Goal: Feedback & Contribution: Contribute content

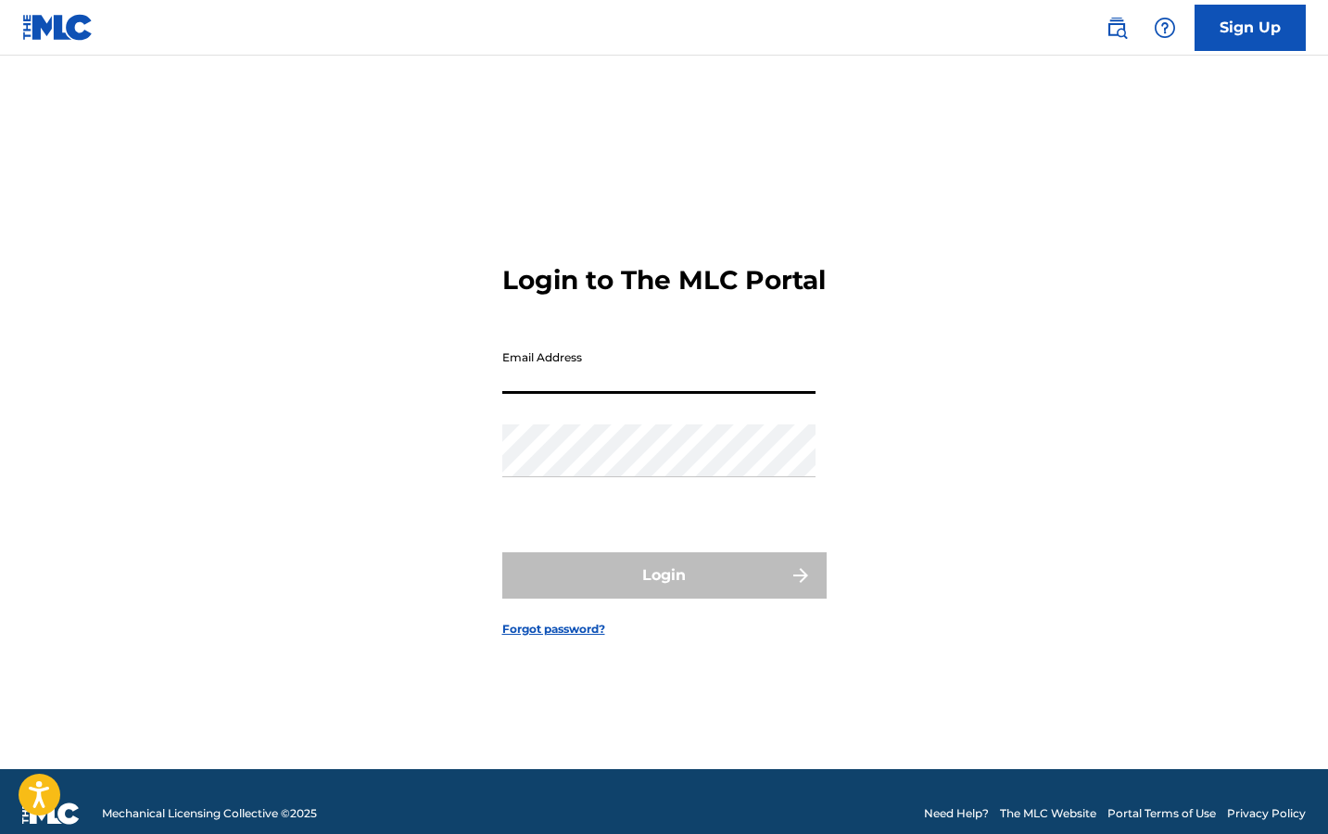
click at [621, 389] on input "Email Address" at bounding box center [658, 367] width 313 height 53
type input "[EMAIL_ADDRESS][DOMAIN_NAME]"
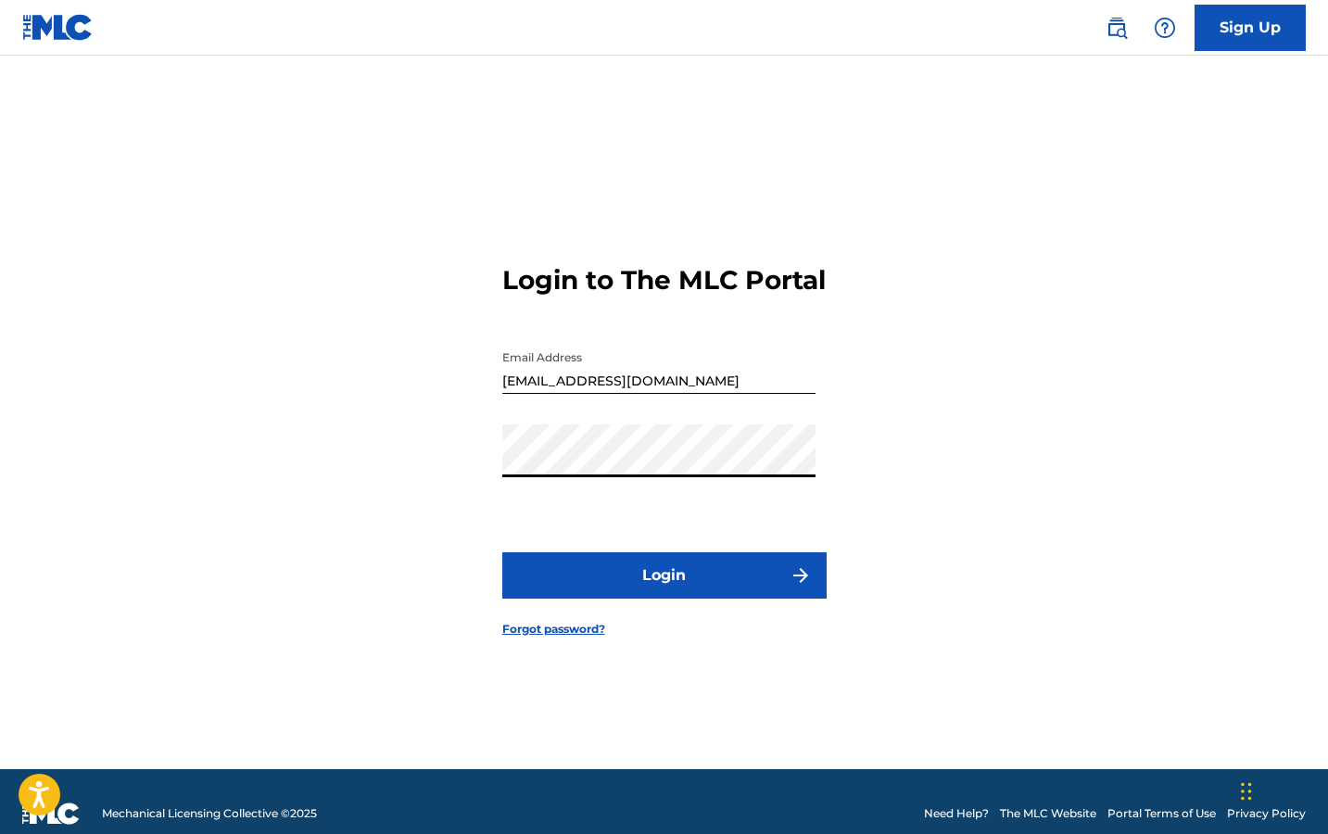
click at [502, 552] on button "Login" at bounding box center [664, 575] width 324 height 46
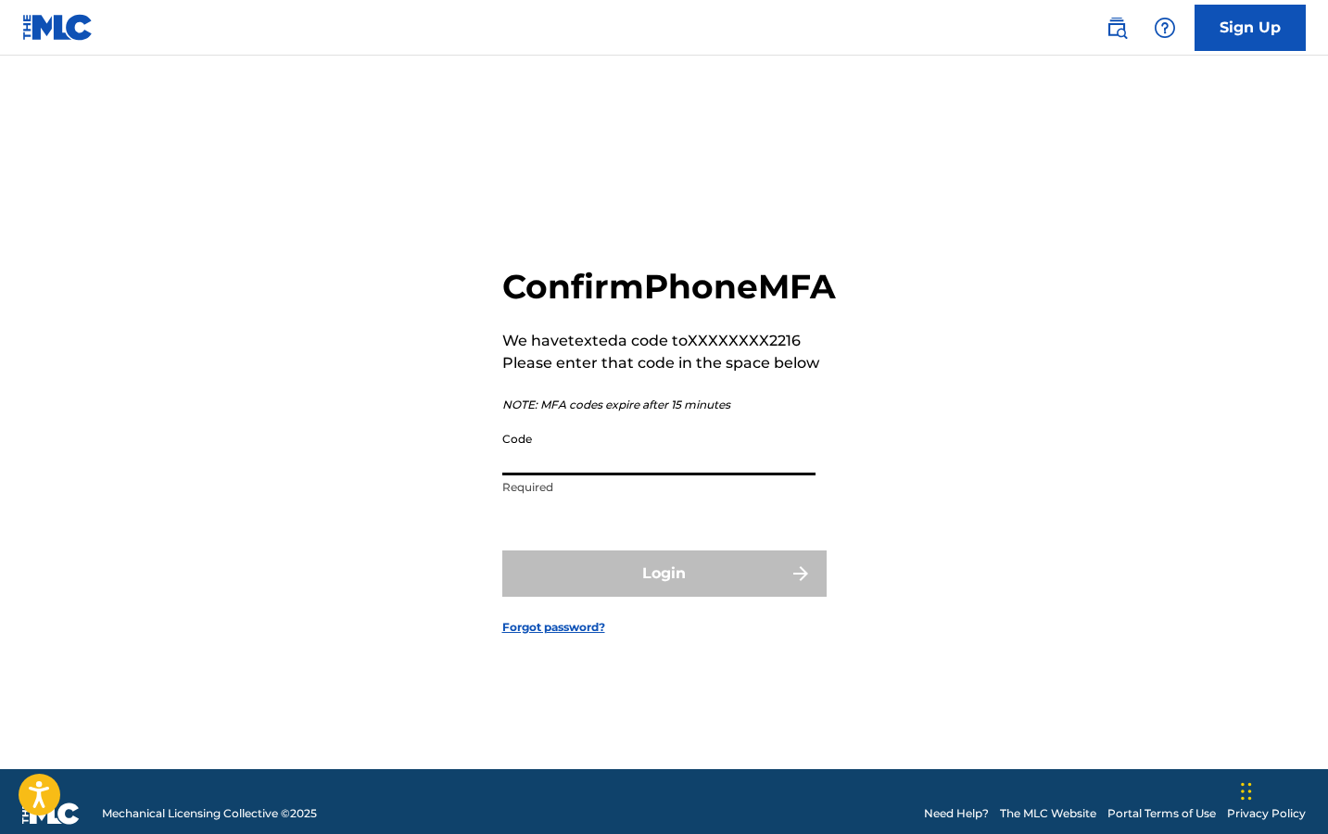
click at [622, 472] on input "Code" at bounding box center [658, 448] width 313 height 53
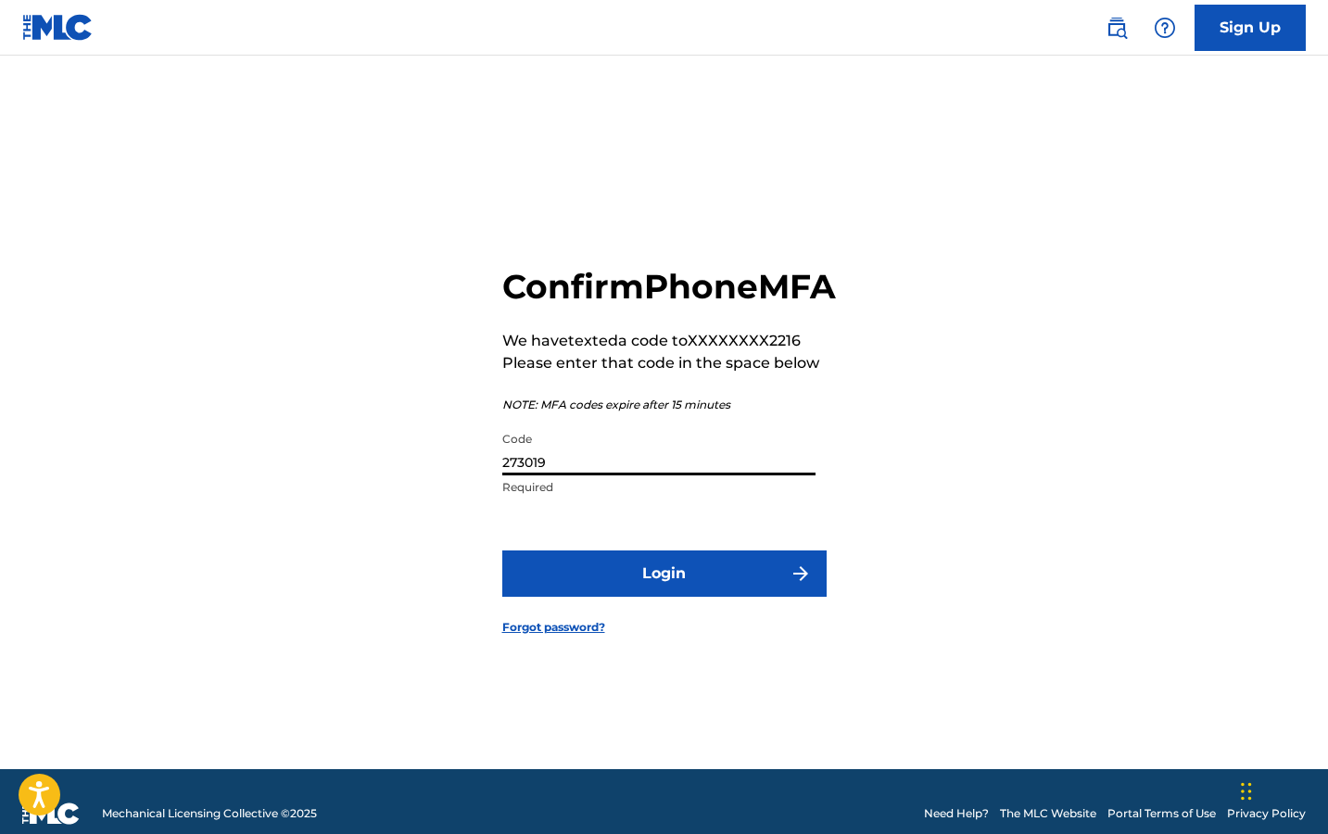
type input "273019"
click at [502, 550] on button "Login" at bounding box center [664, 573] width 324 height 46
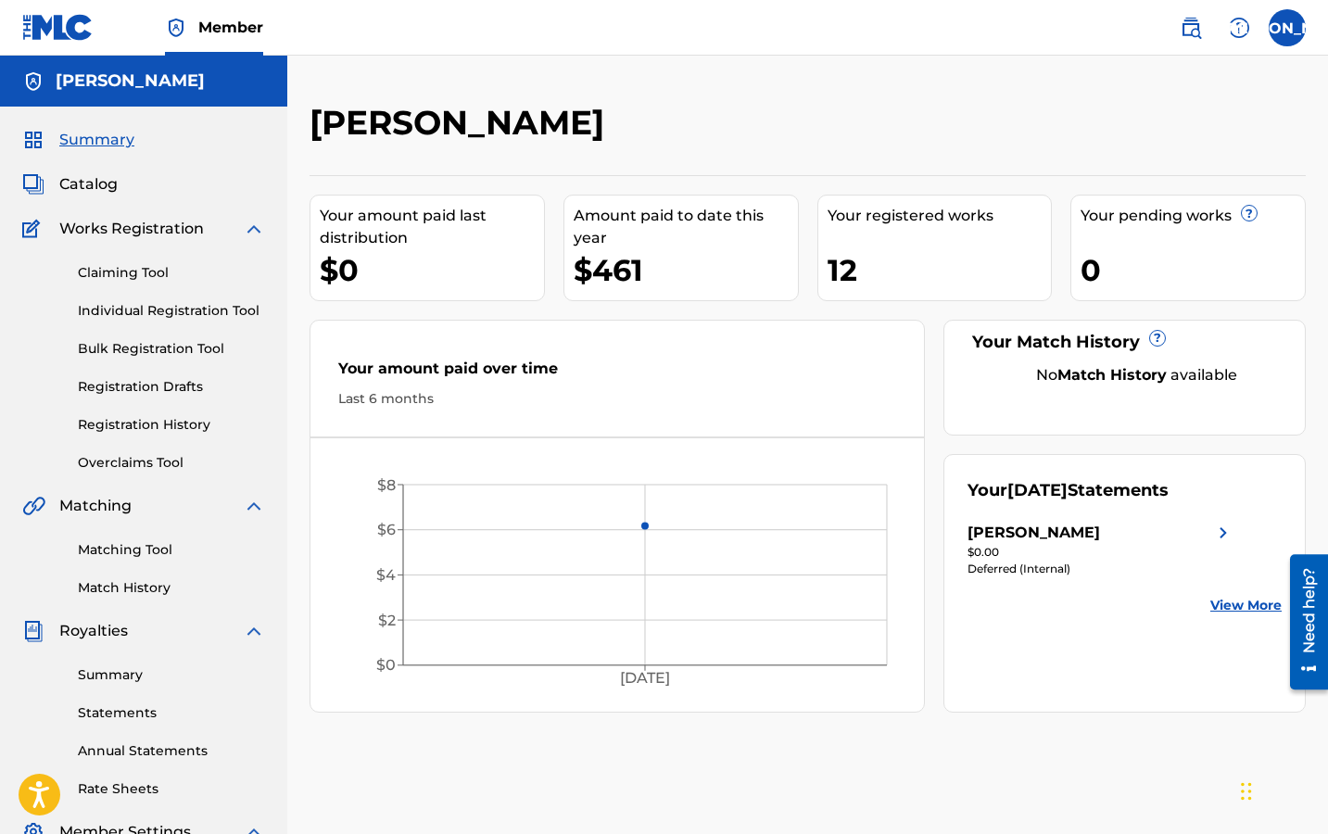
click at [1019, 537] on div "[PERSON_NAME]" at bounding box center [1033, 533] width 132 height 22
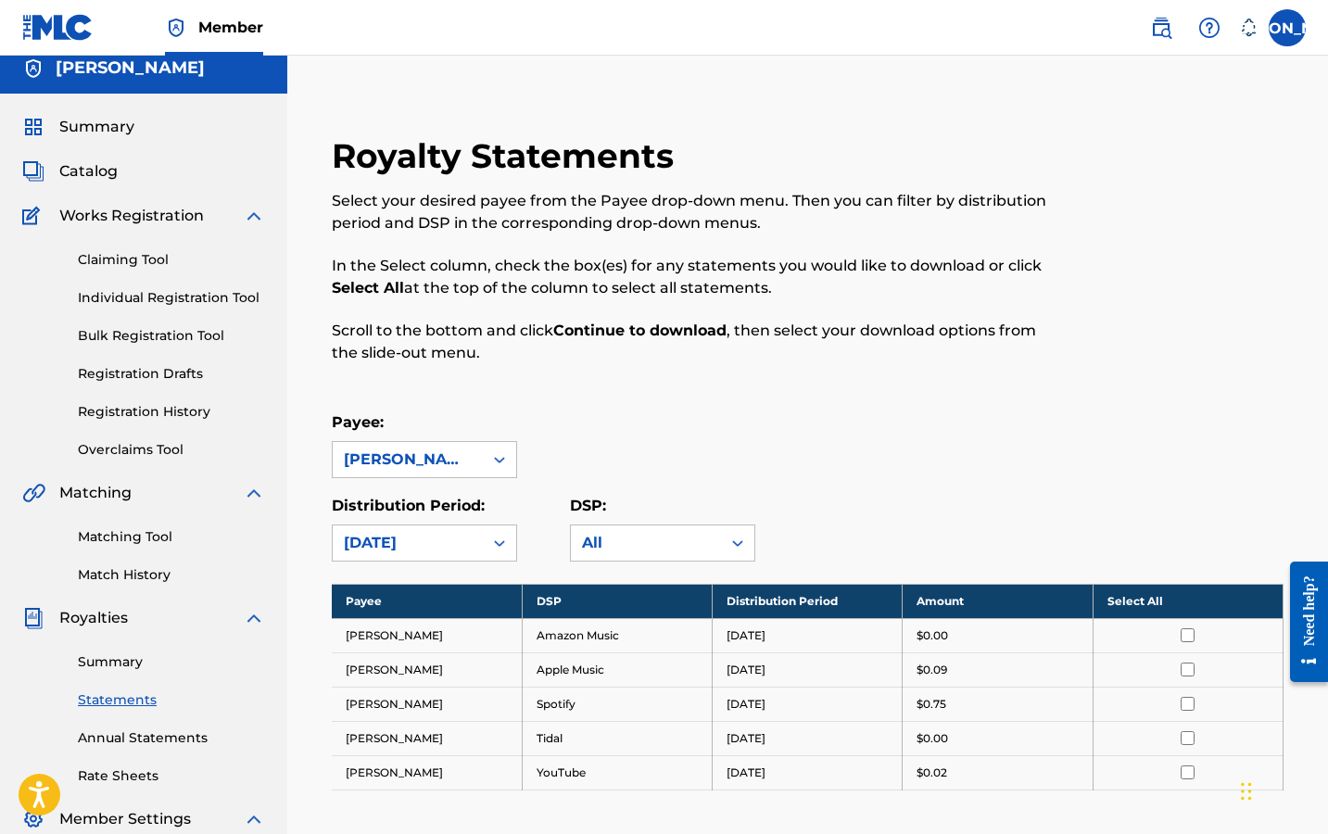
scroll to position [22, 0]
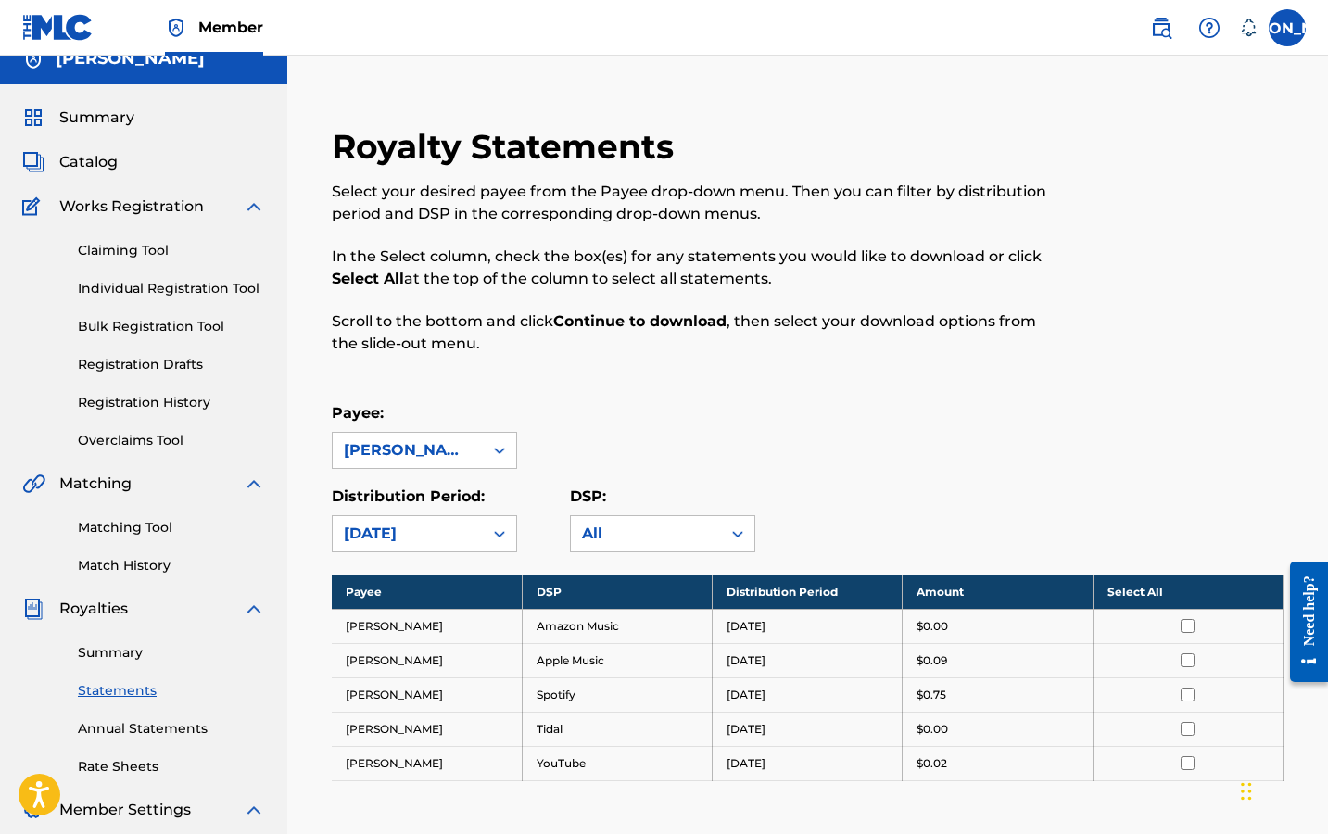
click at [113, 655] on link "Summary" at bounding box center [171, 652] width 187 height 19
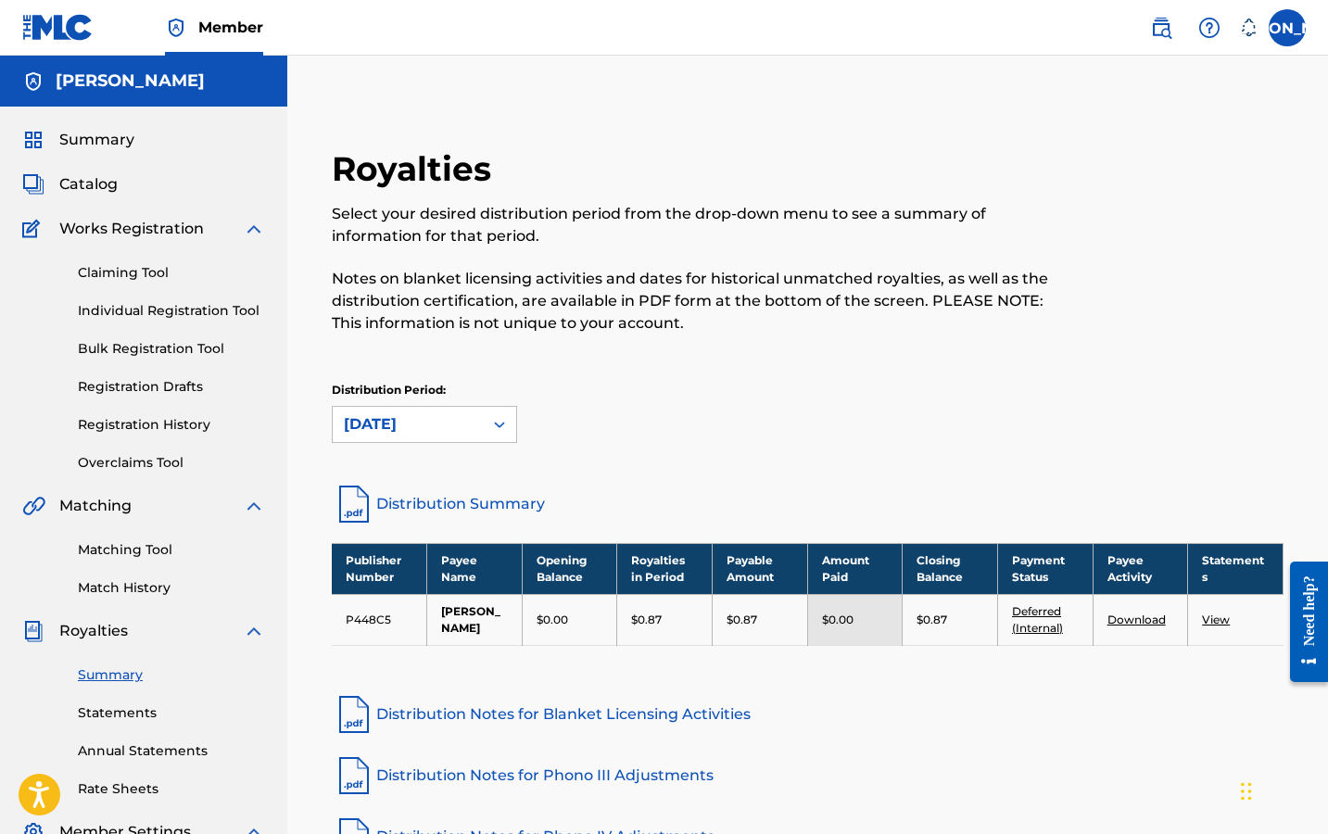
click at [96, 195] on span "Catalog" at bounding box center [88, 184] width 58 height 22
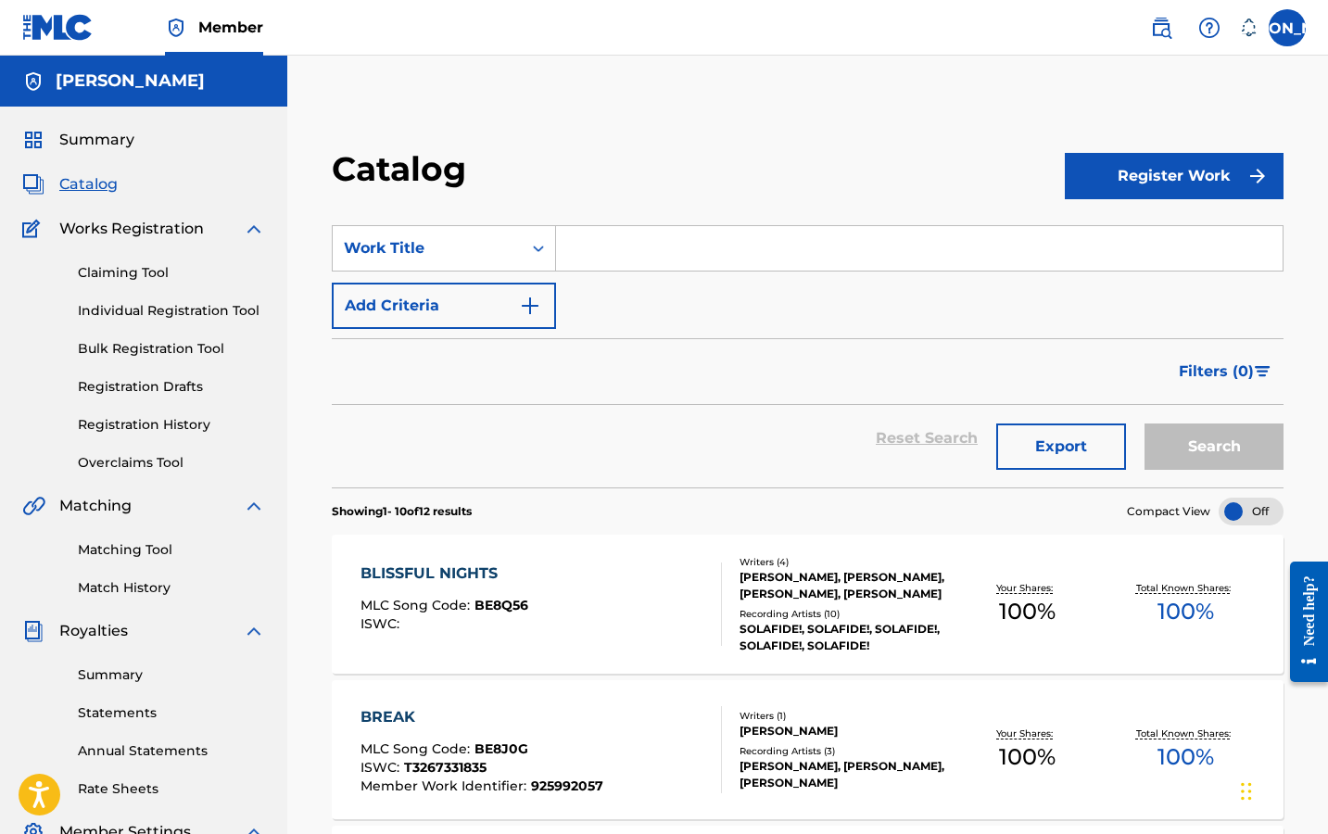
click at [800, 572] on div "DEVON VONBALSON, JOSEPH ARNS, JONAS MILLER, CHASE BARRETT" at bounding box center [843, 585] width 208 height 33
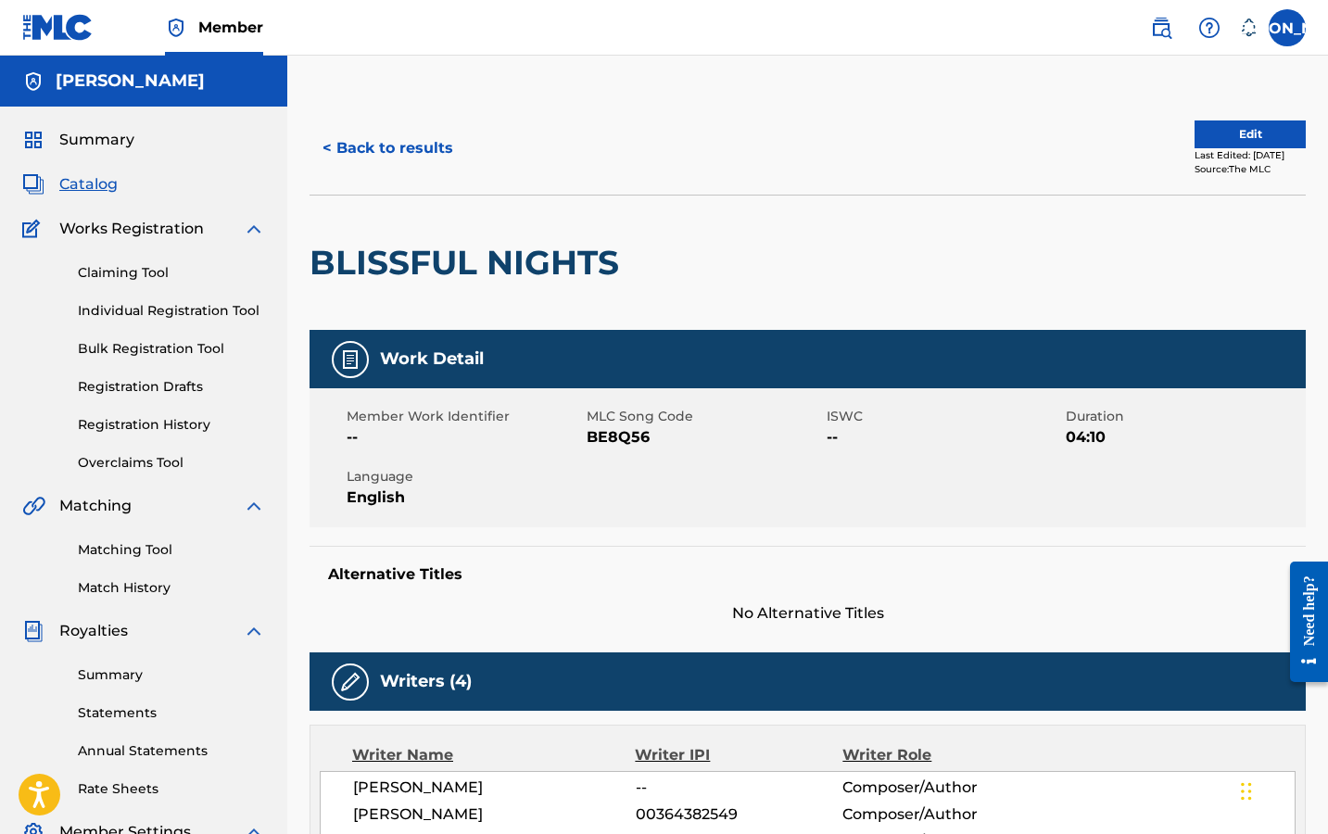
click at [120, 271] on link "Claiming Tool" at bounding box center [171, 272] width 187 height 19
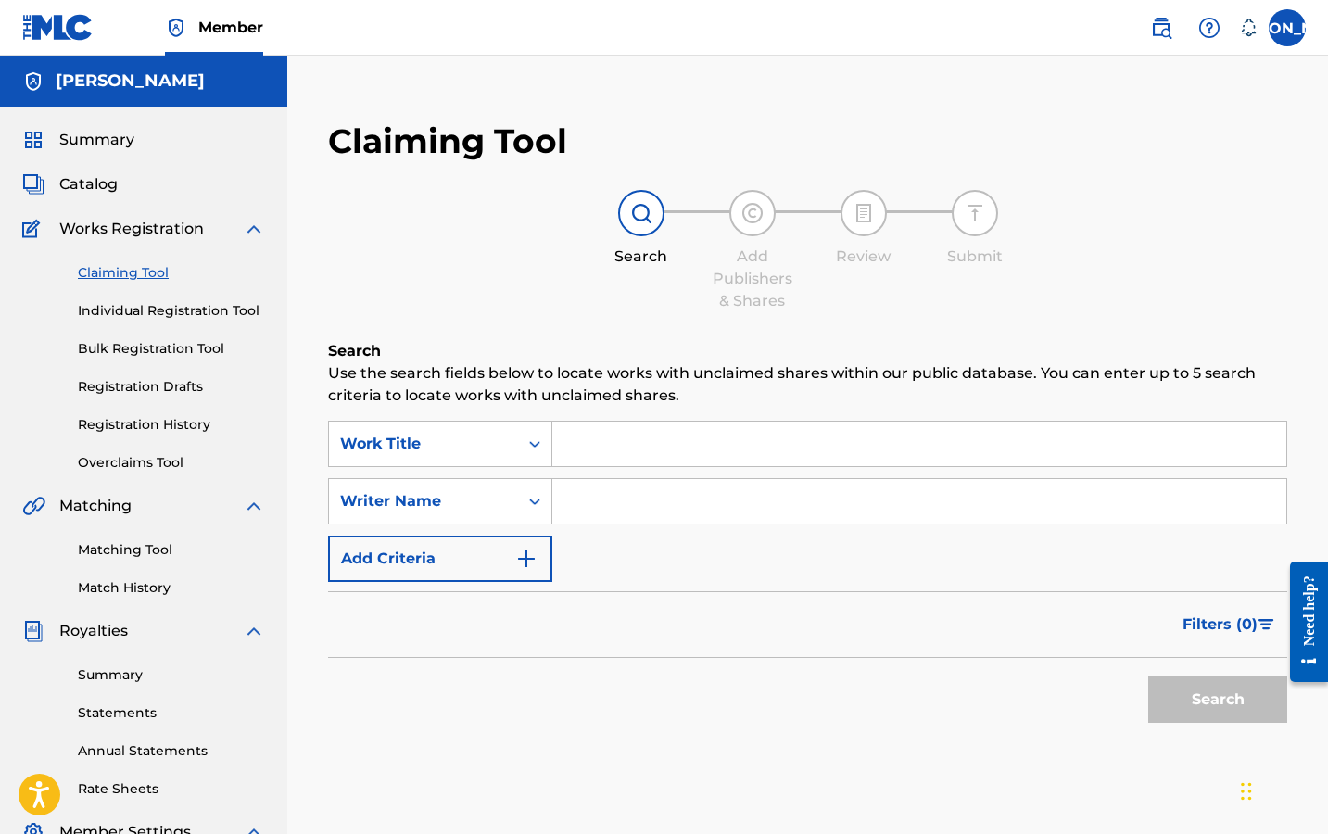
click at [89, 180] on span "Catalog" at bounding box center [88, 184] width 58 height 22
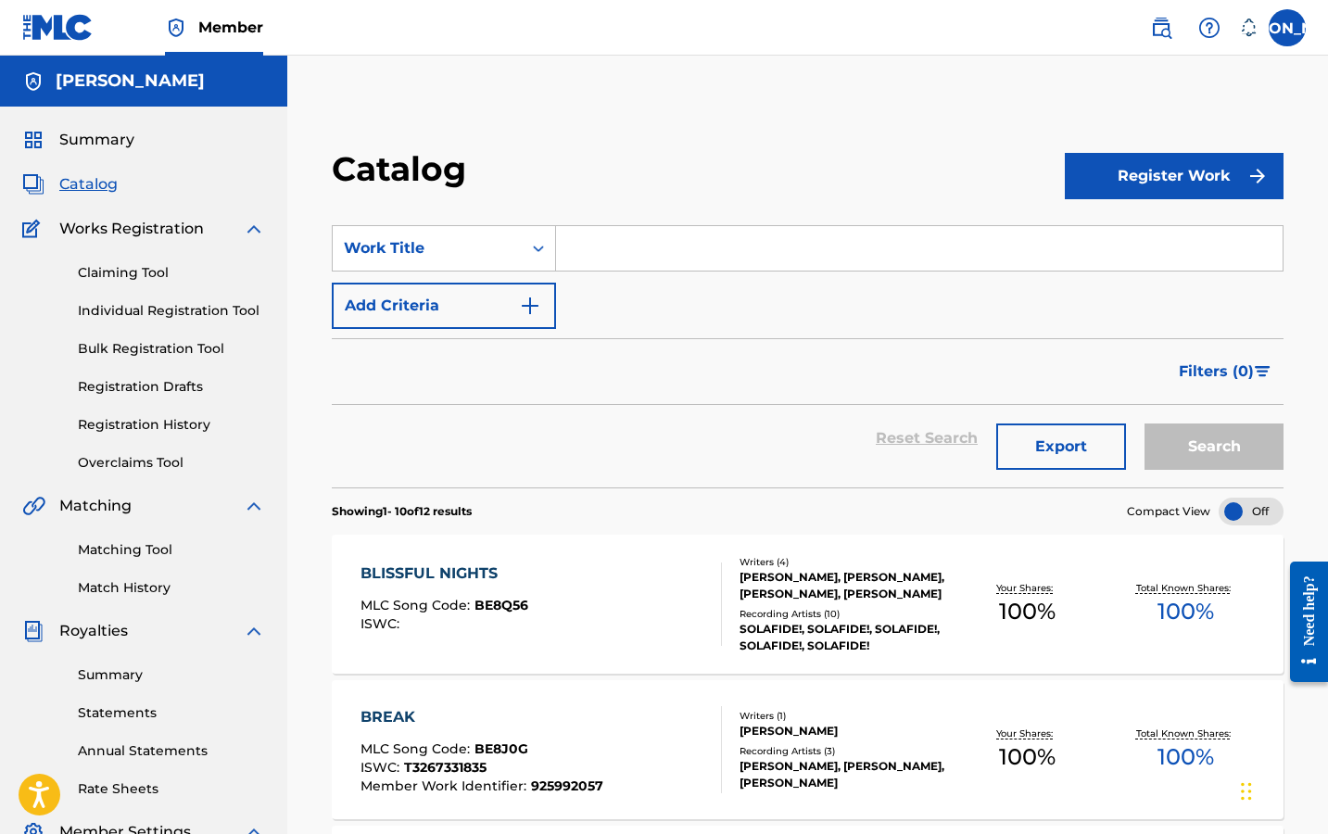
click at [131, 233] on span "Works Registration" at bounding box center [131, 229] width 145 height 22
click at [122, 313] on link "Individual Registration Tool" at bounding box center [171, 310] width 187 height 19
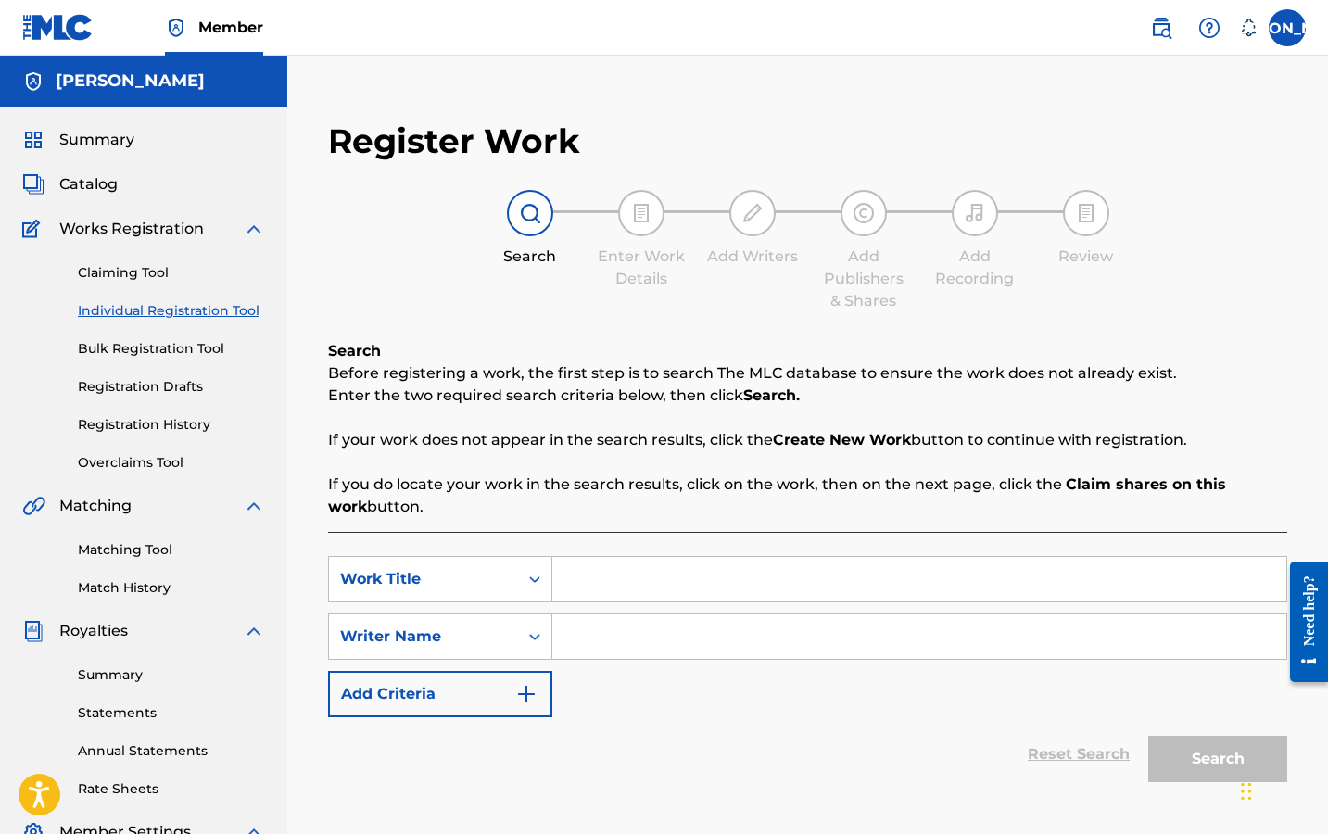
click at [648, 581] on input "Search Form" at bounding box center [919, 579] width 734 height 44
type input "Slow Burn"
click at [699, 634] on input "Search Form" at bounding box center [919, 636] width 734 height 44
type input "[PERSON_NAME]"
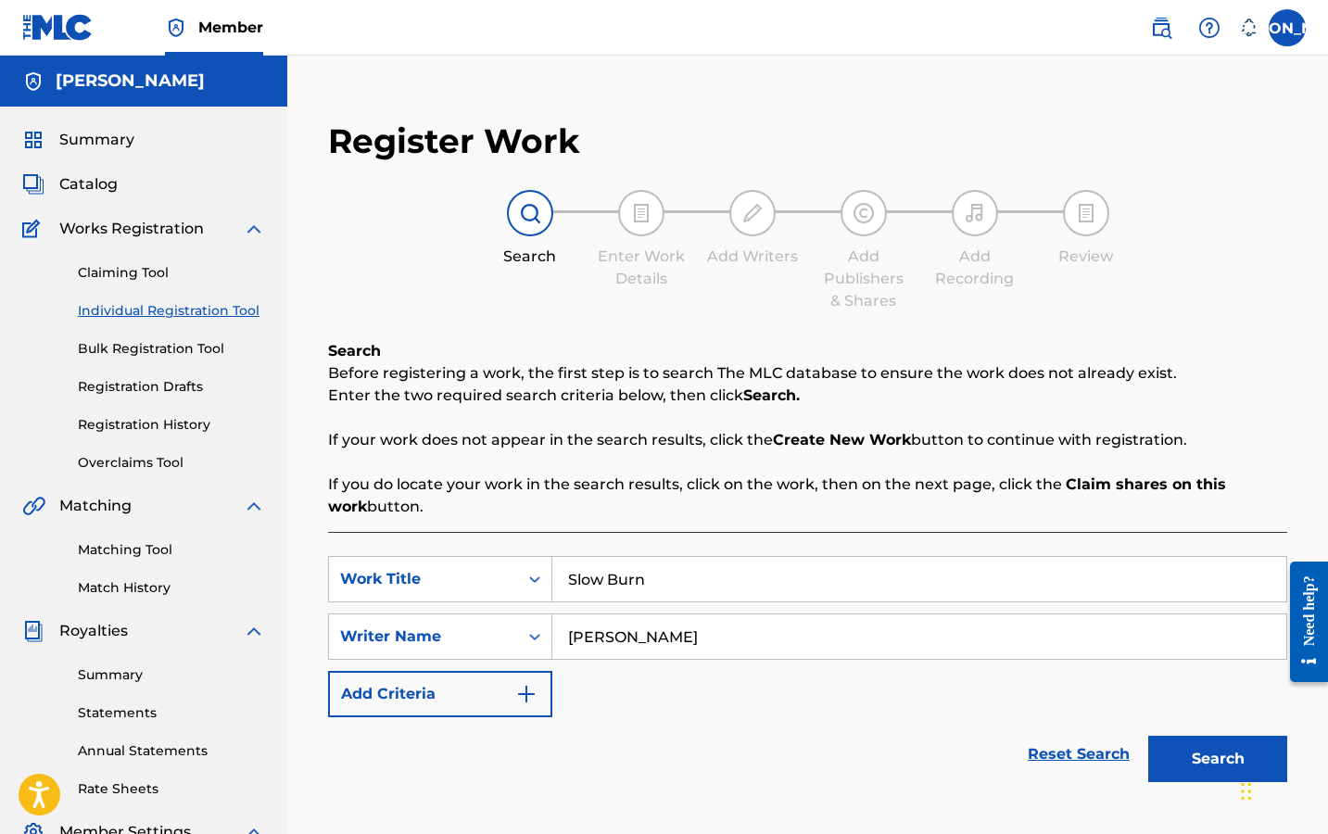
click at [1200, 758] on button "Search" at bounding box center [1217, 759] width 139 height 46
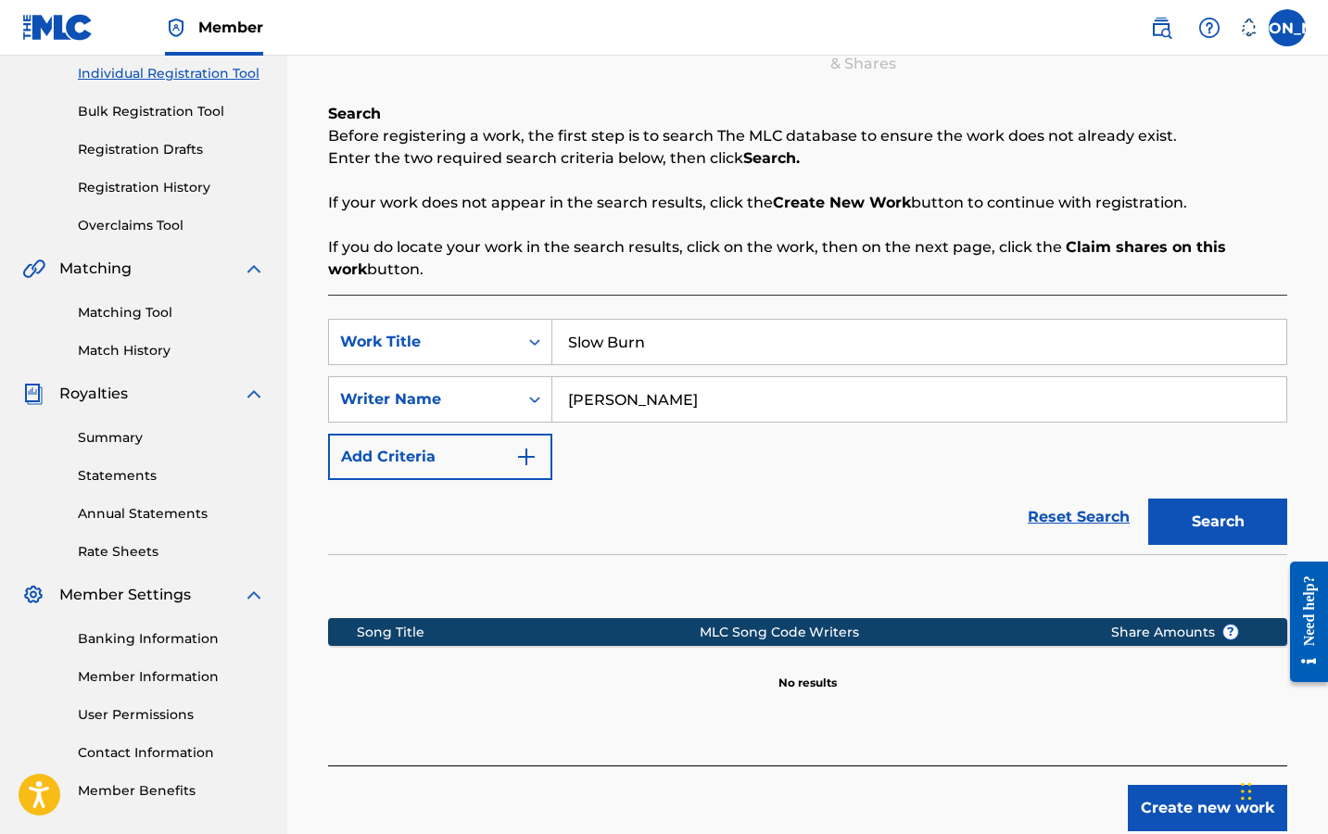
scroll to position [342, 0]
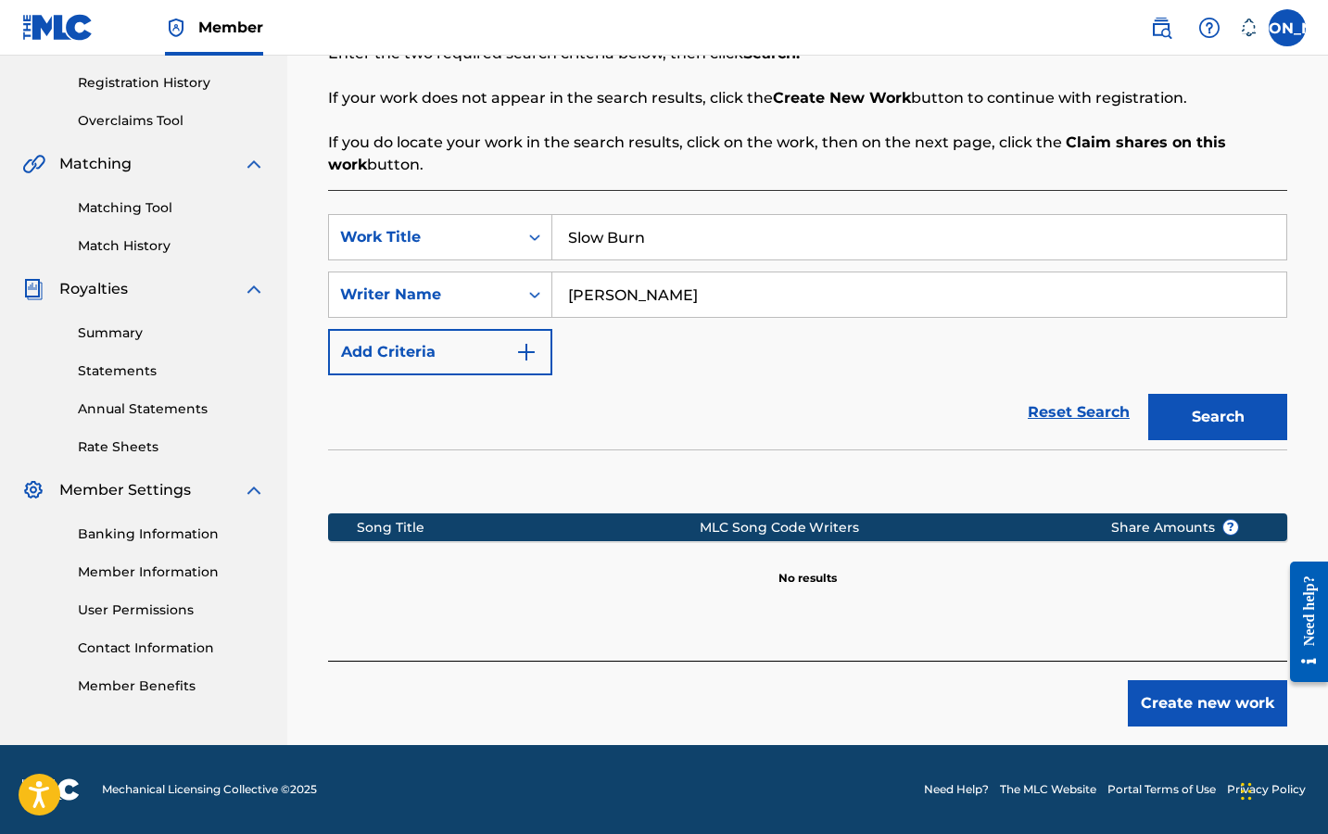
click at [1224, 706] on button "Create new work" at bounding box center [1207, 703] width 159 height 46
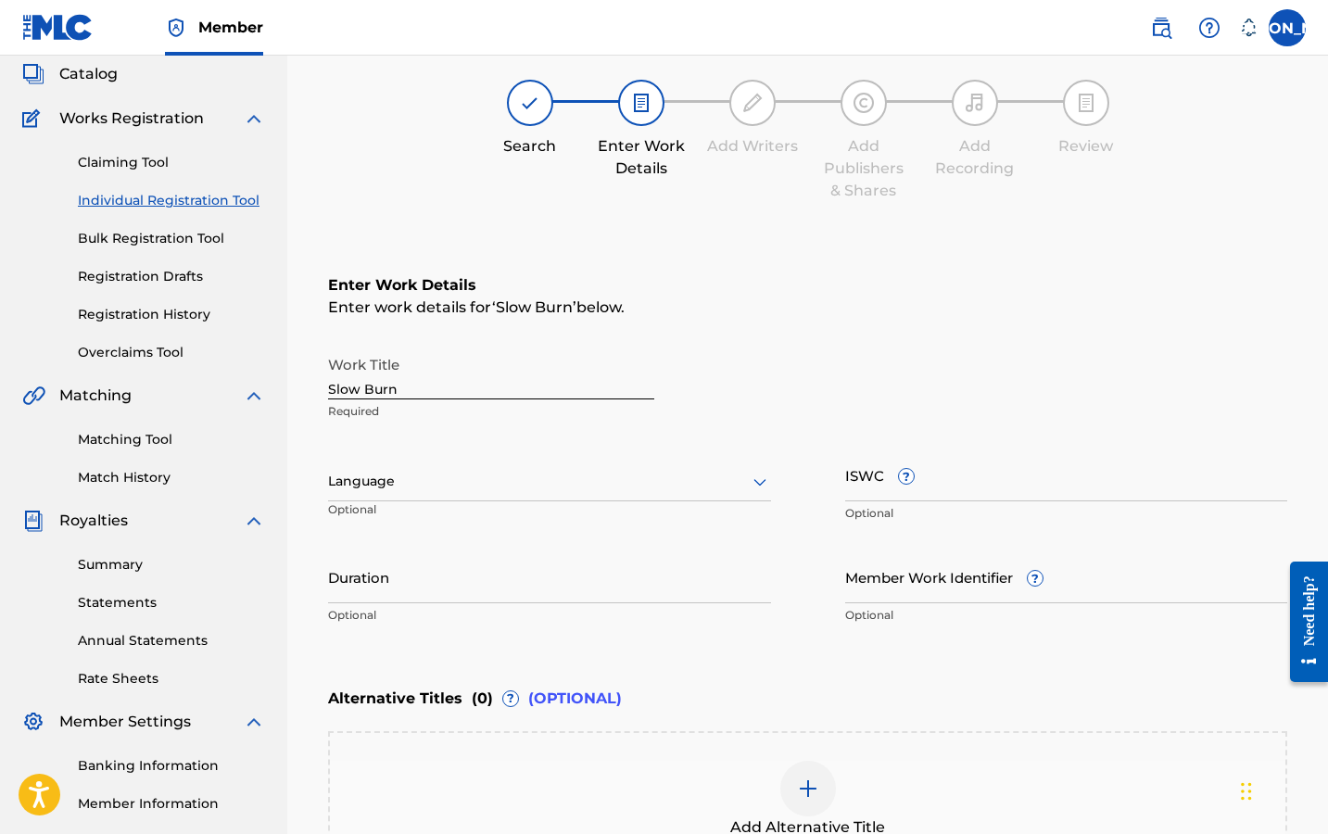
scroll to position [109, 0]
click at [474, 593] on input "Duration" at bounding box center [549, 577] width 443 height 53
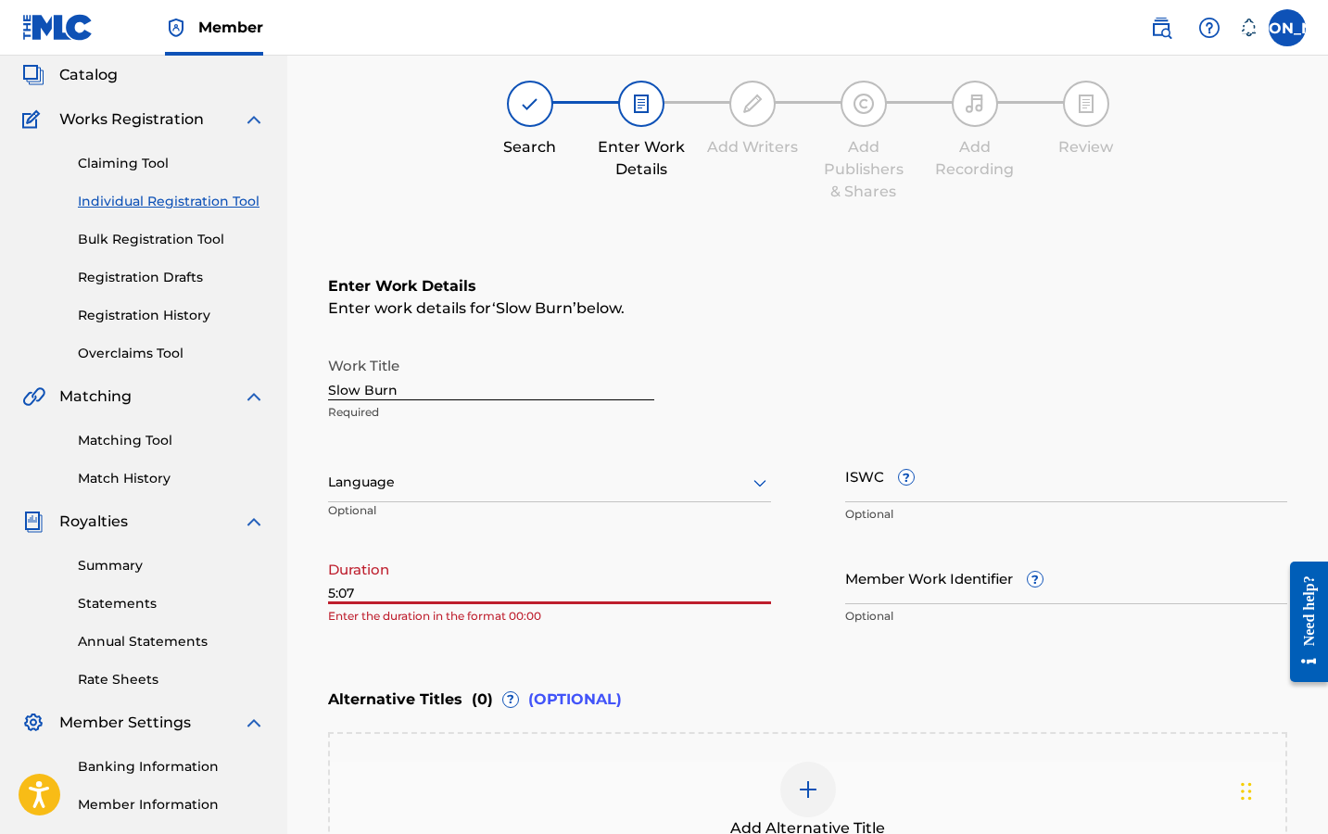
click at [331, 591] on input "5:07" at bounding box center [549, 577] width 443 height 53
type input "05:07"
click at [935, 485] on input "ISWC ?" at bounding box center [1066, 475] width 443 height 53
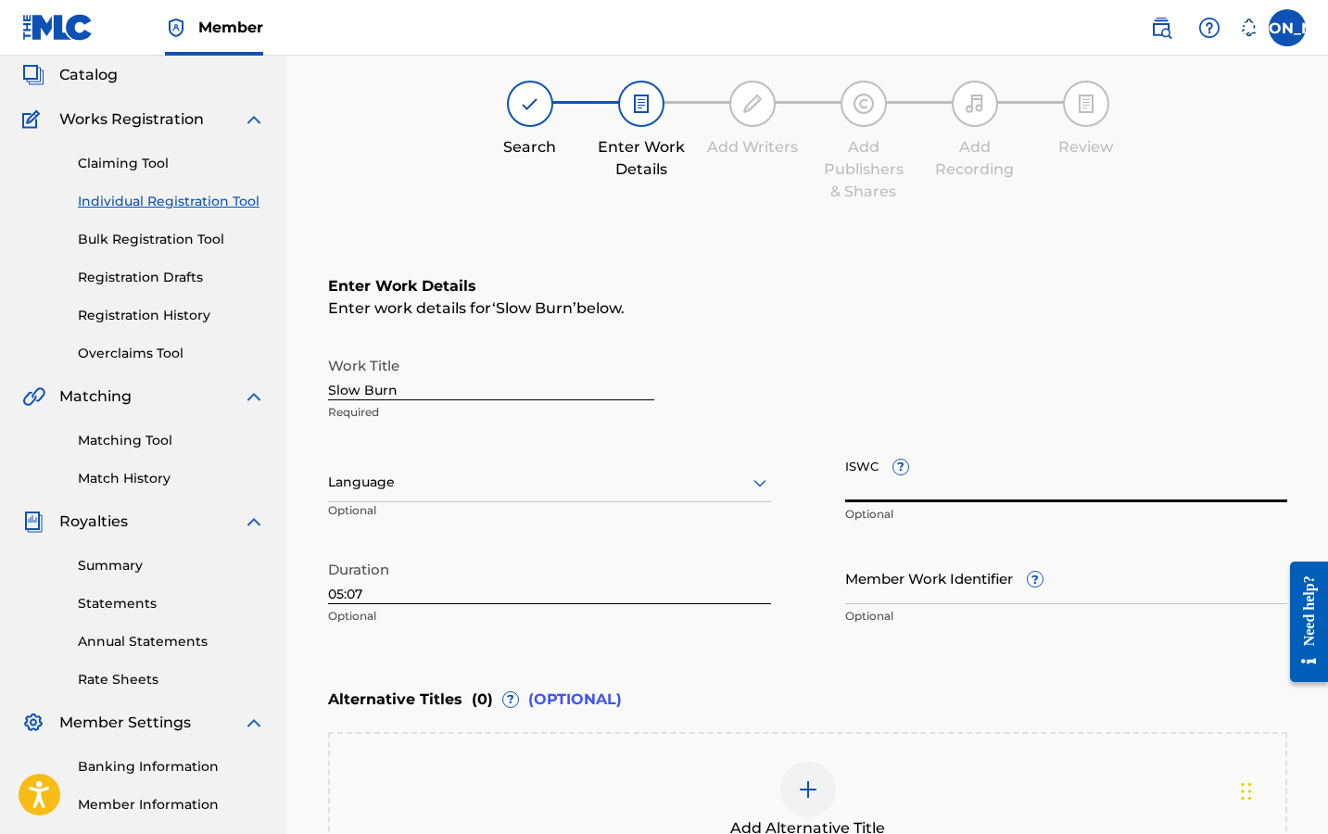
paste input "T3344145224"
type input "T3344145224"
click at [1024, 593] on input "Member Work Identifier ?" at bounding box center [1066, 577] width 443 height 53
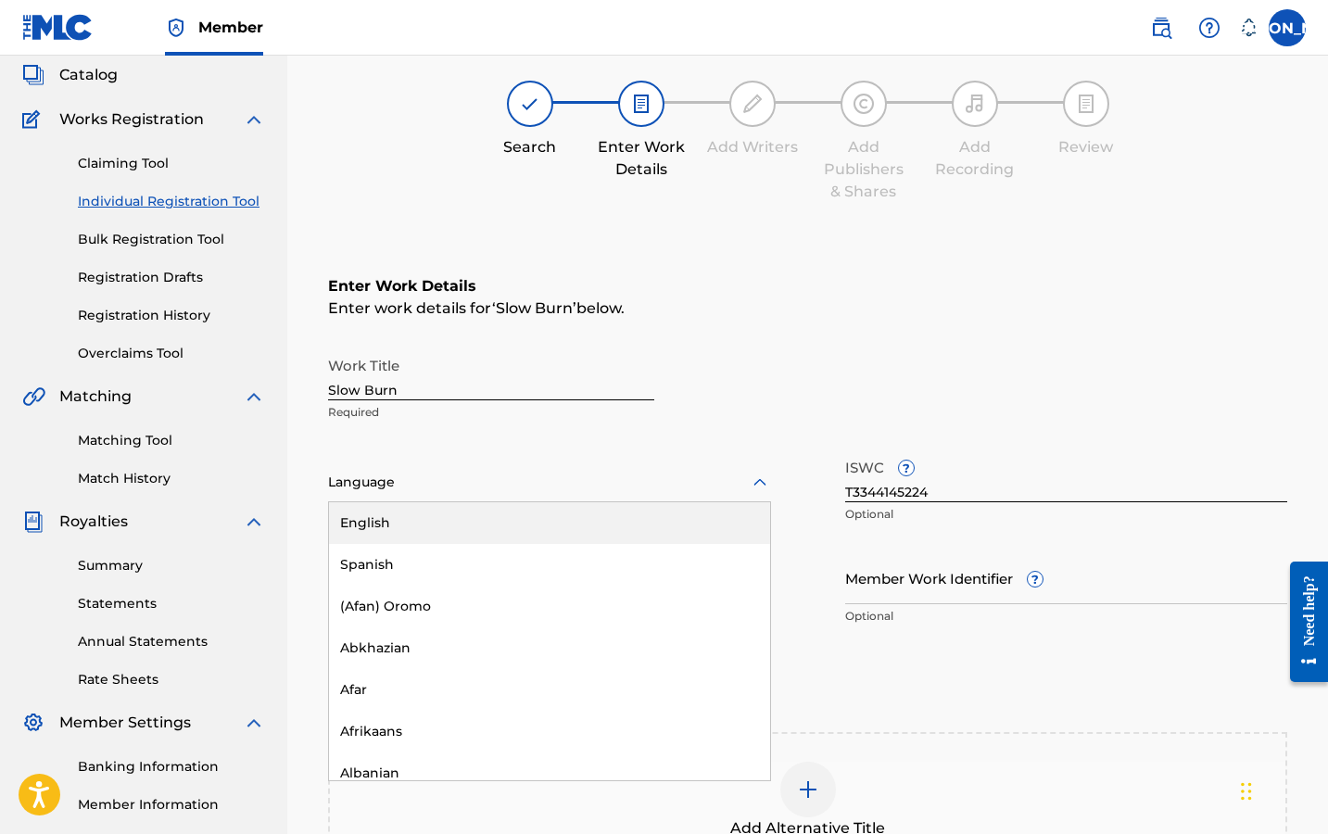
click at [574, 467] on div "Language" at bounding box center [549, 482] width 443 height 39
click at [525, 525] on div "English" at bounding box center [549, 523] width 441 height 42
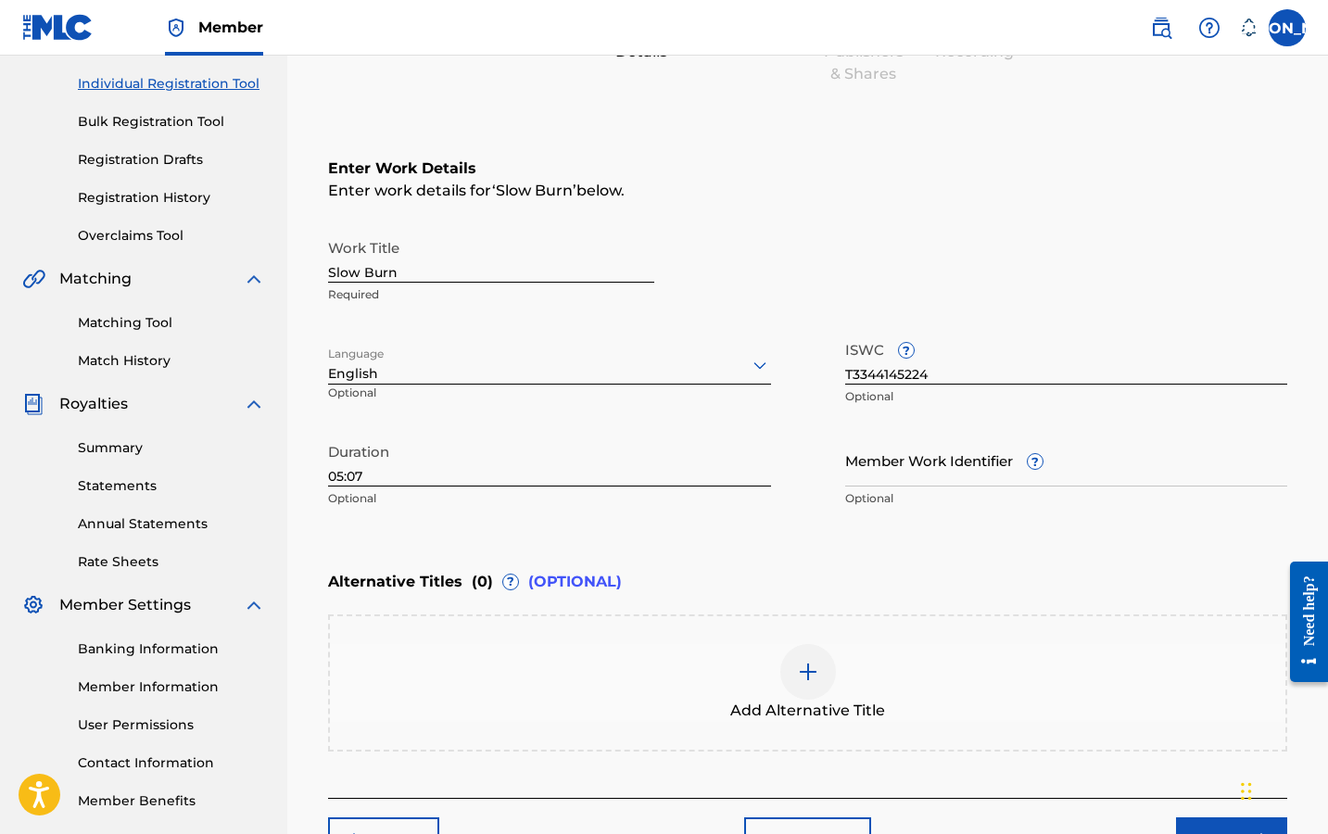
scroll to position [321, 0]
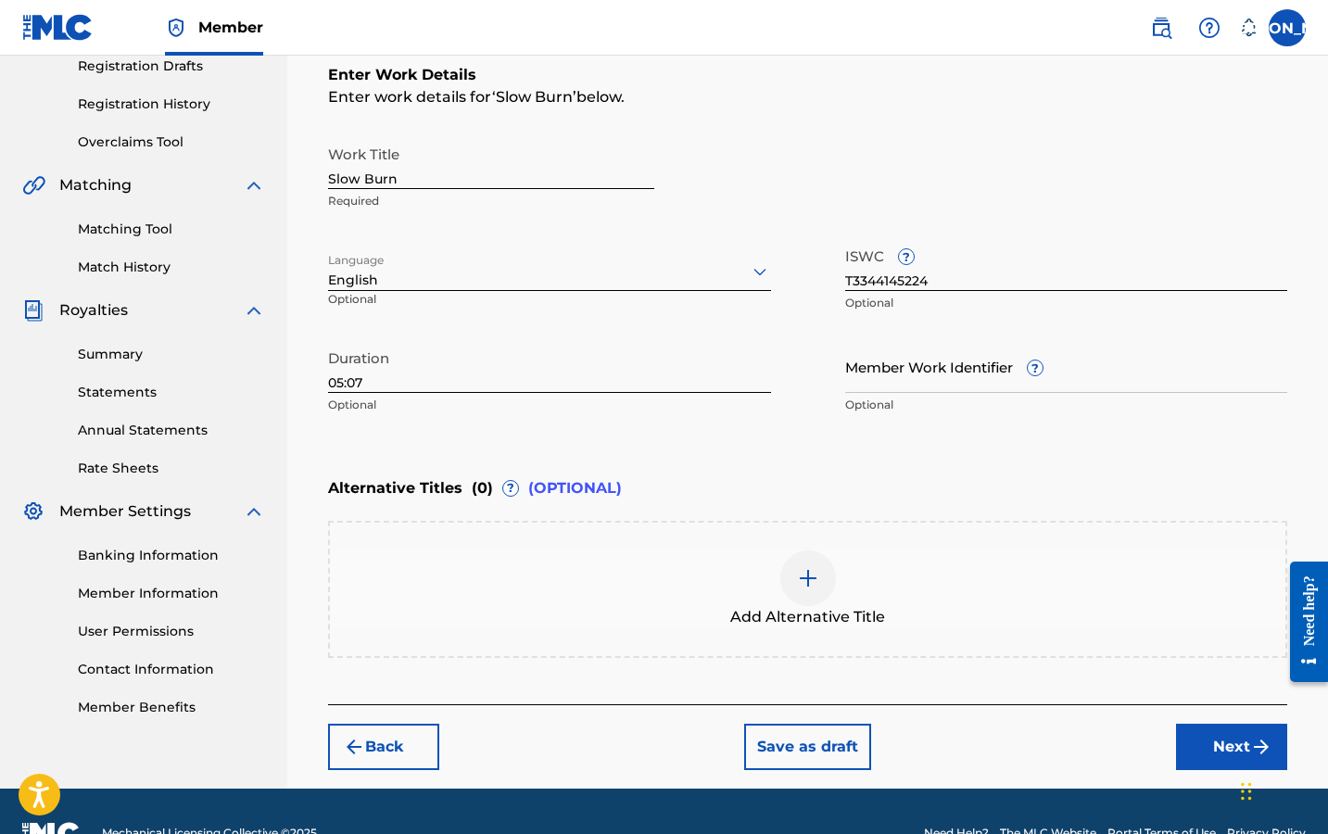
click at [1251, 738] on img "submit" at bounding box center [1261, 747] width 22 height 22
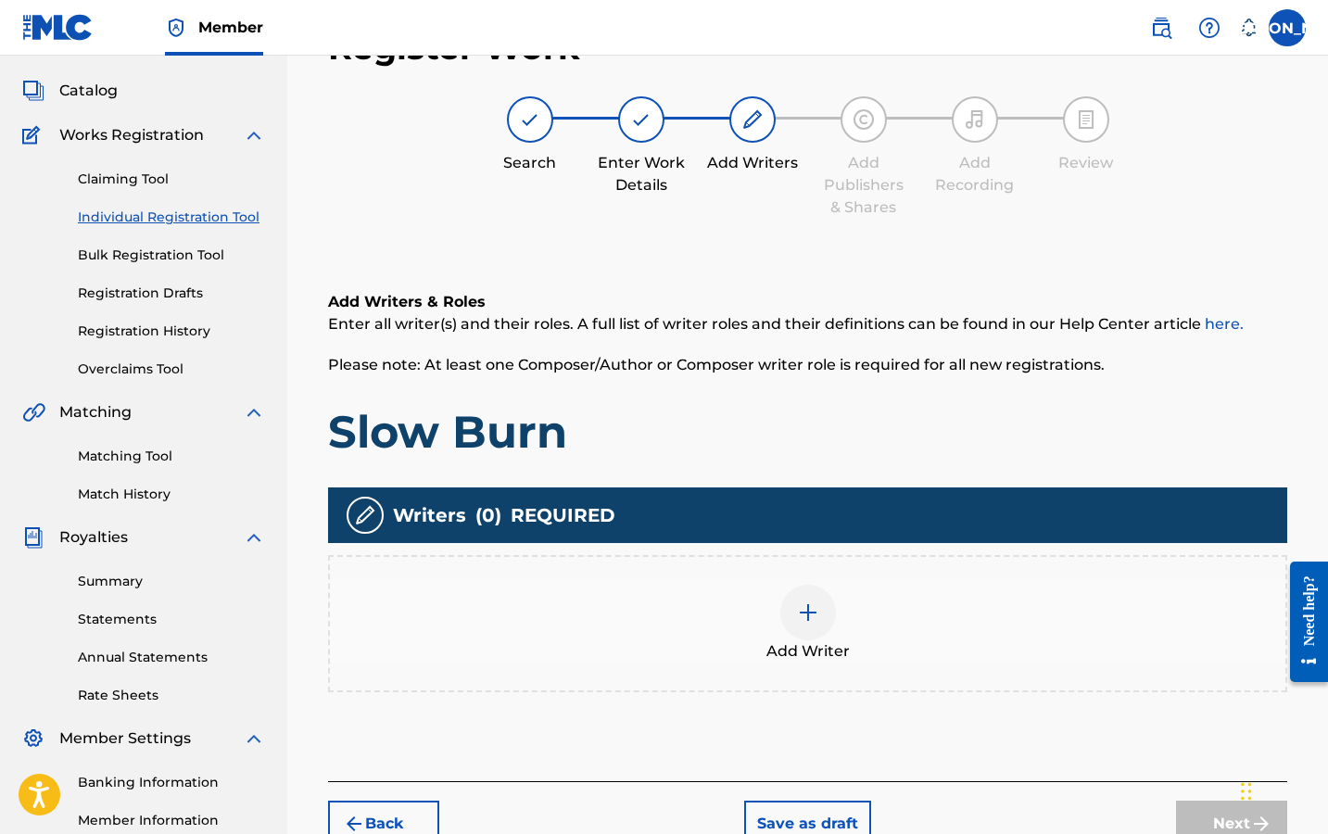
scroll to position [83, 0]
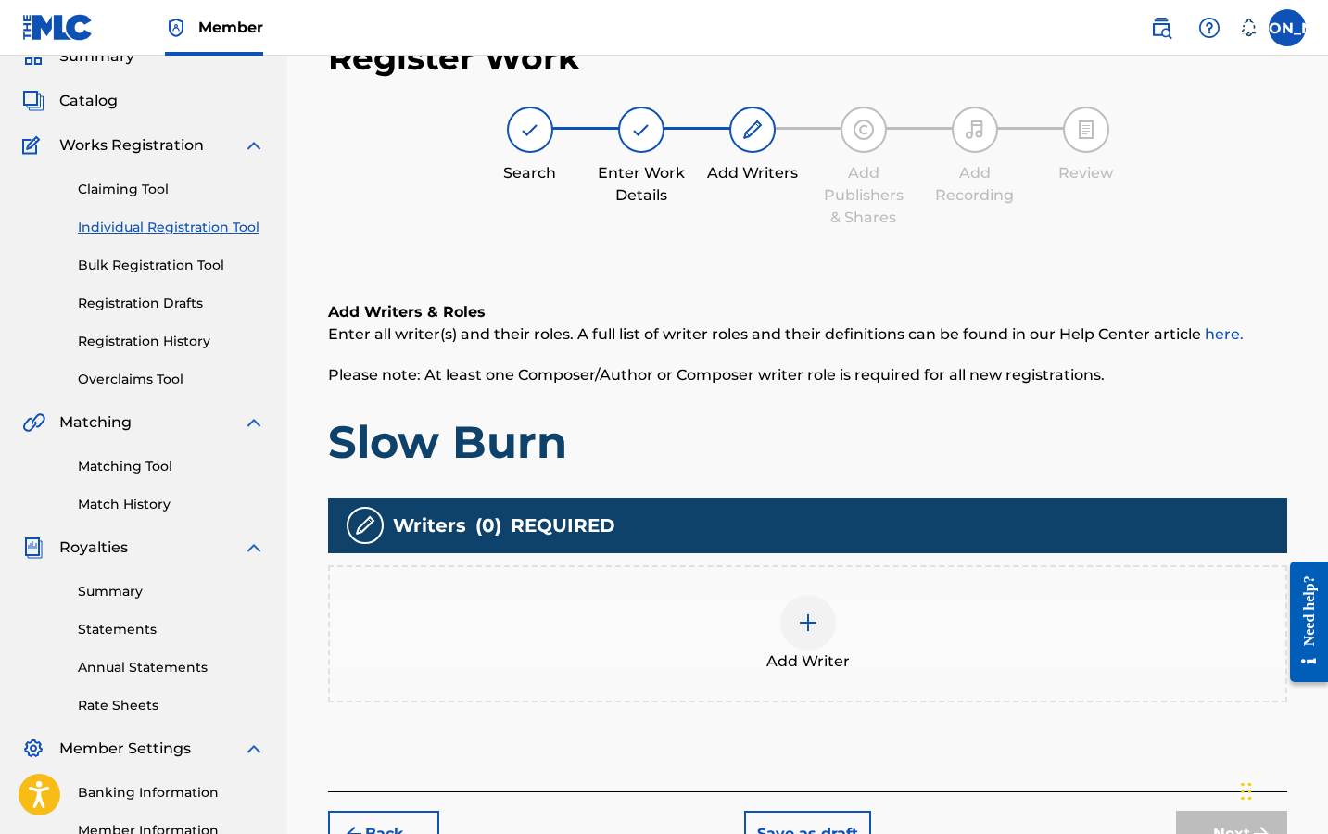
click at [783, 628] on div at bounding box center [808, 623] width 56 height 56
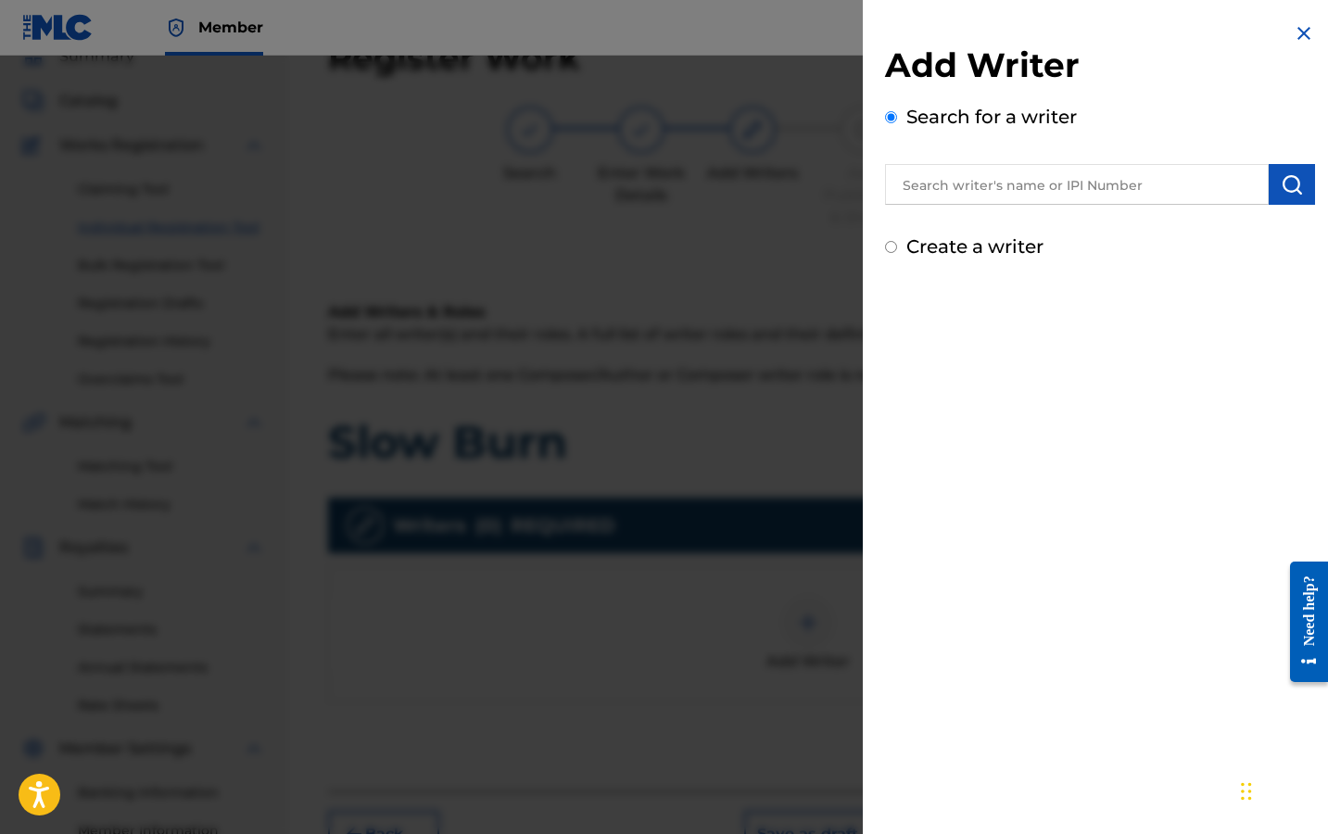
click at [980, 178] on input "text" at bounding box center [1077, 184] width 384 height 41
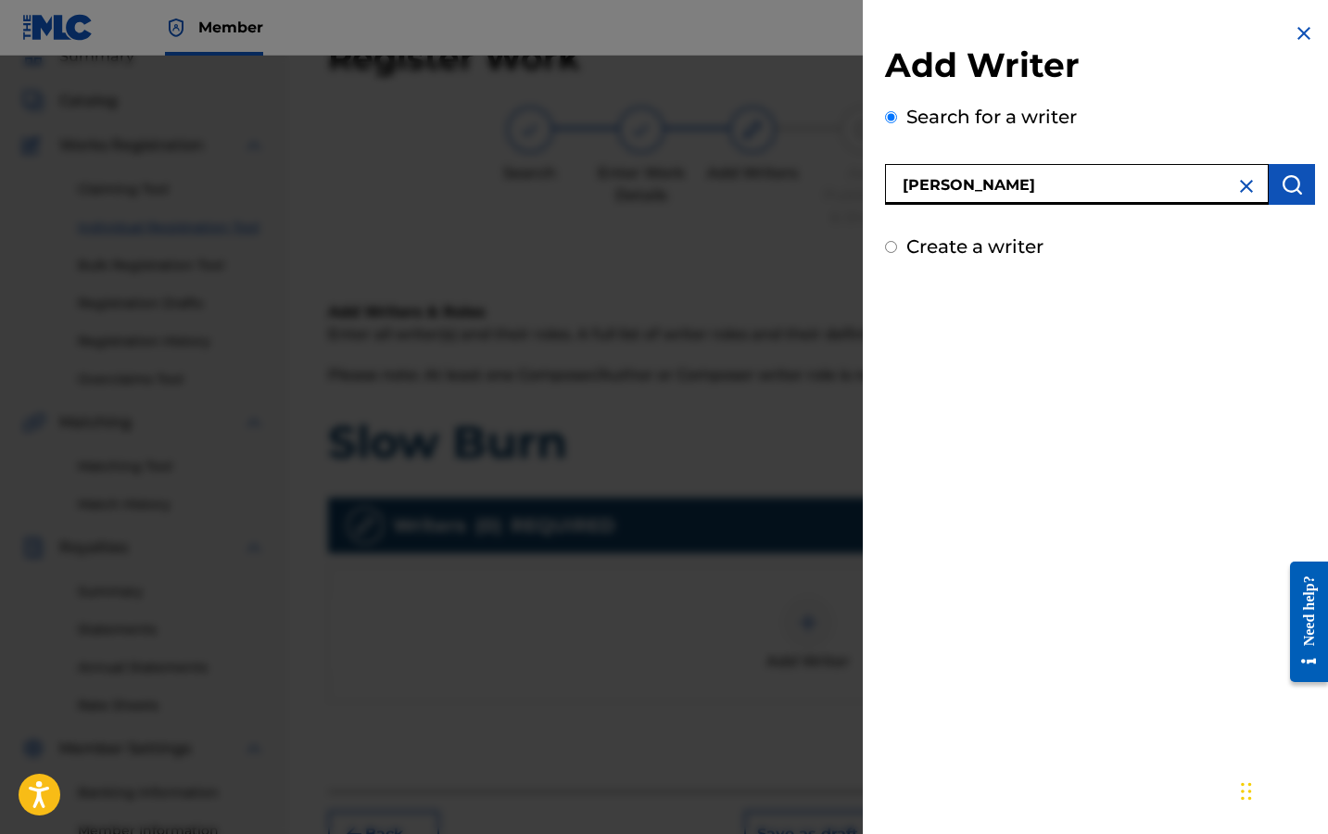
click at [1290, 177] on img "submit" at bounding box center [1291, 184] width 22 height 22
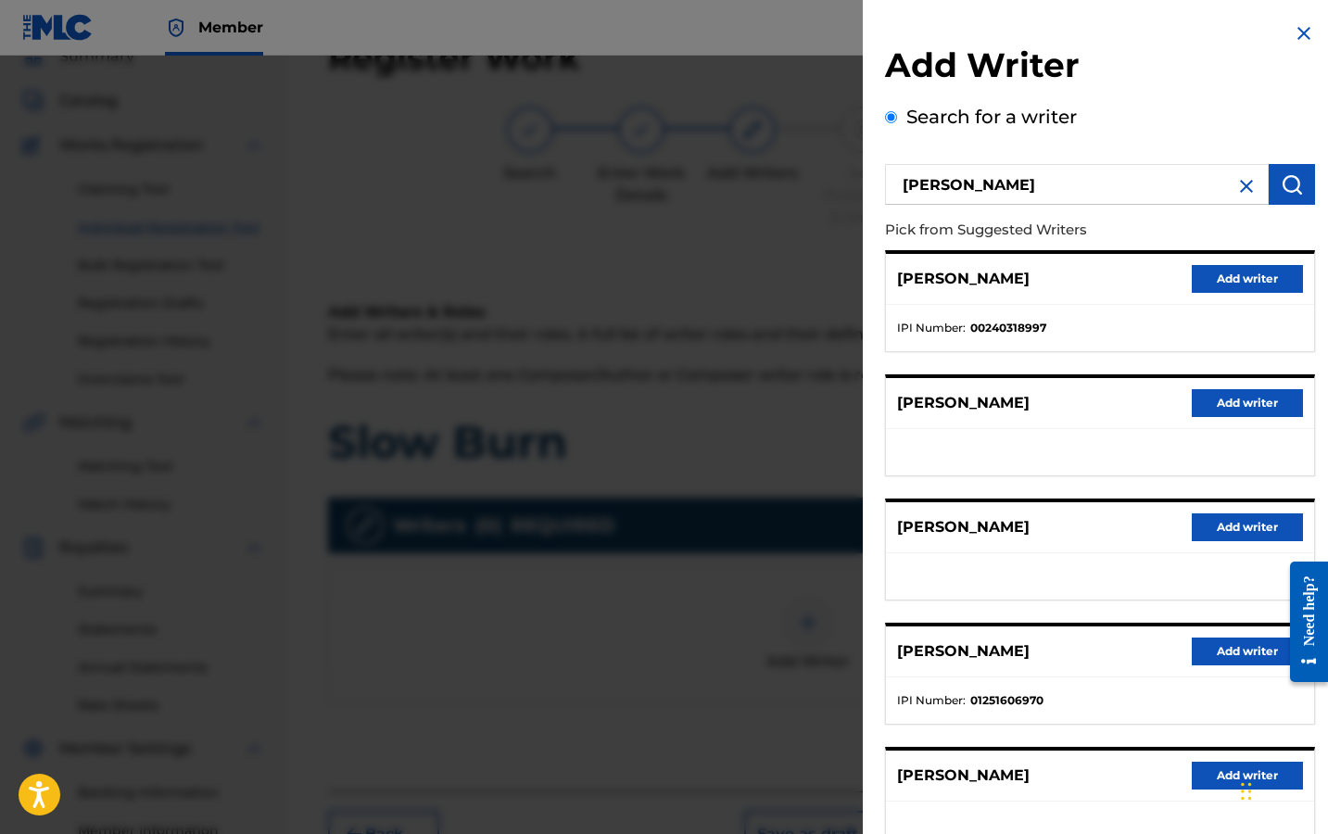
click at [990, 182] on input "Joseph Thomas Arns" at bounding box center [1077, 184] width 384 height 41
type input "[PERSON_NAME]"
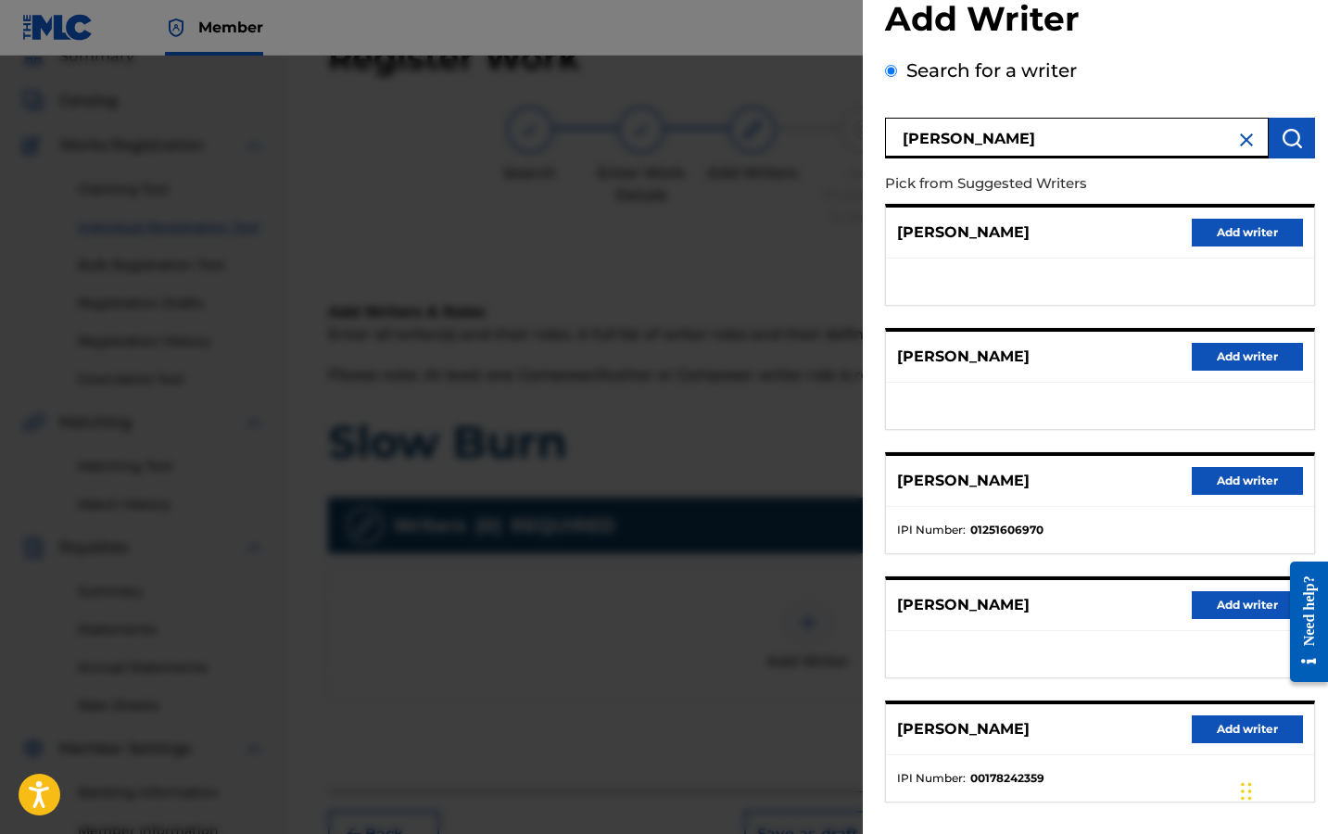
scroll to position [47, 0]
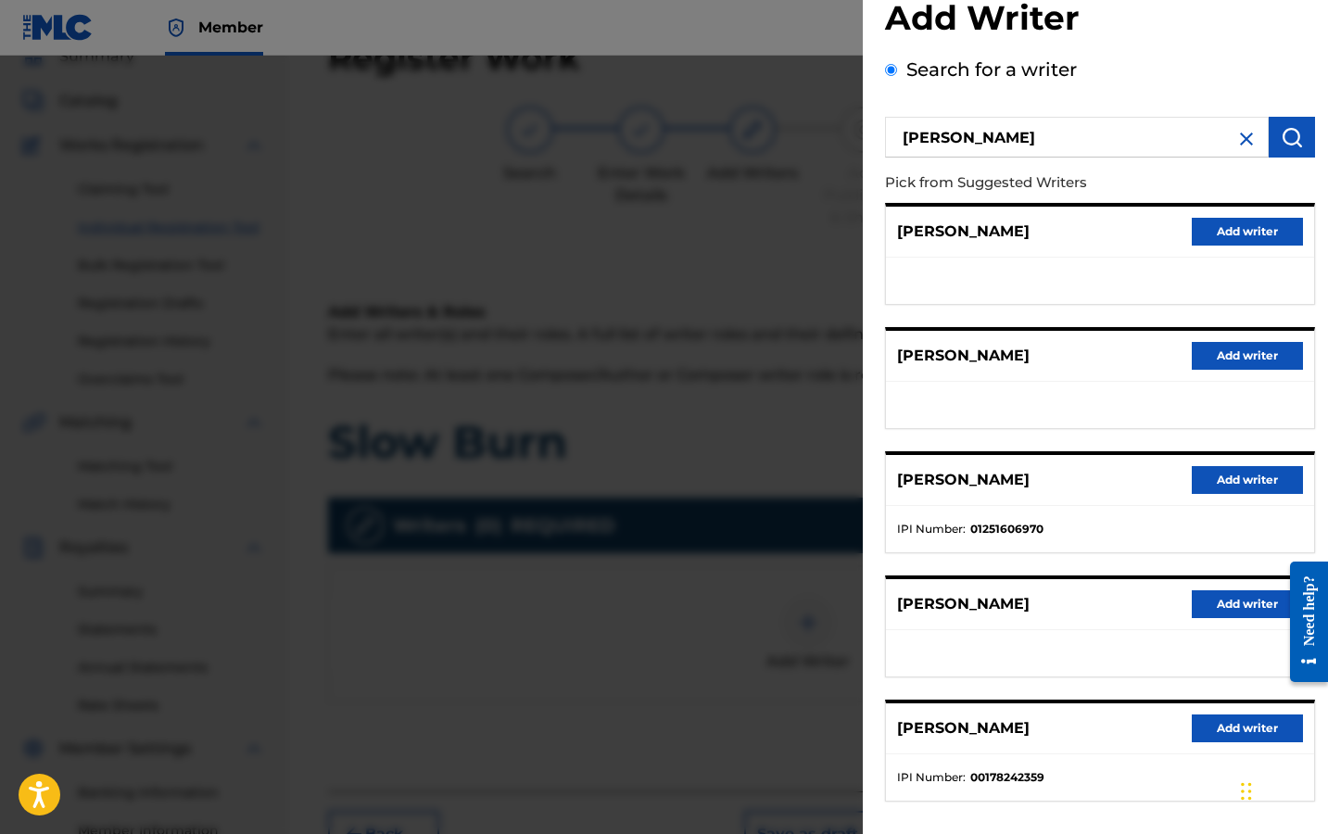
click at [1229, 475] on button "Add writer" at bounding box center [1246, 480] width 111 height 28
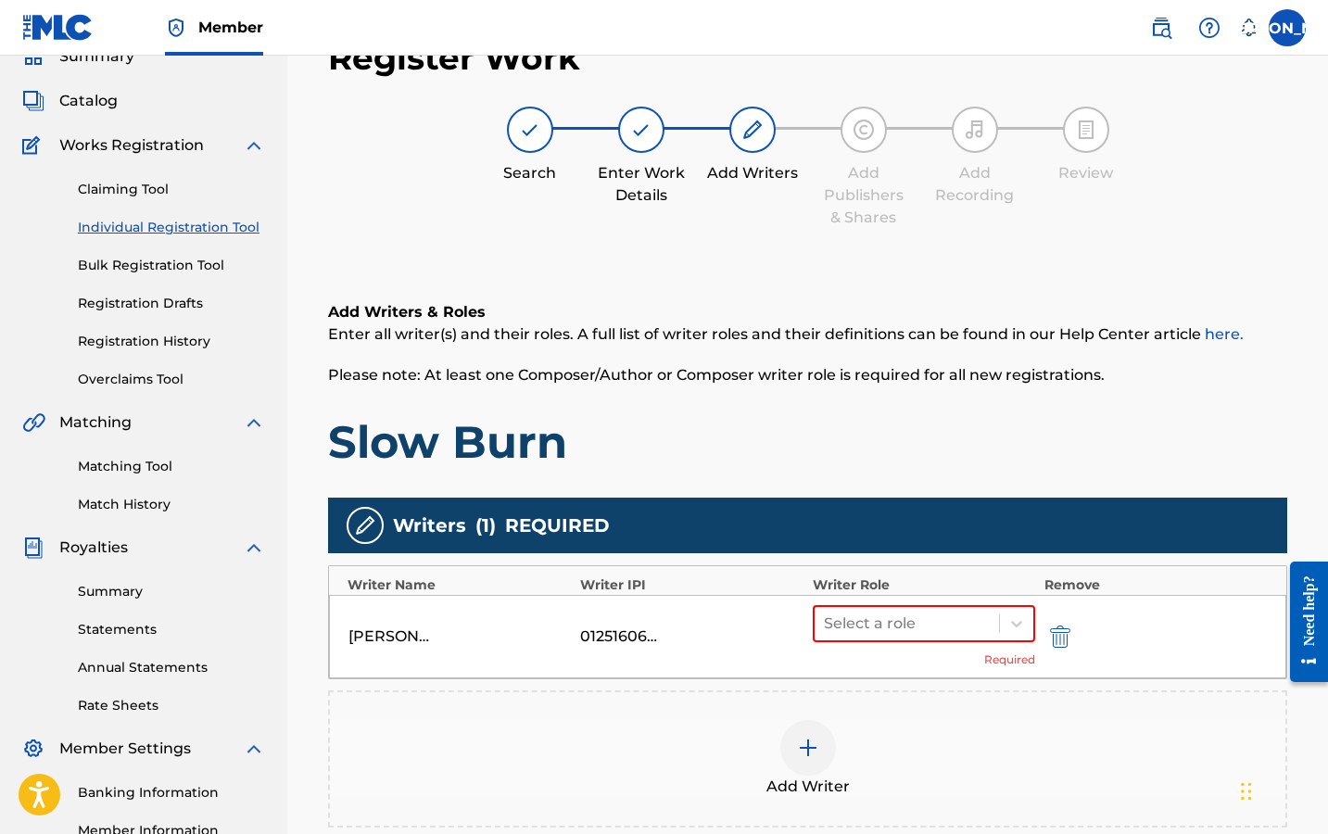
click at [617, 654] on div "JOSEPH ARNS 01251606970 Select a role Required" at bounding box center [807, 636] width 957 height 83
drag, startPoint x: 618, startPoint y: 646, endPoint x: 664, endPoint y: 636, distance: 47.4
click at [618, 646] on div "01251606970" at bounding box center [621, 636] width 83 height 22
click at [1053, 637] on img "submit" at bounding box center [1060, 636] width 20 height 22
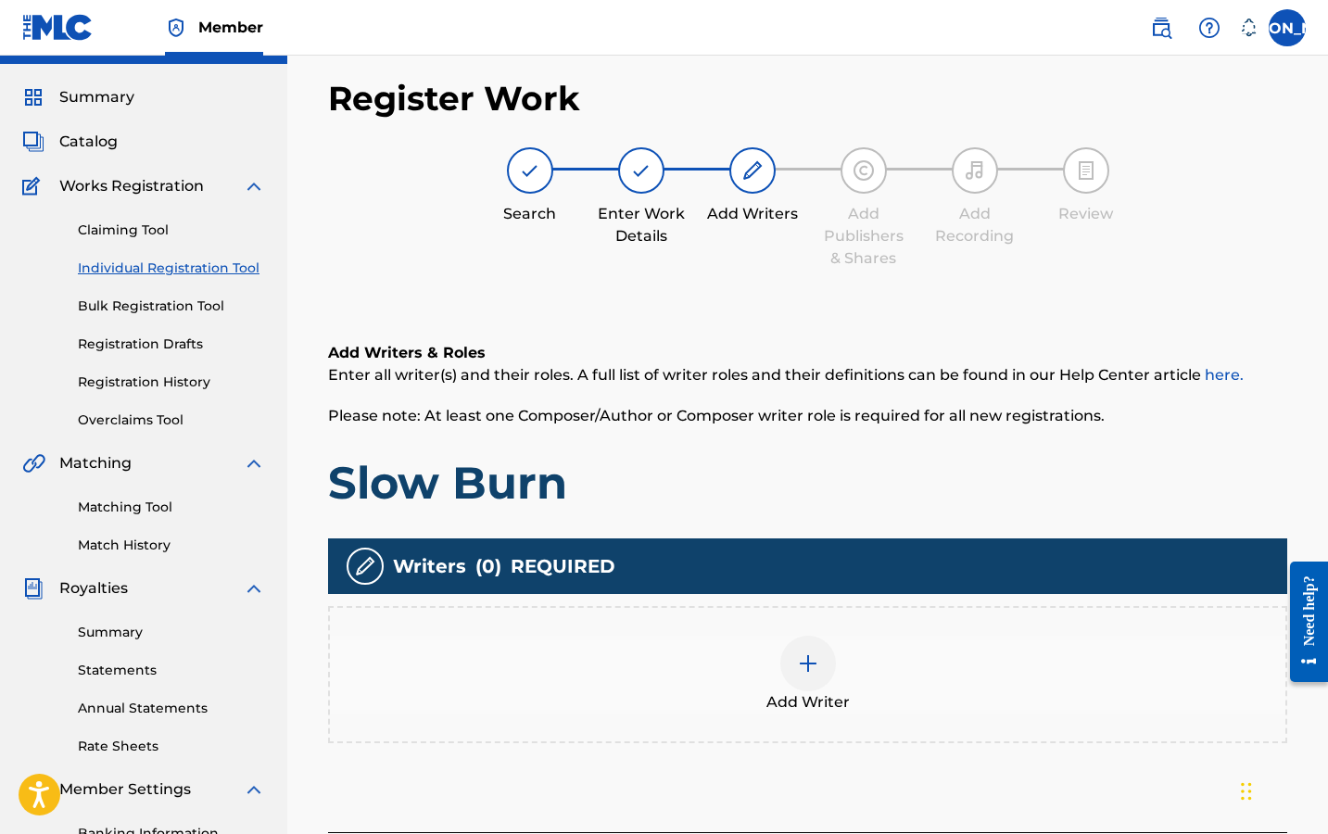
scroll to position [0, 0]
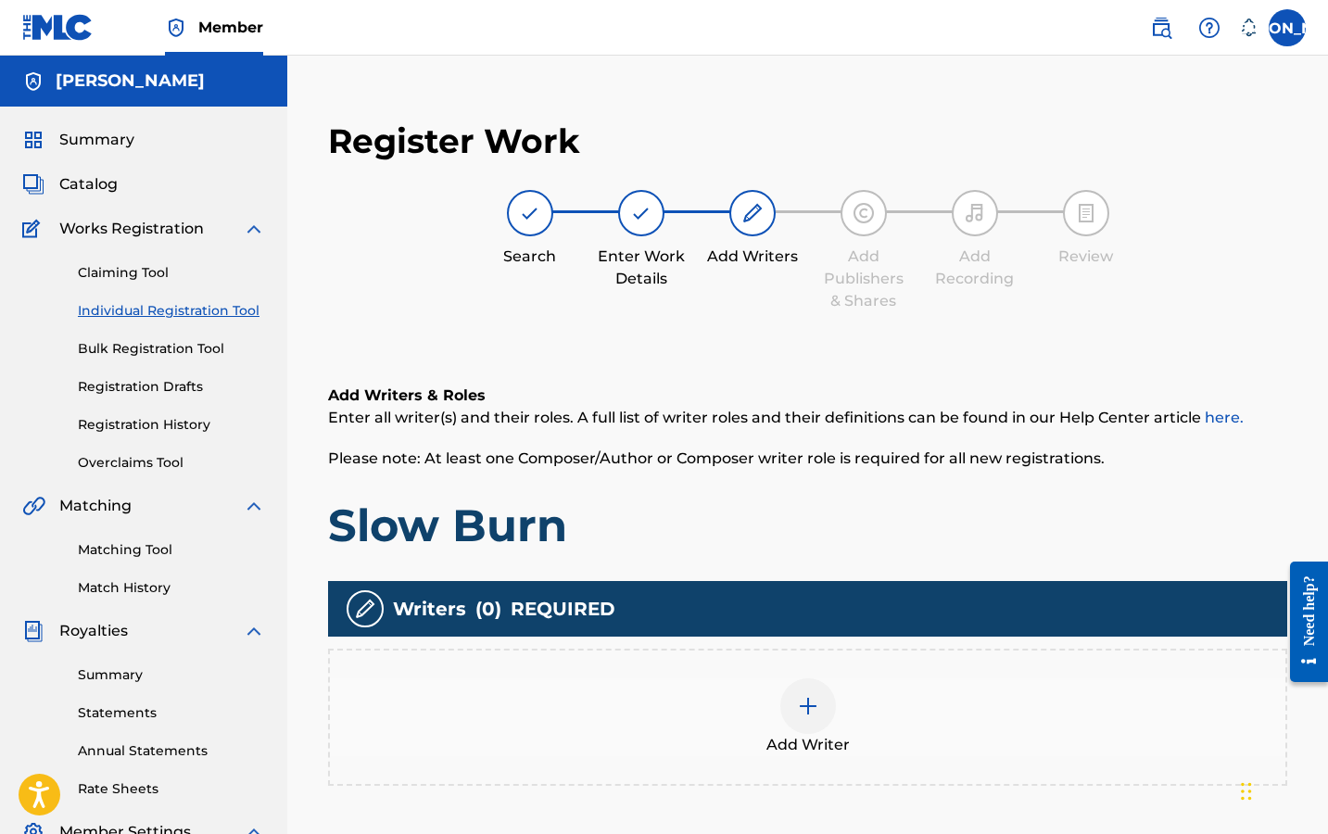
click at [1278, 37] on label at bounding box center [1286, 27] width 37 height 37
click at [1287, 28] on input "JA Joseph Arns josepharns123@gmail.com Notification Preferences Profile Log out" at bounding box center [1287, 28] width 0 height 0
click at [1099, 239] on div "Notification Preferences Profile Log out" at bounding box center [1190, 231] width 230 height 124
click at [1287, 28] on input "JA Joseph Arns josepharns123@gmail.com Notification Preferences Profile Log out" at bounding box center [1287, 28] width 0 height 0
click at [1099, 233] on link "Profile" at bounding box center [1104, 230] width 37 height 17
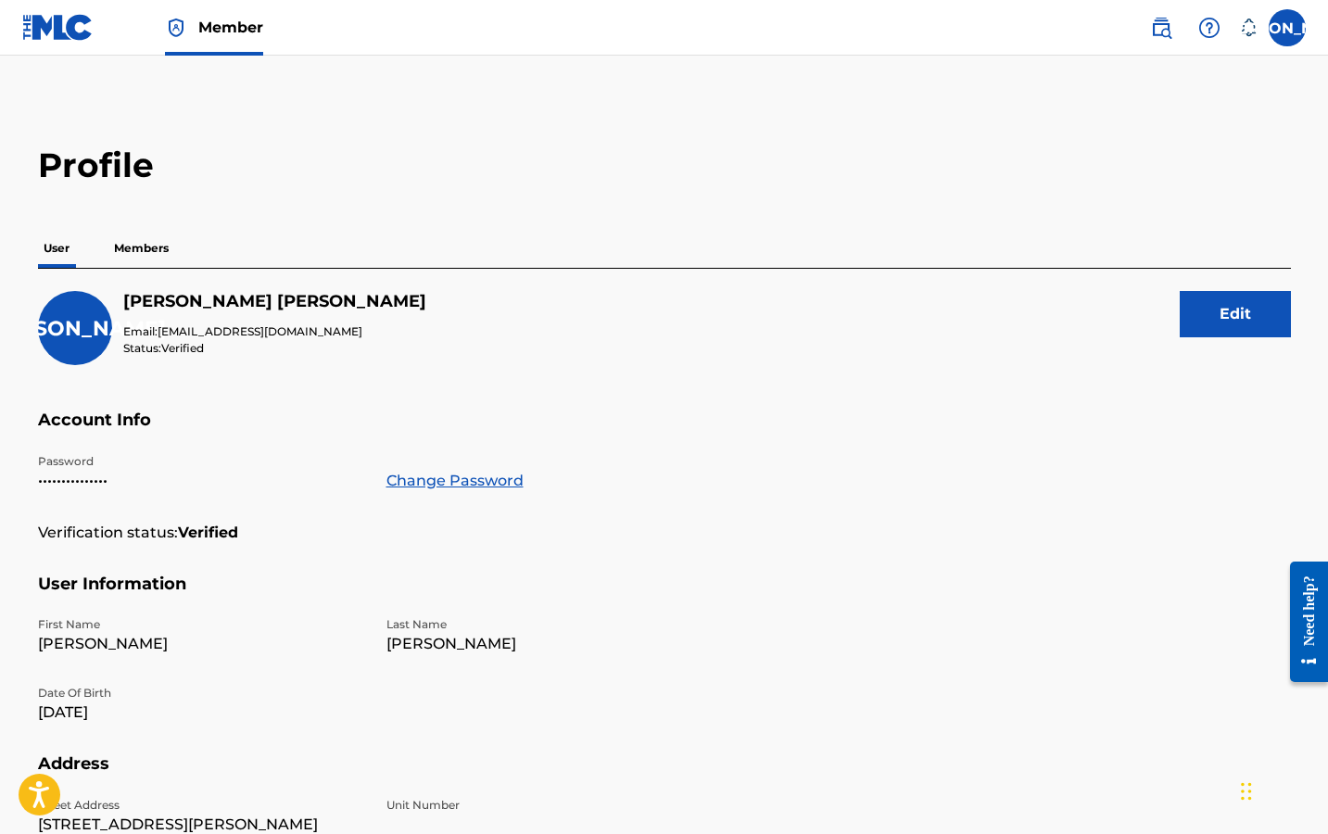
click at [136, 234] on p "Members" at bounding box center [141, 248] width 66 height 39
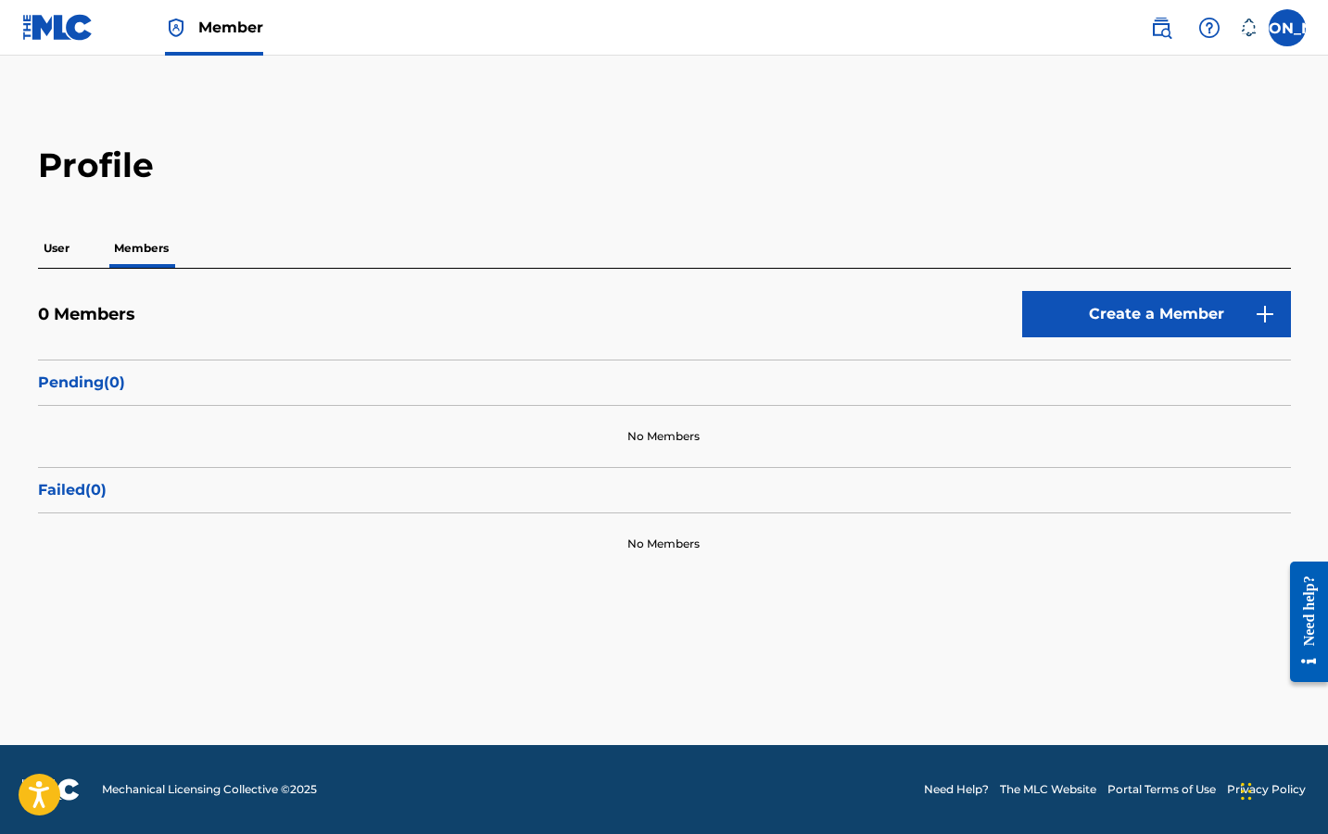
click at [80, 244] on div "User Members" at bounding box center [664, 248] width 1253 height 39
click at [194, 37] on link "Member" at bounding box center [214, 27] width 98 height 55
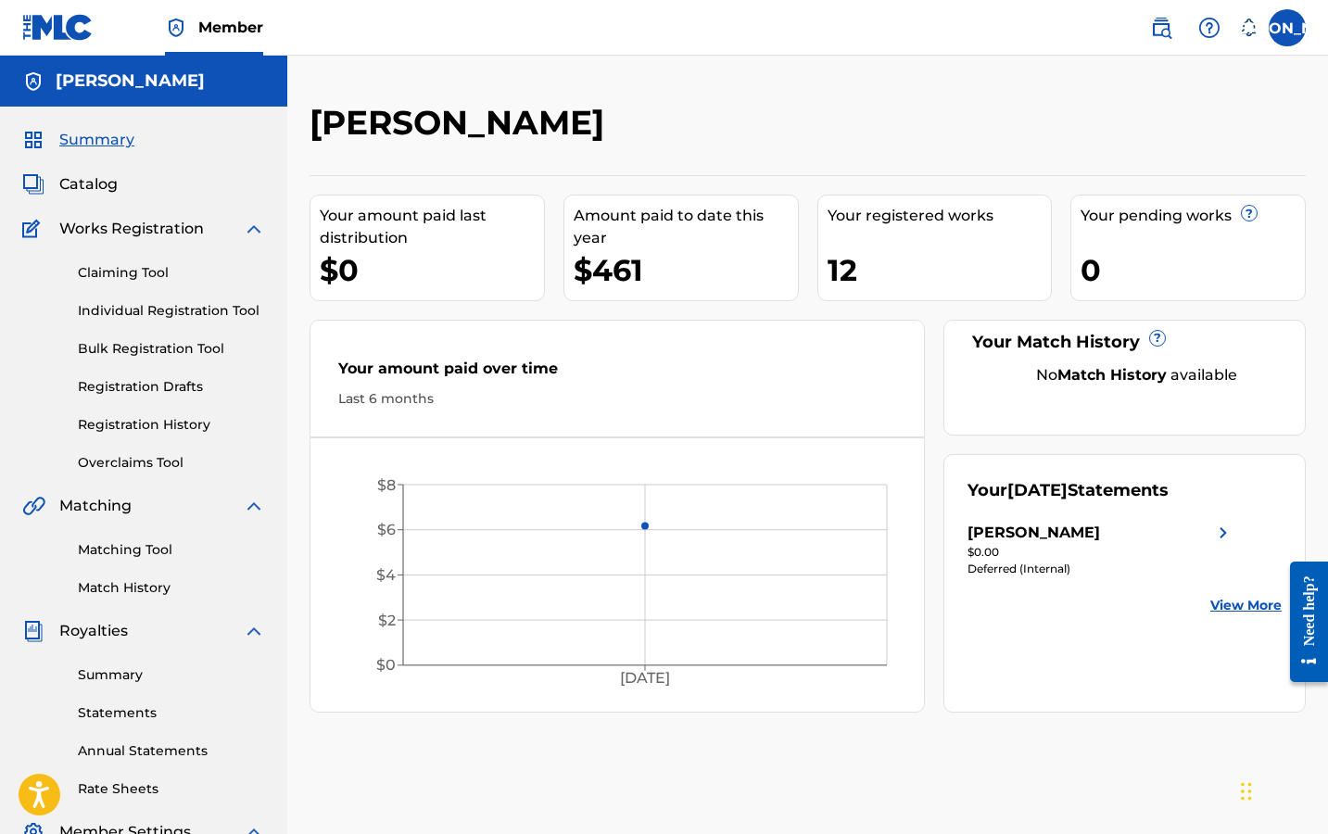
click at [1002, 498] on div "Your August 2025 Statements" at bounding box center [1067, 490] width 201 height 25
click at [1018, 539] on div "[PERSON_NAME]" at bounding box center [1033, 533] width 132 height 22
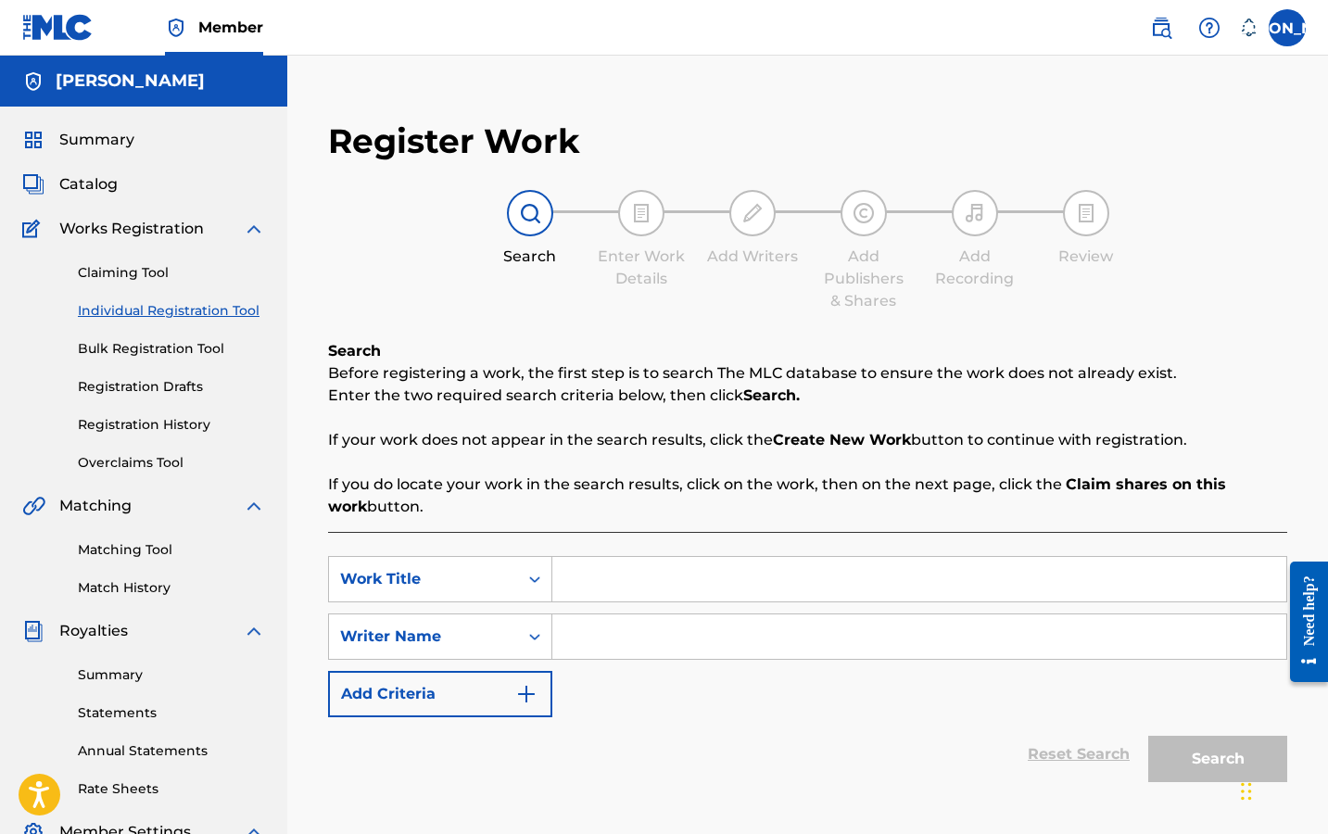
click at [156, 422] on link "Registration History" at bounding box center [171, 424] width 187 height 19
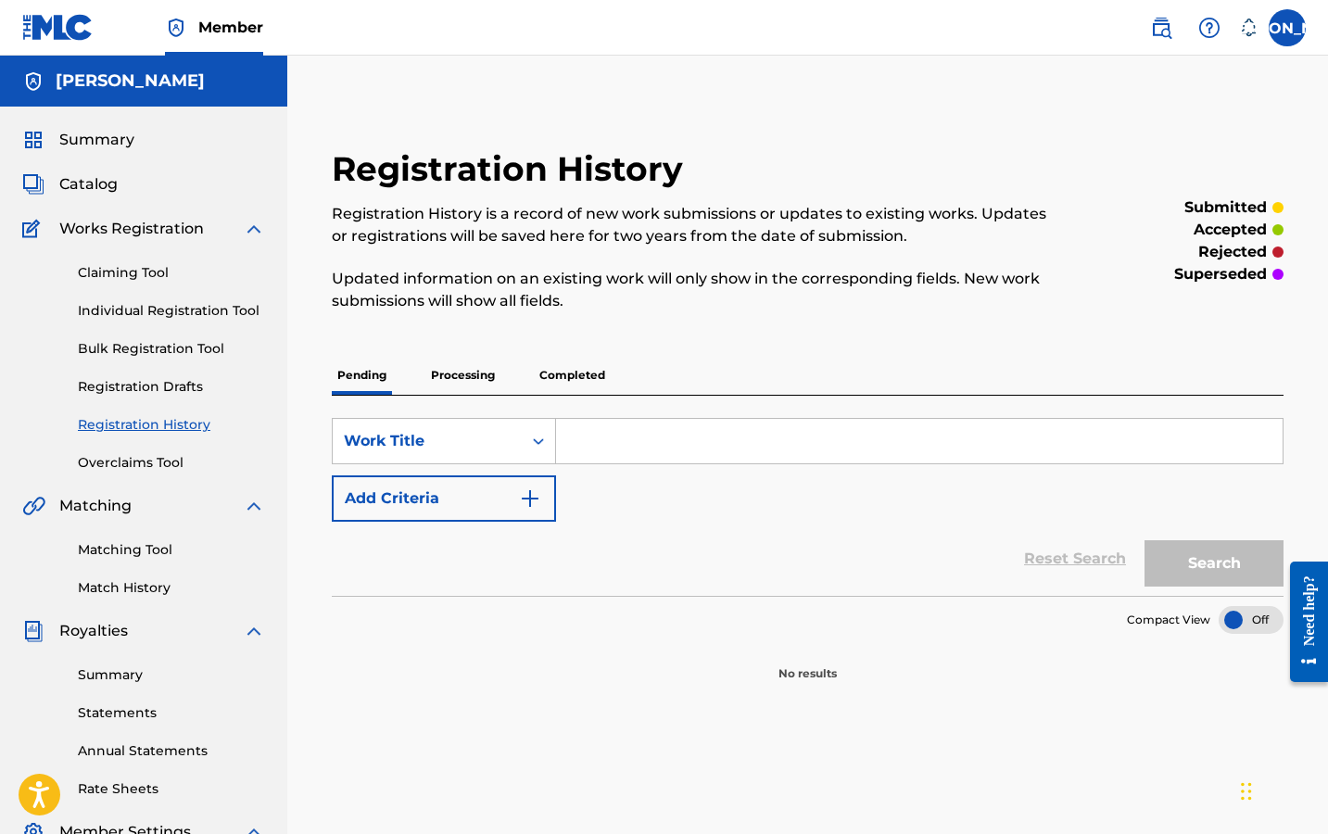
click at [593, 375] on p "Completed" at bounding box center [572, 375] width 77 height 39
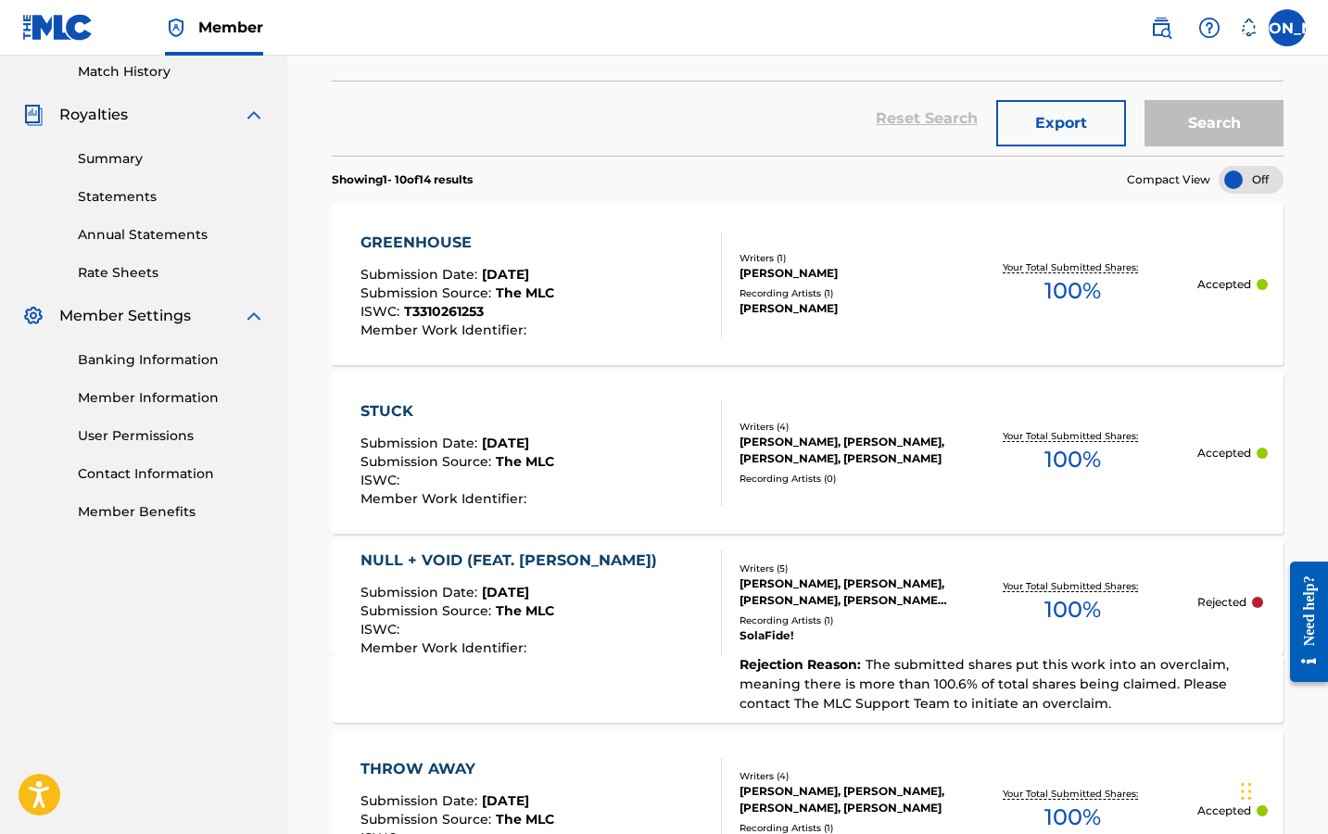
scroll to position [511, 0]
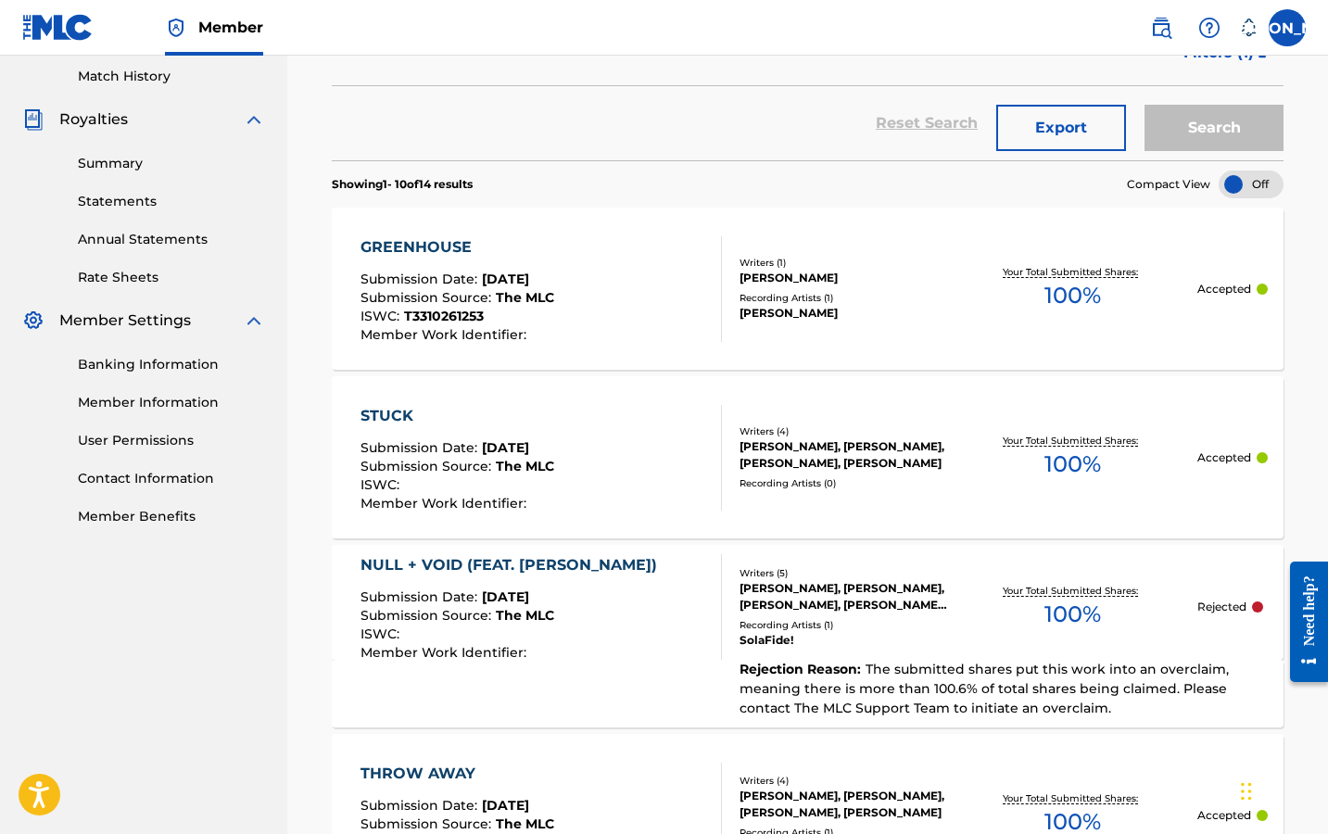
click at [444, 251] on div "GREENHOUSE" at bounding box center [457, 247] width 194 height 22
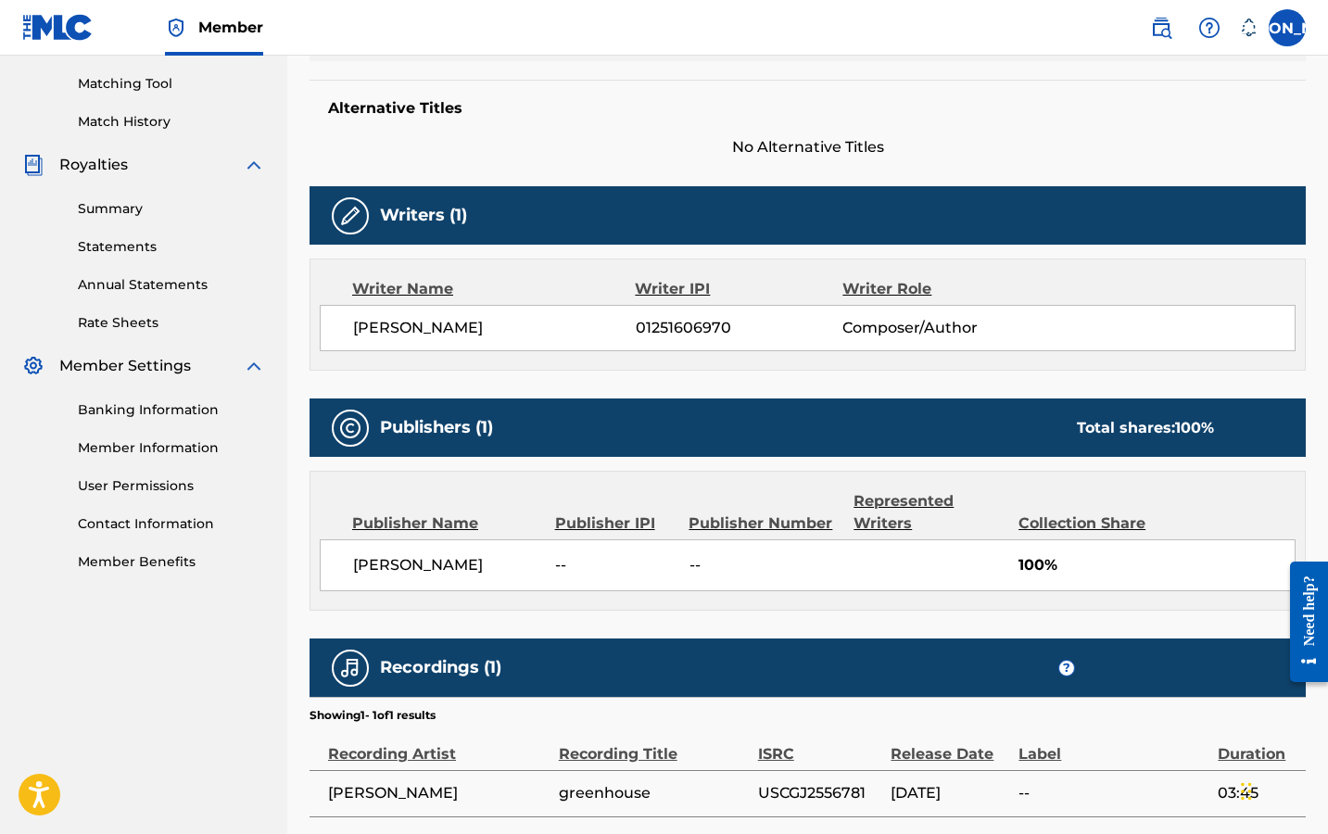
scroll to position [443, 0]
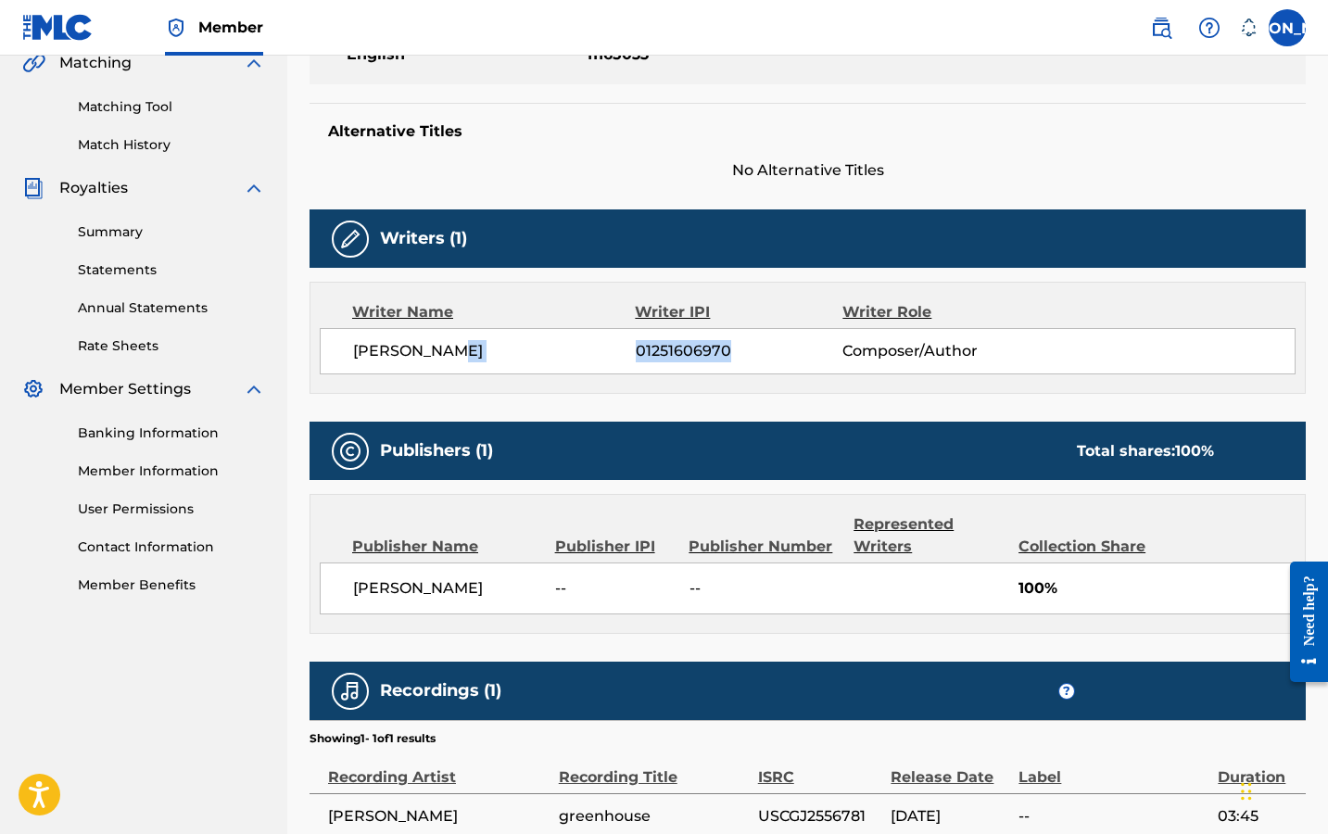
drag, startPoint x: 628, startPoint y: 356, endPoint x: 736, endPoint y: 347, distance: 107.8
click at [736, 347] on div "[PERSON_NAME] 01251606970 Composer/Author" at bounding box center [823, 351] width 941 height 22
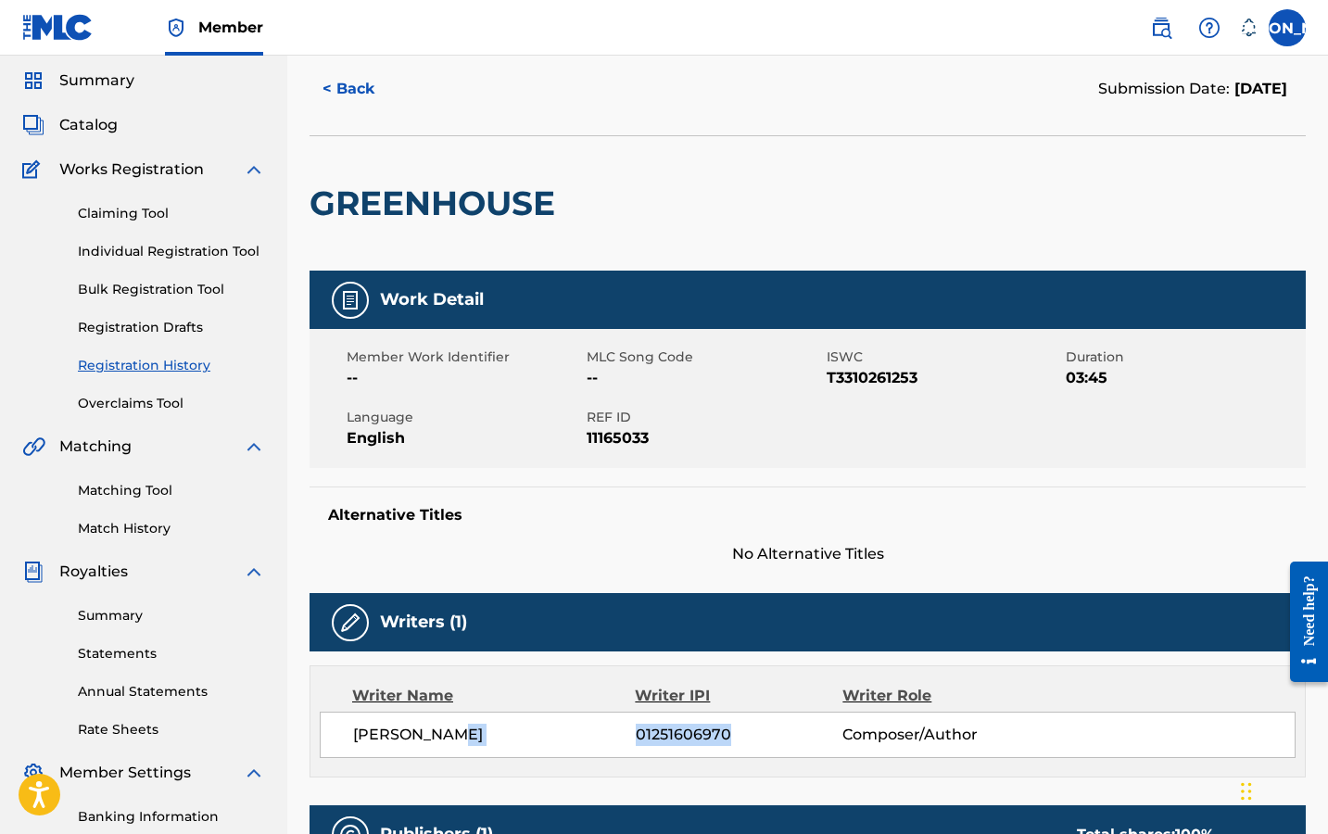
scroll to position [39, 0]
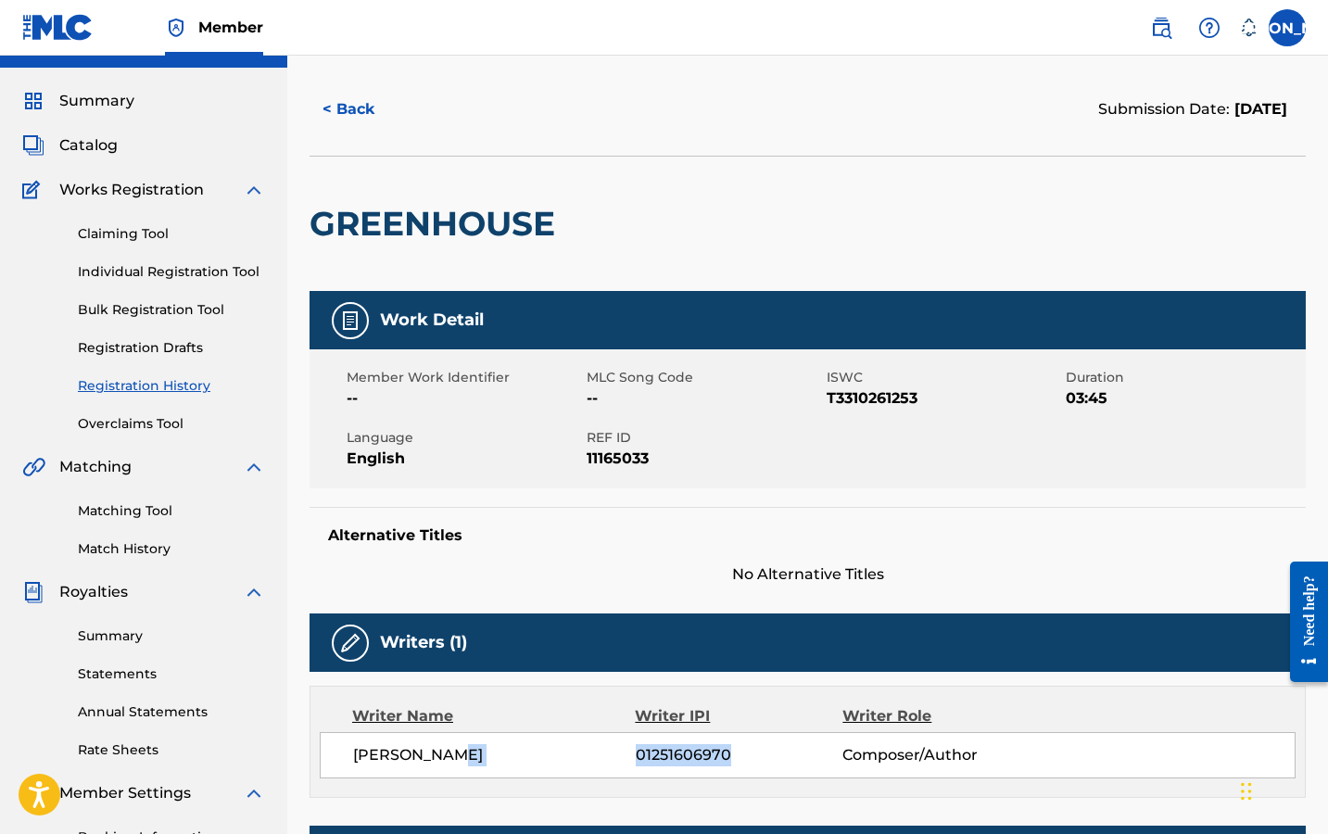
click at [149, 265] on link "Individual Registration Tool" at bounding box center [171, 271] width 187 height 19
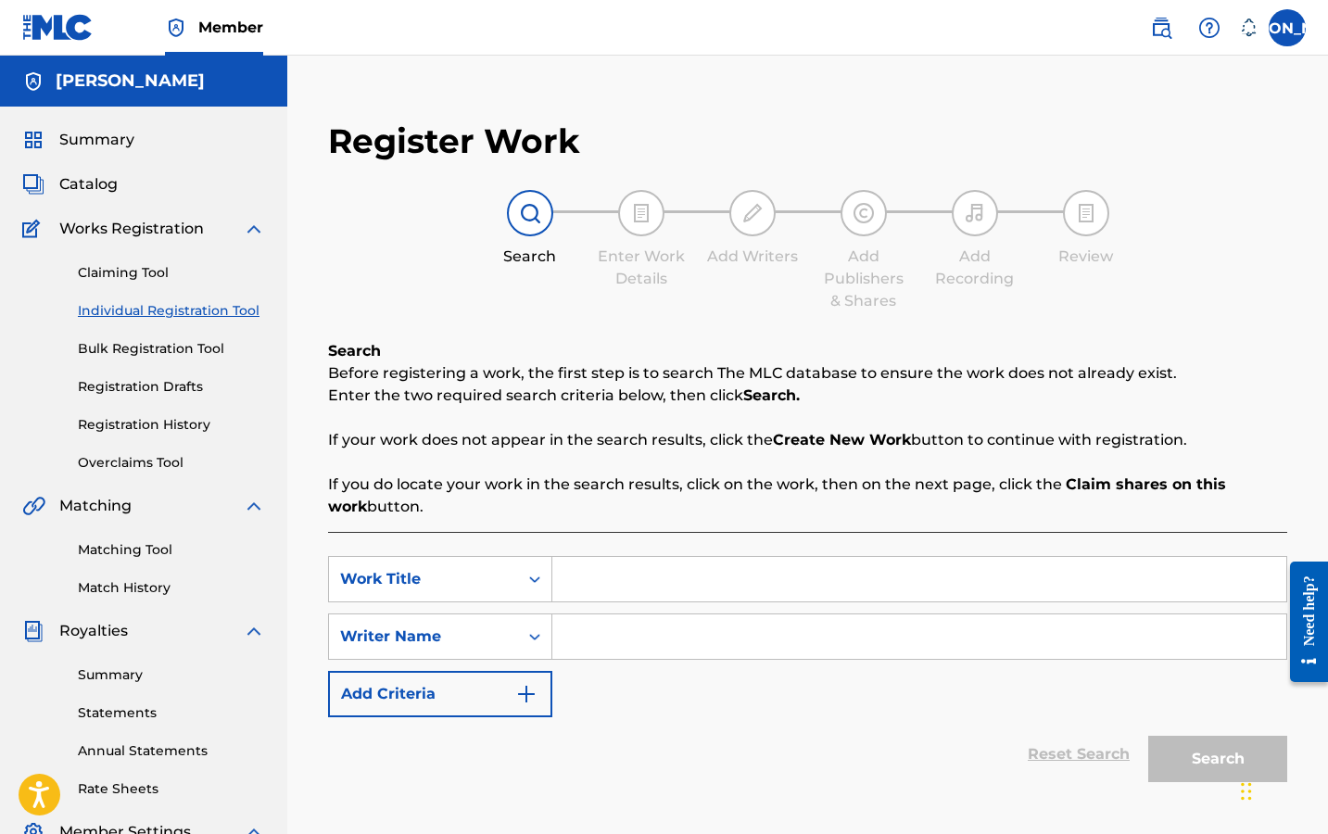
click at [592, 570] on input "Search Form" at bounding box center [919, 579] width 734 height 44
type input "Slow Burn"
click at [654, 656] on input "Search Form" at bounding box center [919, 636] width 734 height 44
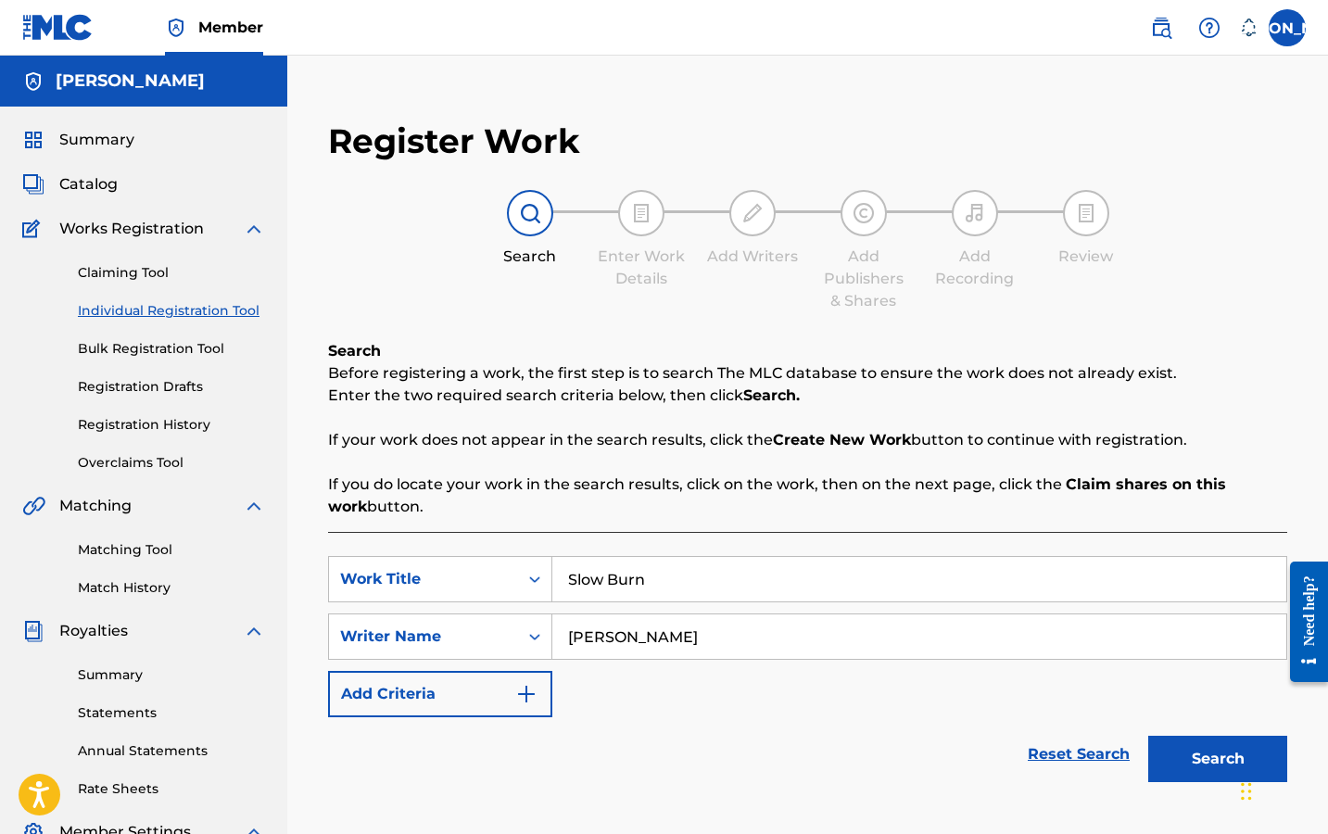
type input "[PERSON_NAME]"
click at [1216, 752] on button "Search" at bounding box center [1217, 759] width 139 height 46
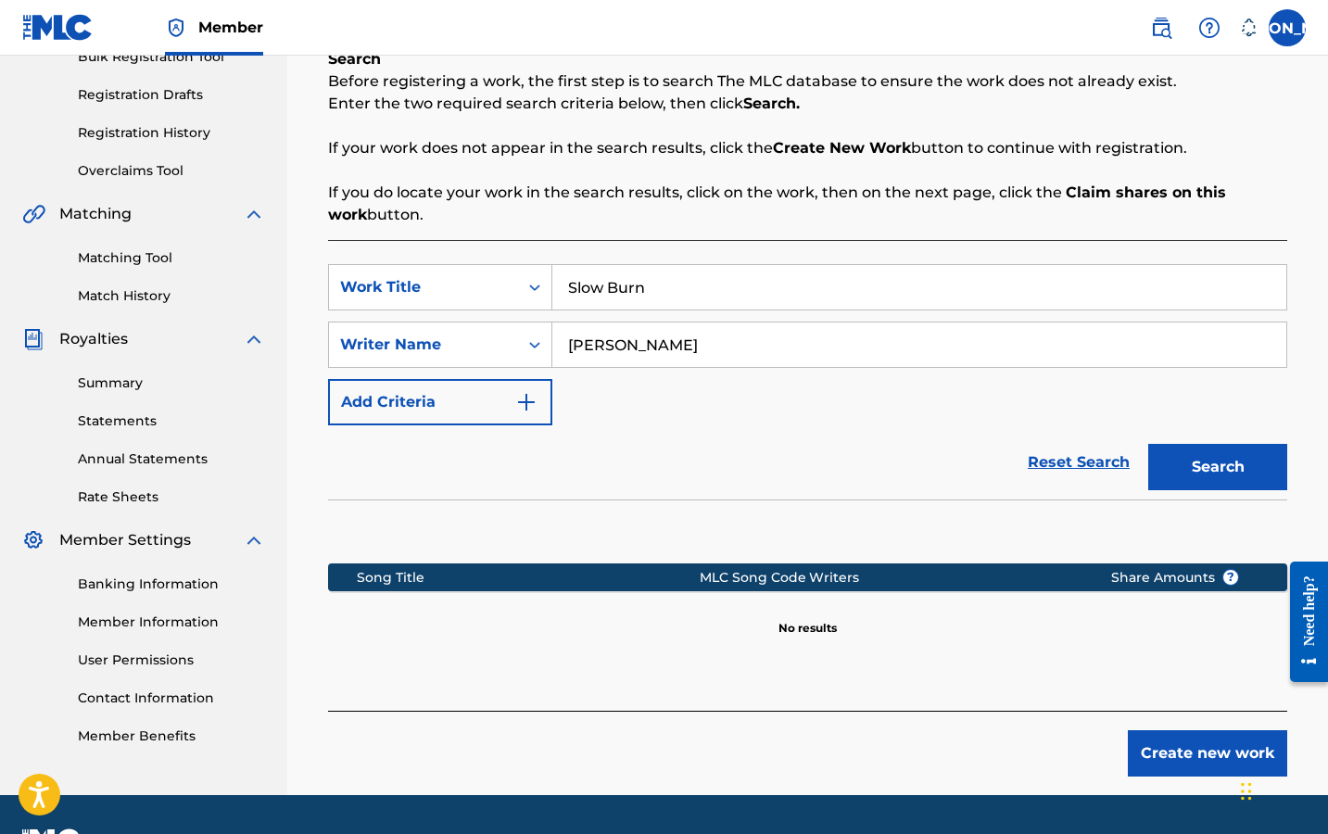
scroll to position [342, 0]
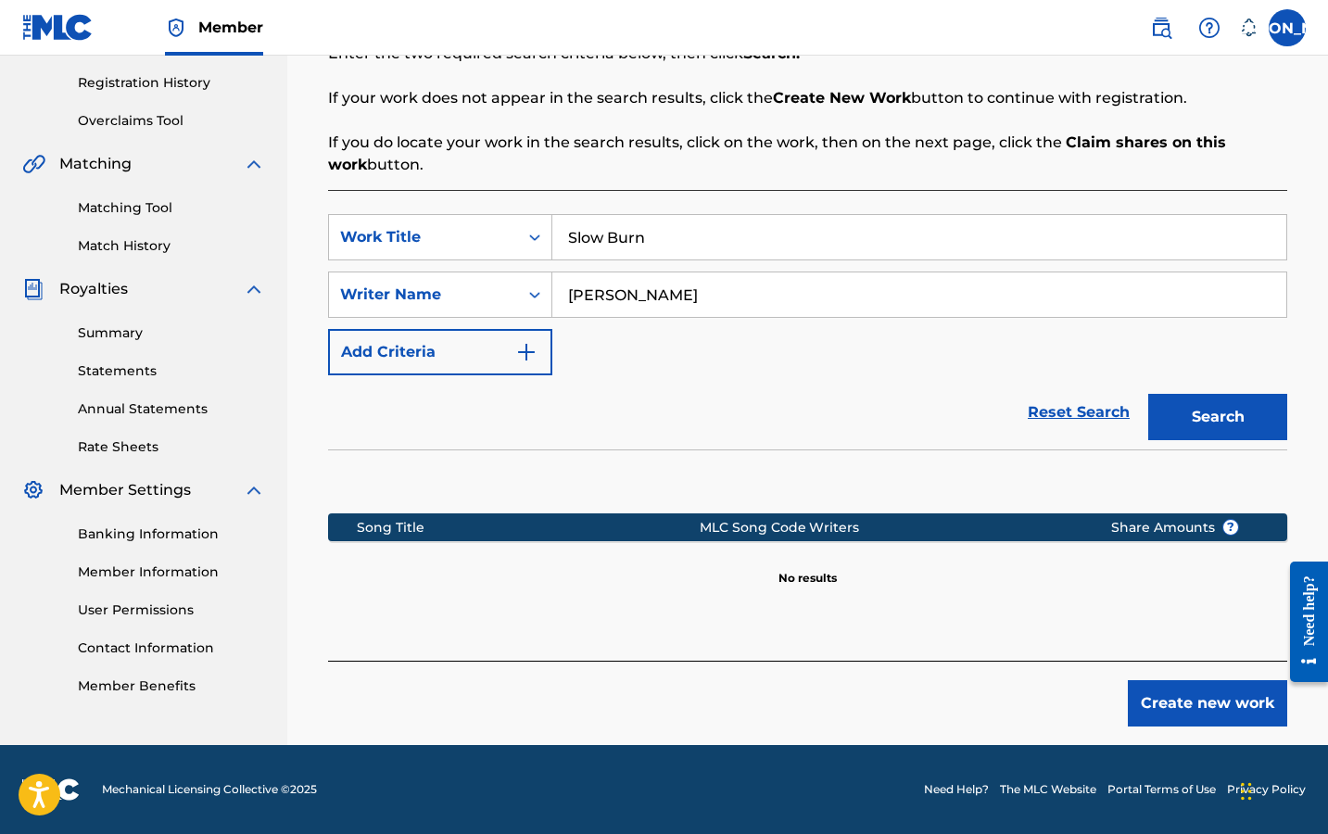
click at [1170, 713] on button "Create new work" at bounding box center [1207, 703] width 159 height 46
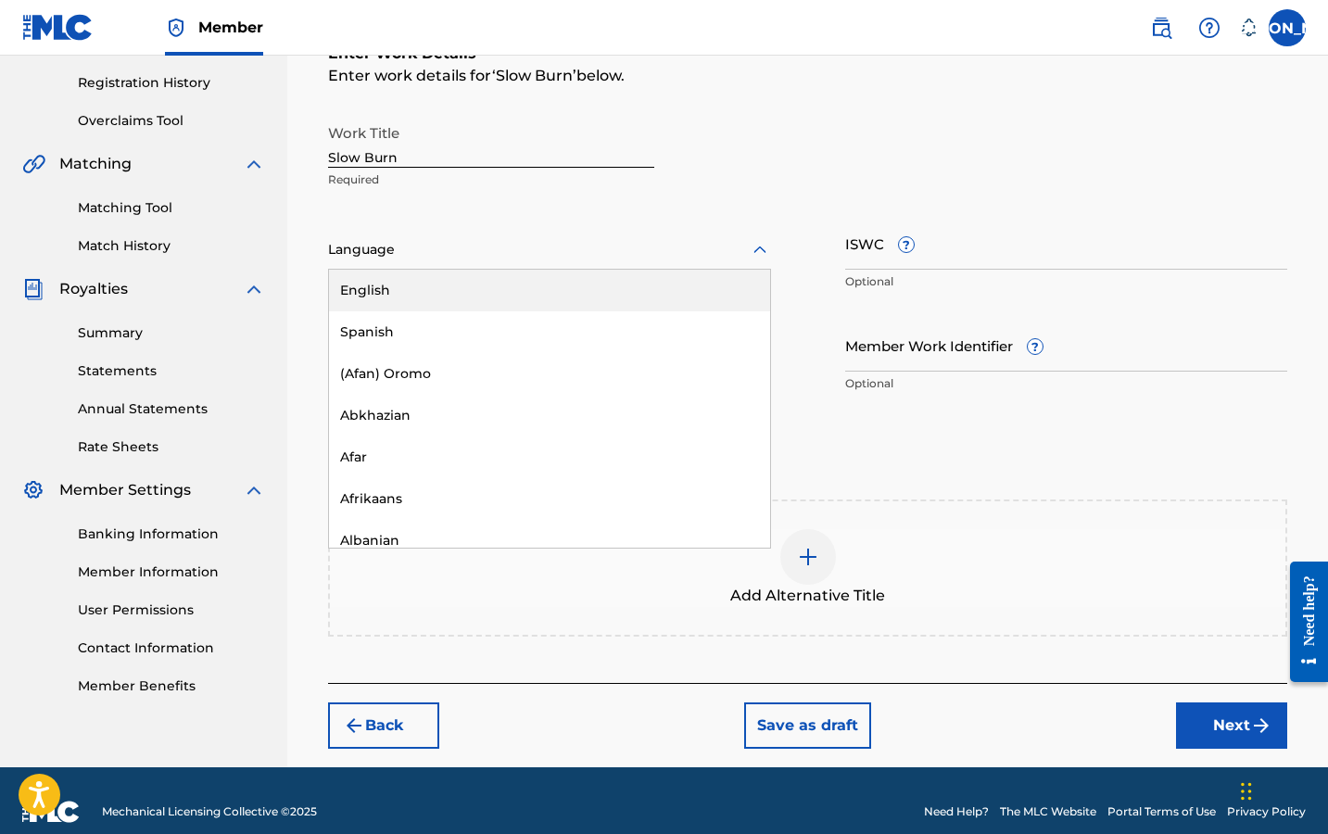
click at [405, 248] on div at bounding box center [549, 249] width 443 height 23
click at [404, 288] on div "English" at bounding box center [549, 291] width 441 height 42
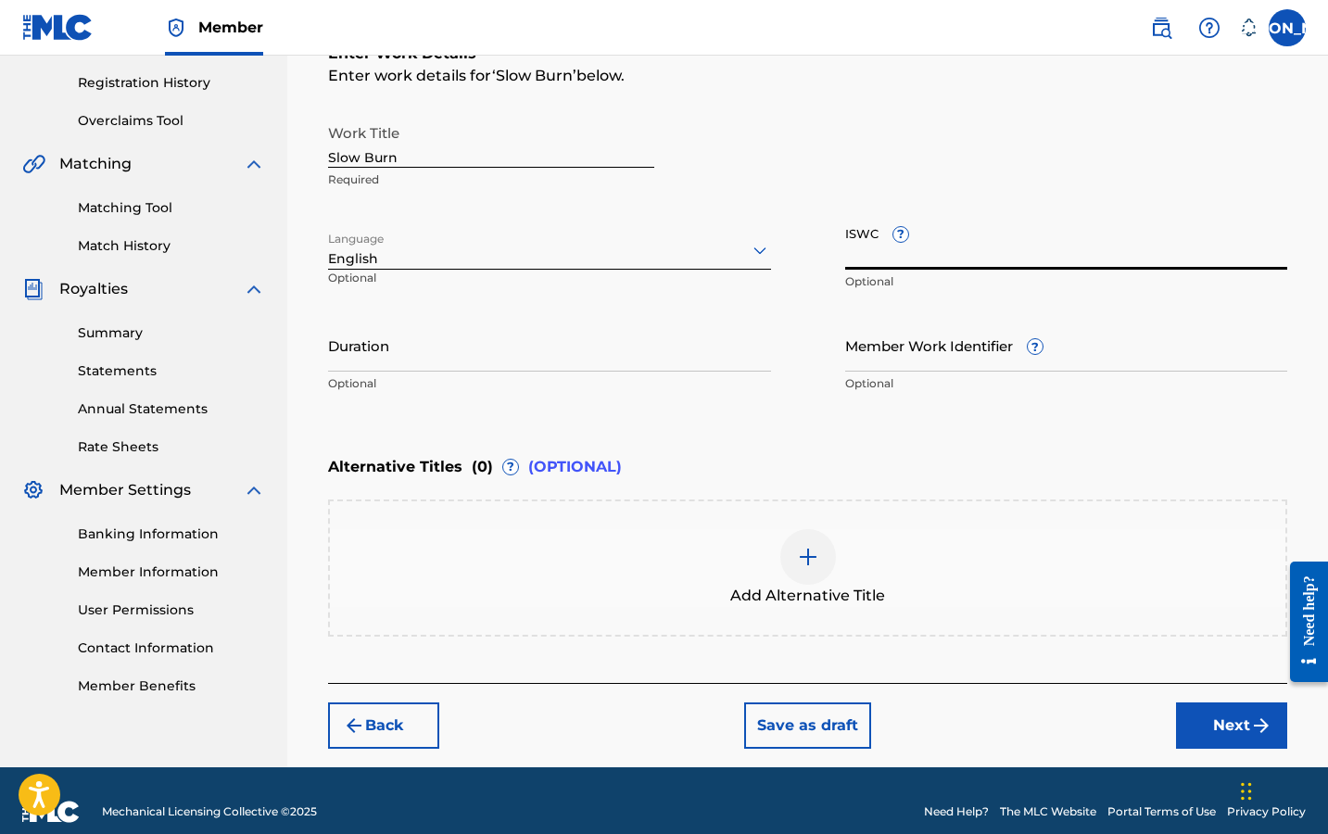
click at [878, 242] on input "ISWC ?" at bounding box center [1066, 243] width 443 height 53
paste input "T3344145224"
type input "T3344145224"
click at [539, 374] on div "Duration Optional" at bounding box center [549, 360] width 443 height 83
click at [537, 361] on input "Duration" at bounding box center [549, 345] width 443 height 53
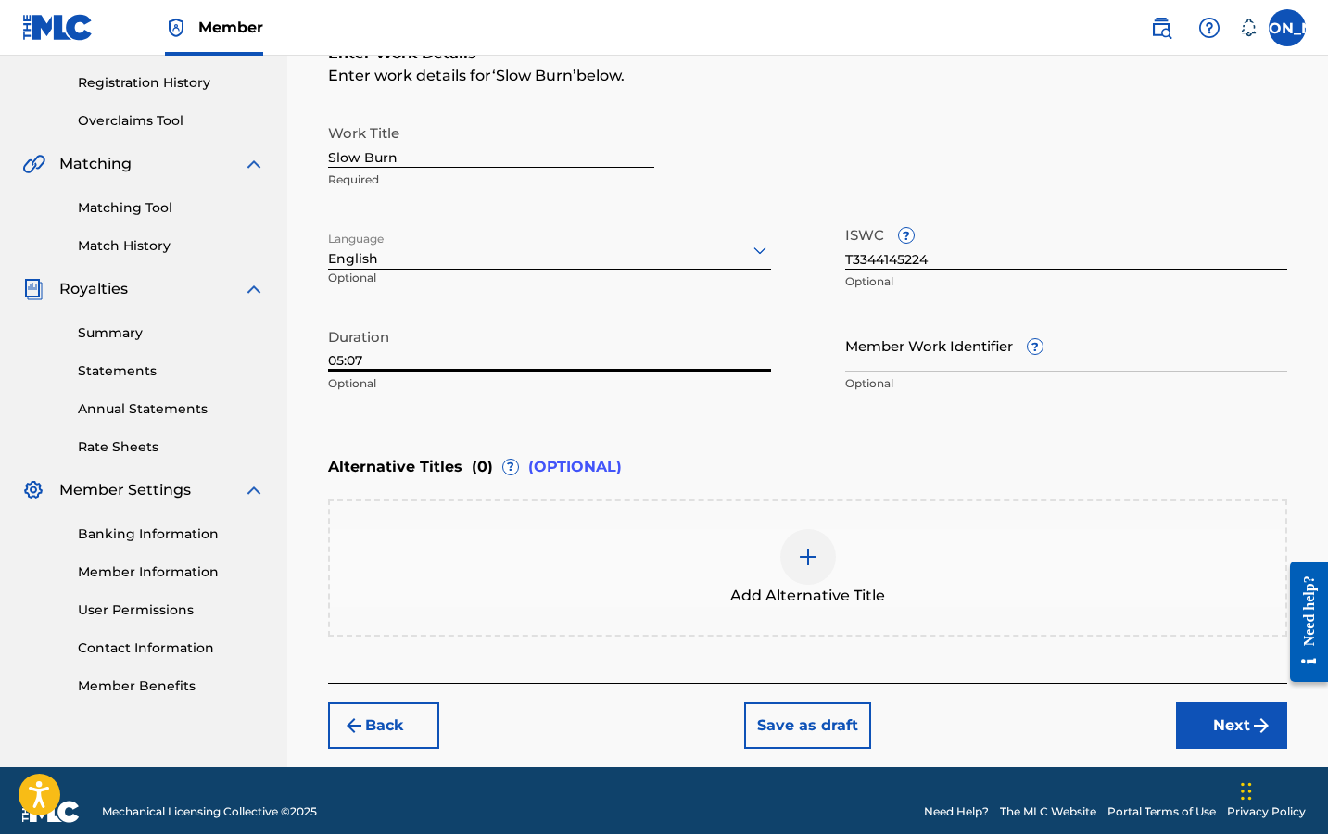
type input "05:07"
click at [1228, 724] on button "Next" at bounding box center [1231, 725] width 111 height 46
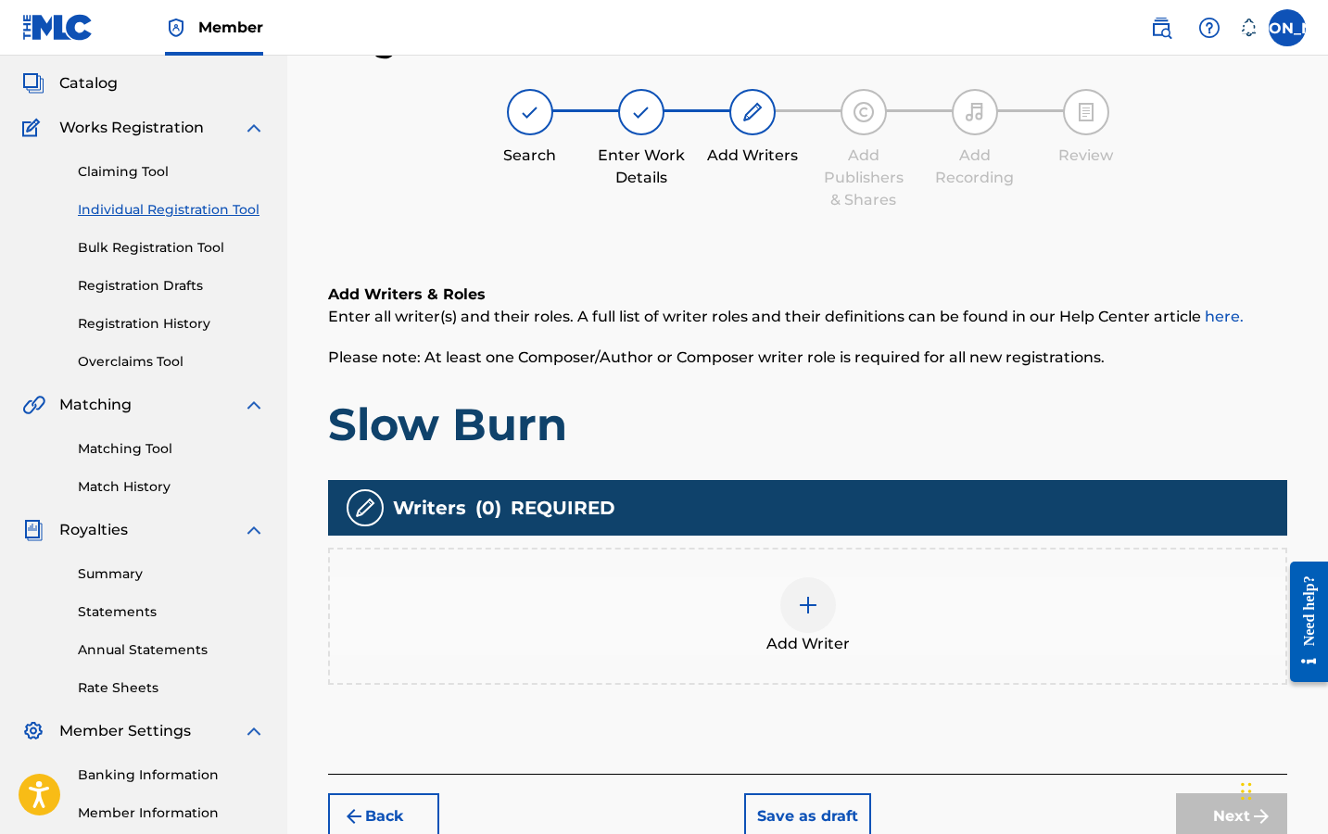
scroll to position [83, 0]
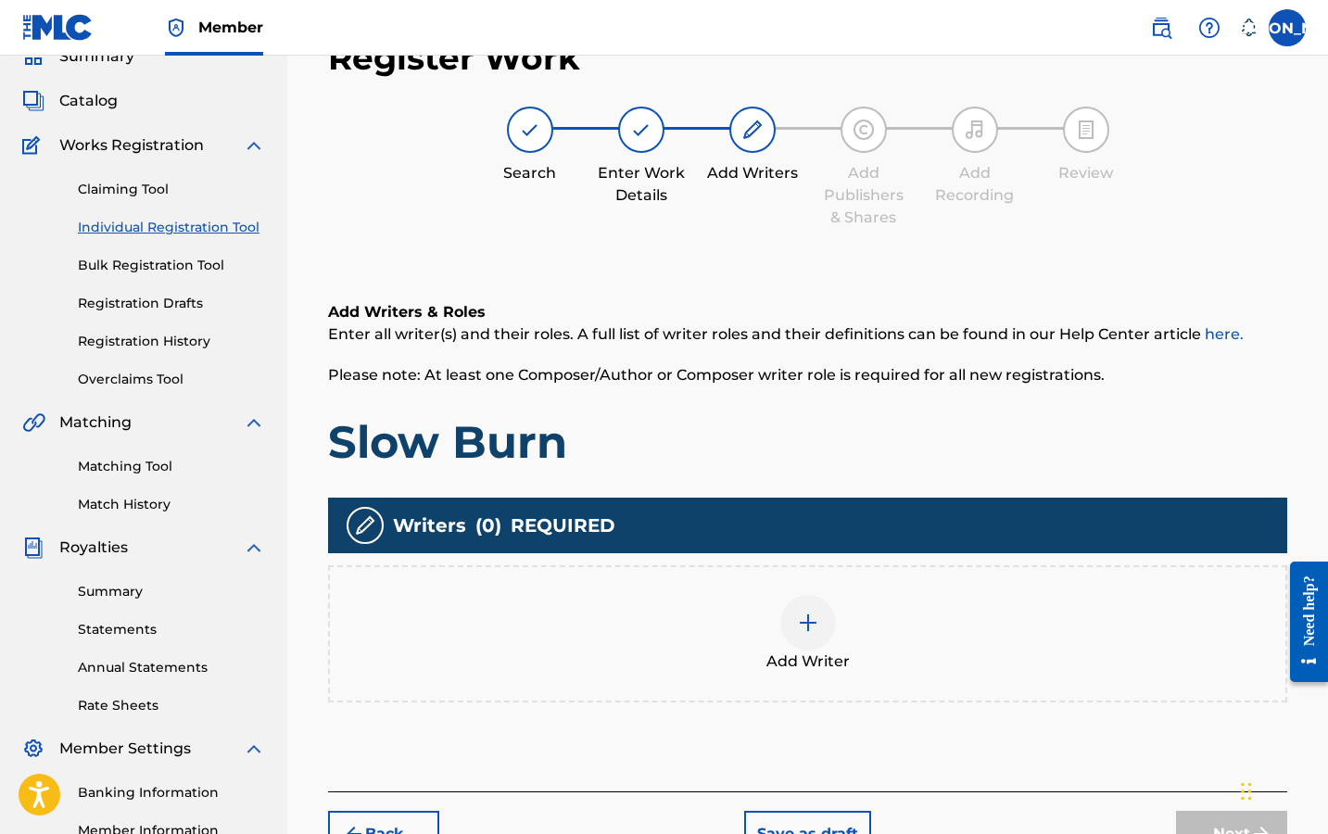
click at [792, 612] on div at bounding box center [808, 623] width 56 height 56
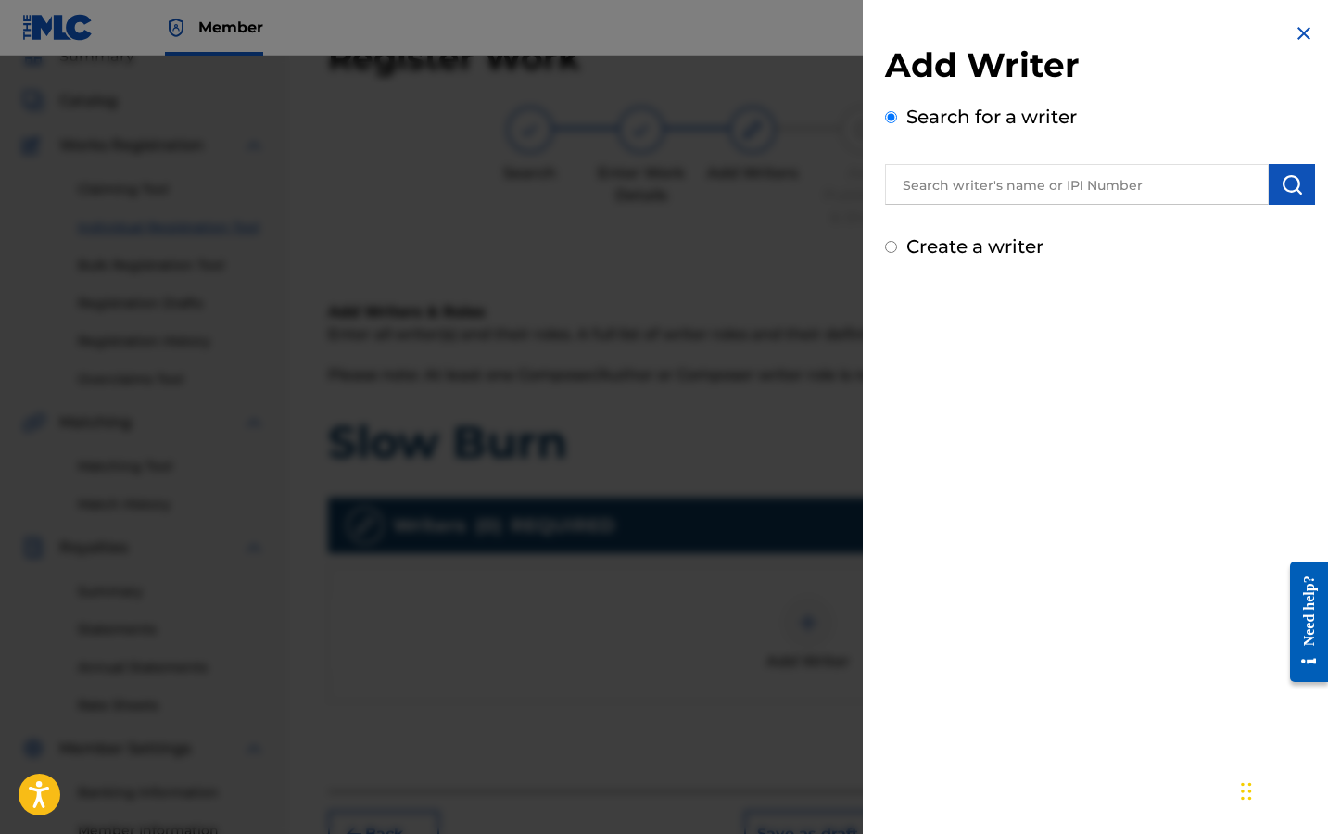
click at [975, 203] on input "text" at bounding box center [1077, 184] width 384 height 41
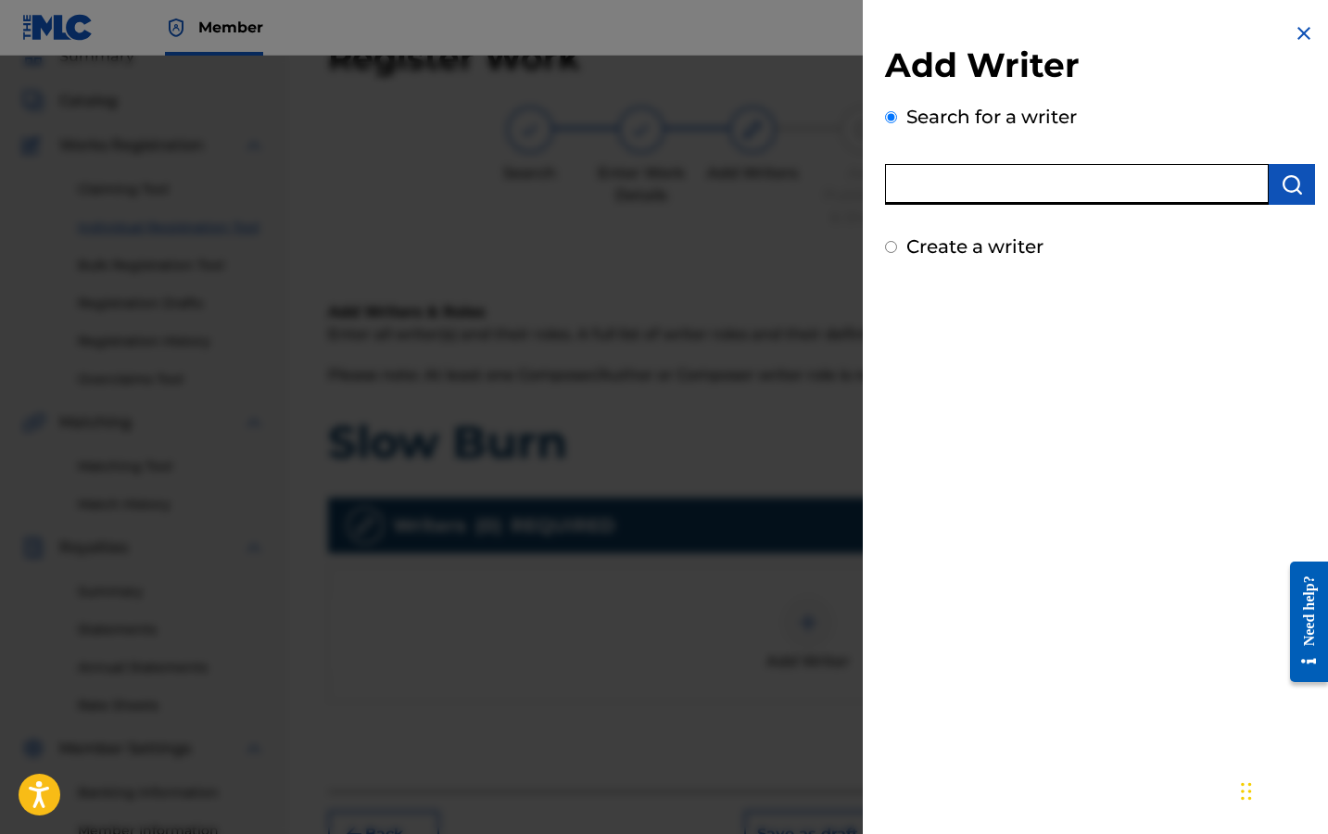
type input "[PERSON_NAME]"
click at [1295, 184] on img "submit" at bounding box center [1291, 184] width 22 height 22
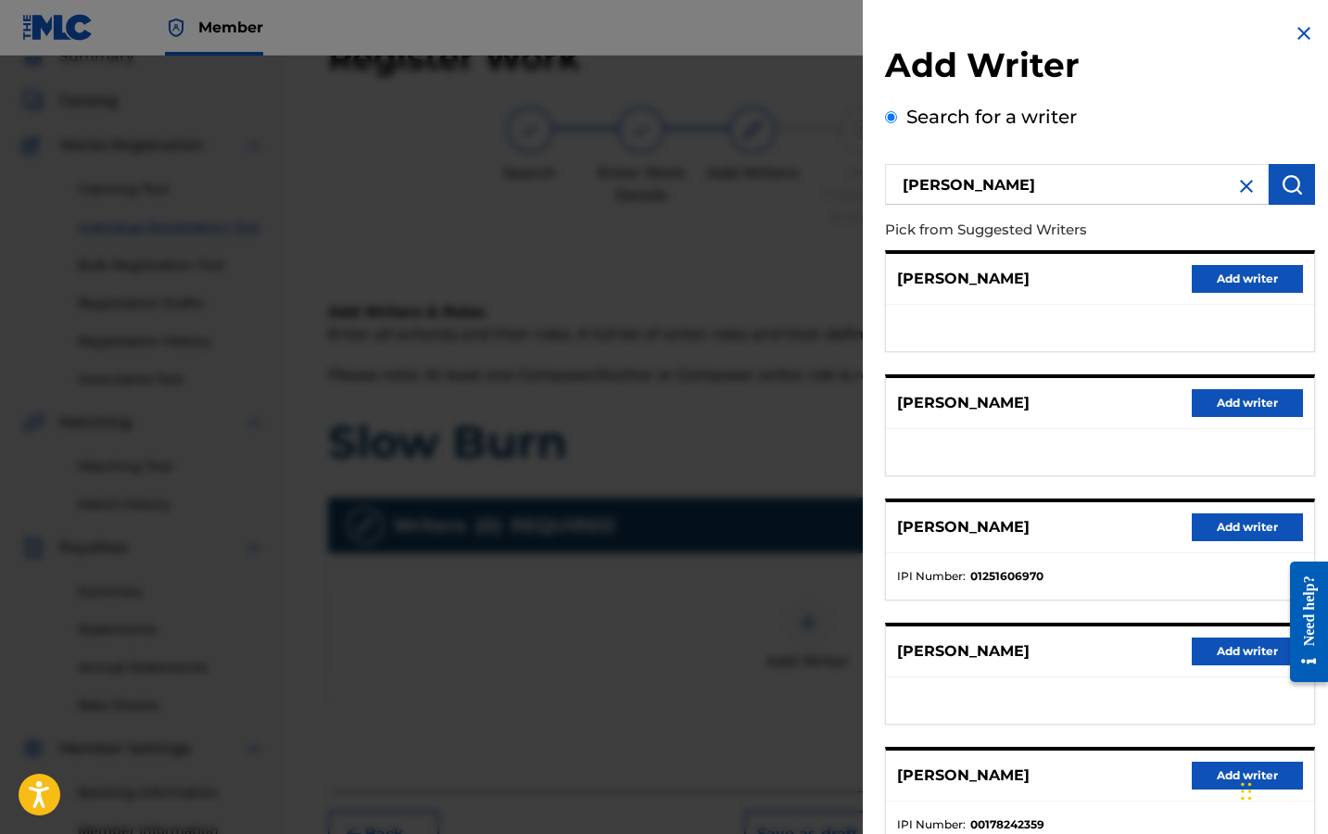
click at [1206, 520] on button "Add writer" at bounding box center [1246, 527] width 111 height 28
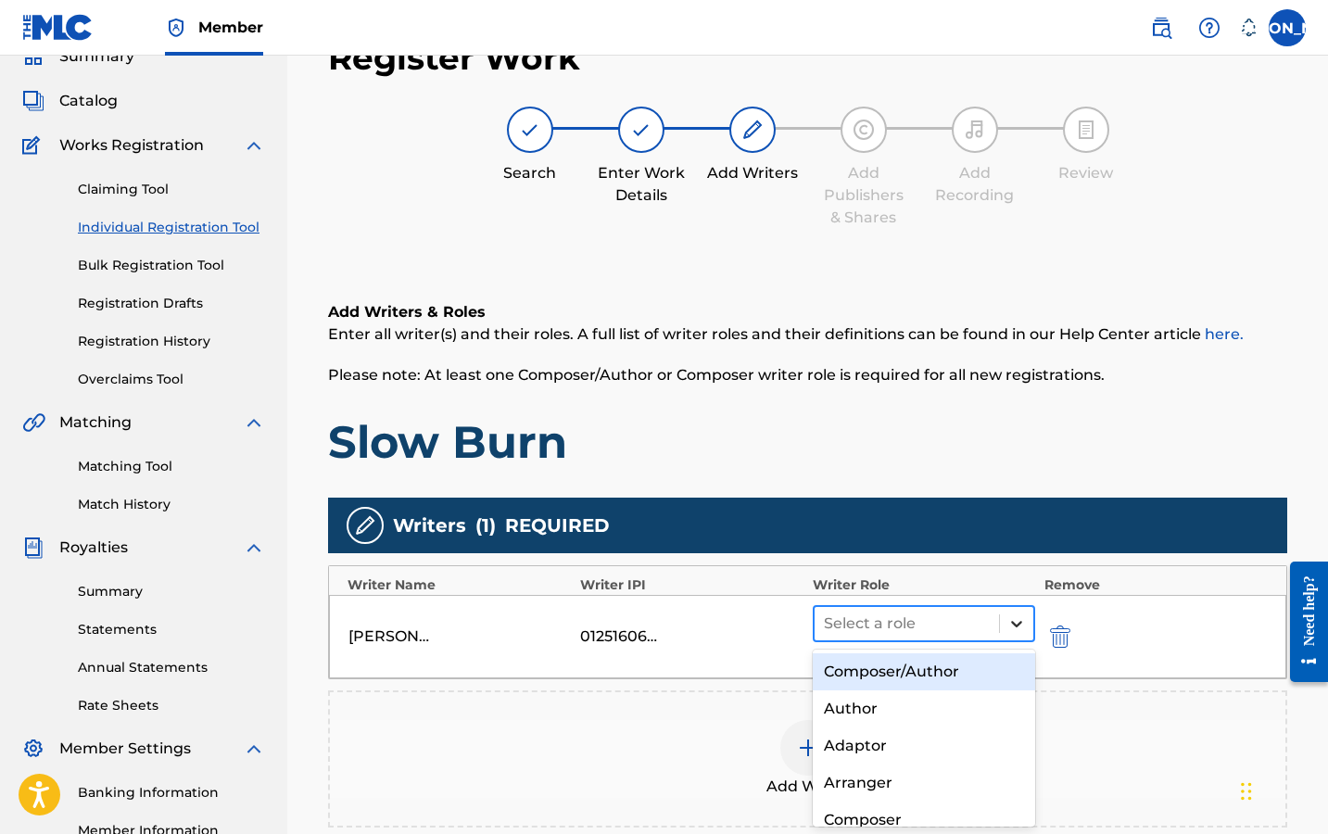
click at [1018, 621] on icon at bounding box center [1016, 623] width 19 height 19
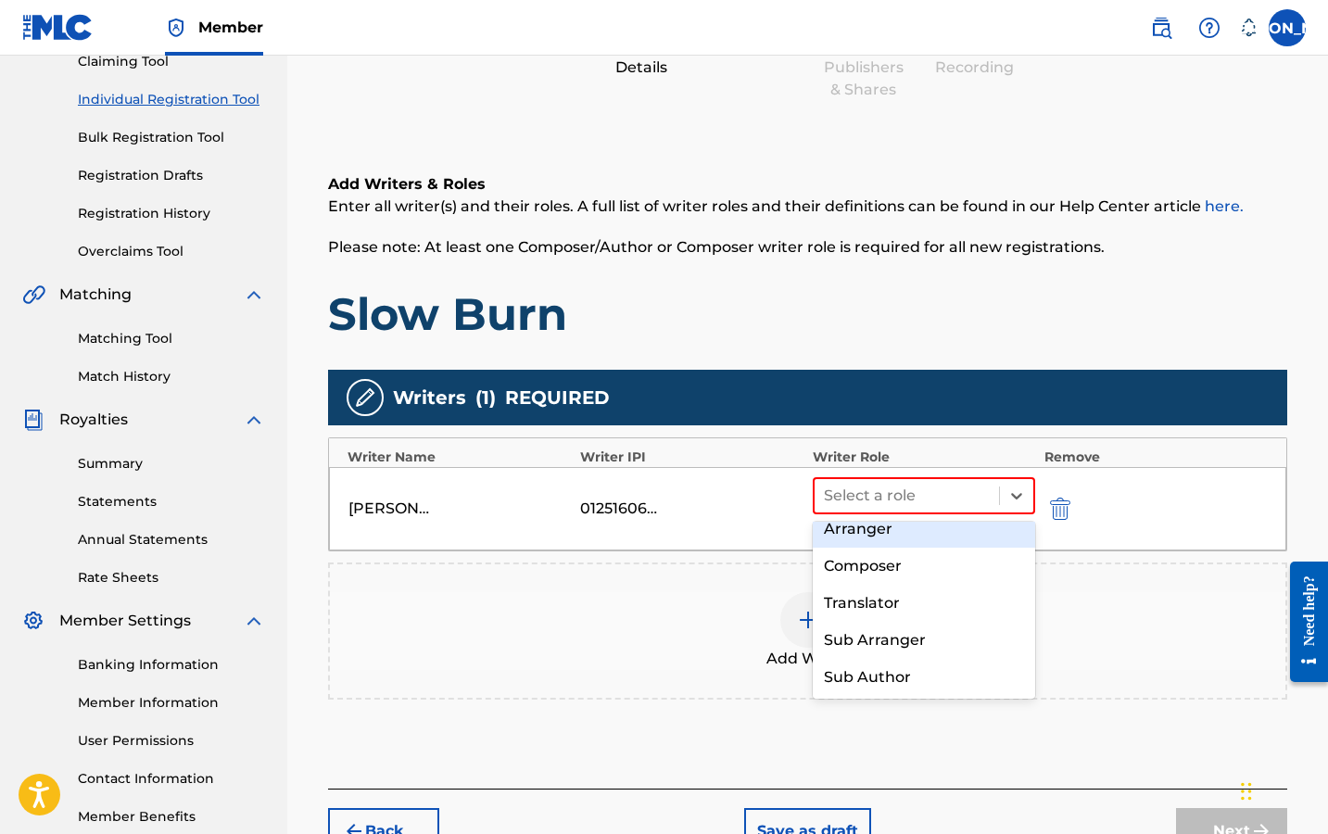
scroll to position [0, 0]
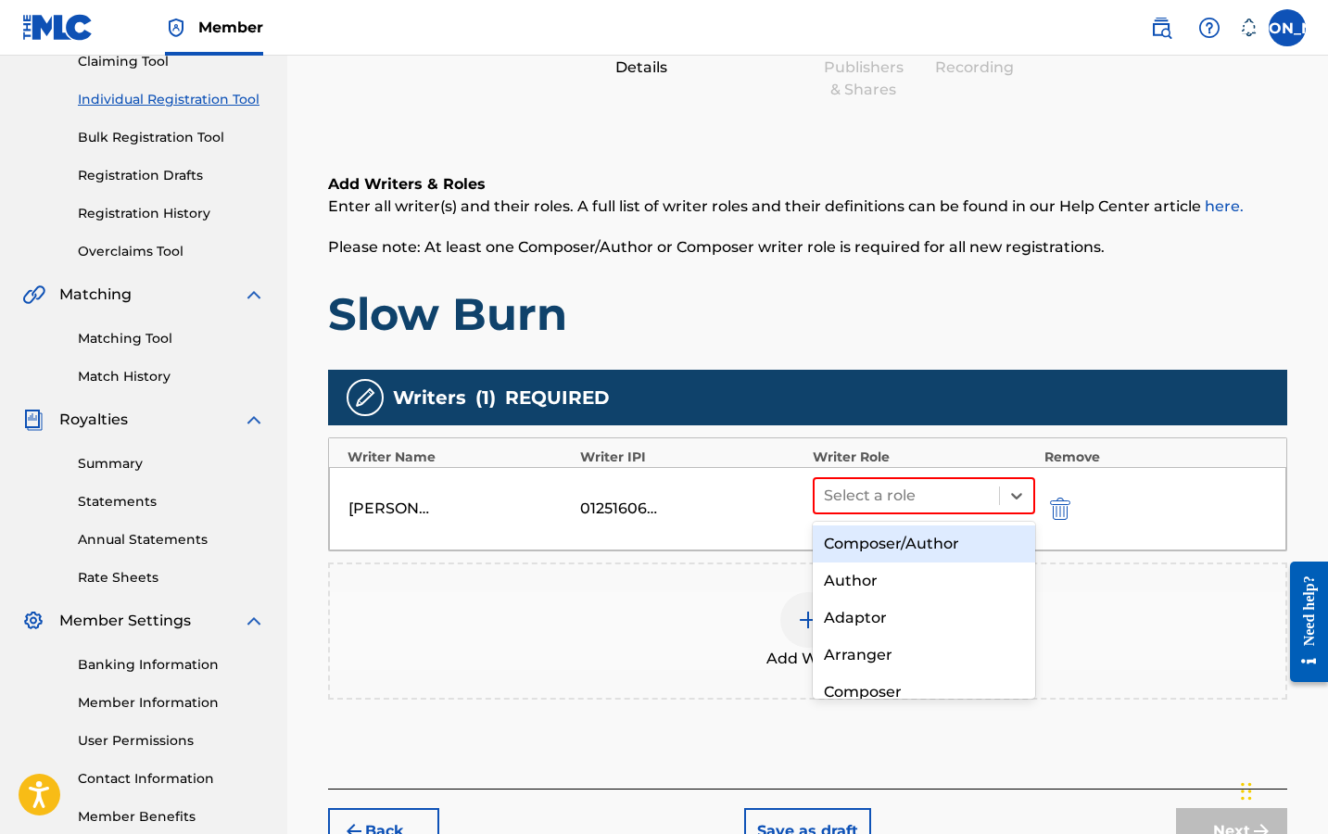
click at [938, 546] on div "Composer/Author" at bounding box center [924, 543] width 222 height 37
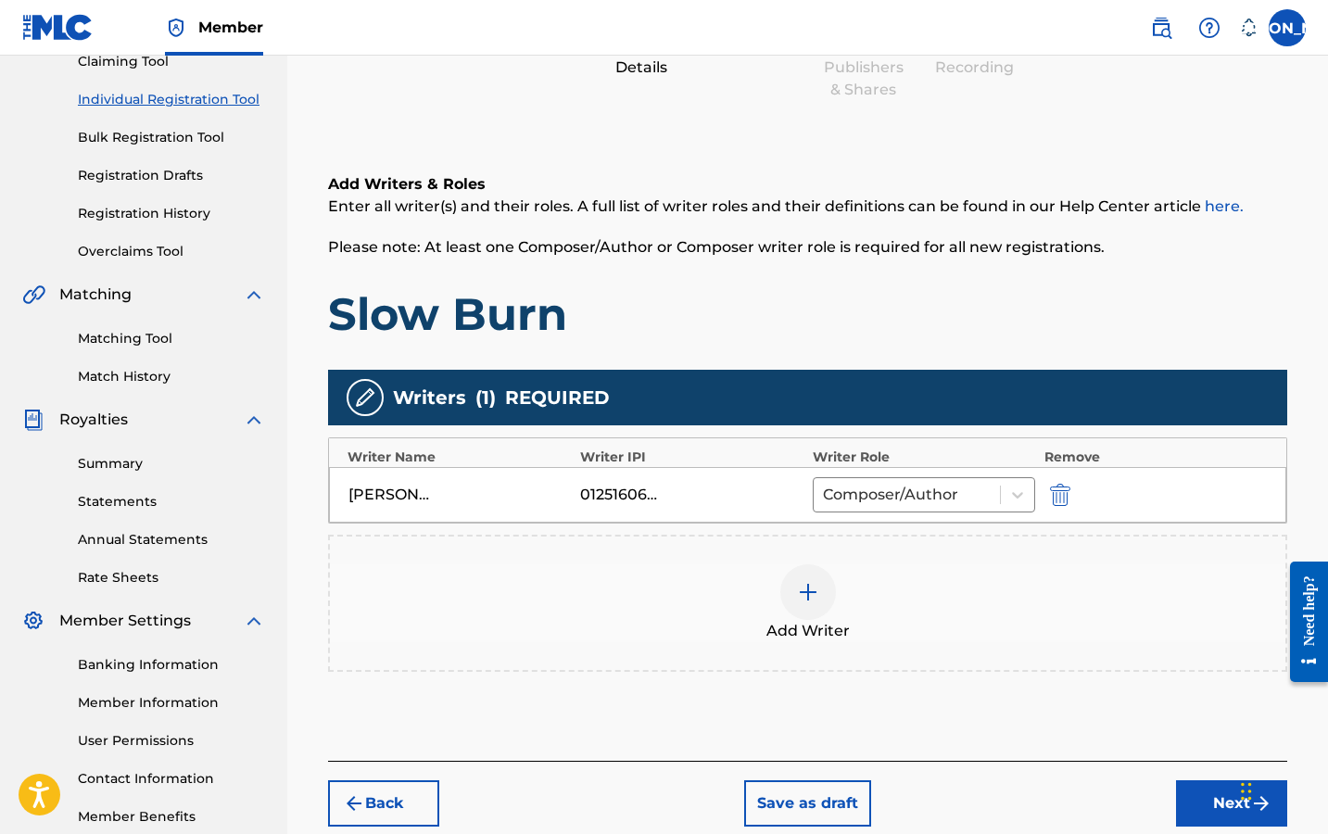
click at [1191, 794] on button "Next" at bounding box center [1231, 803] width 111 height 46
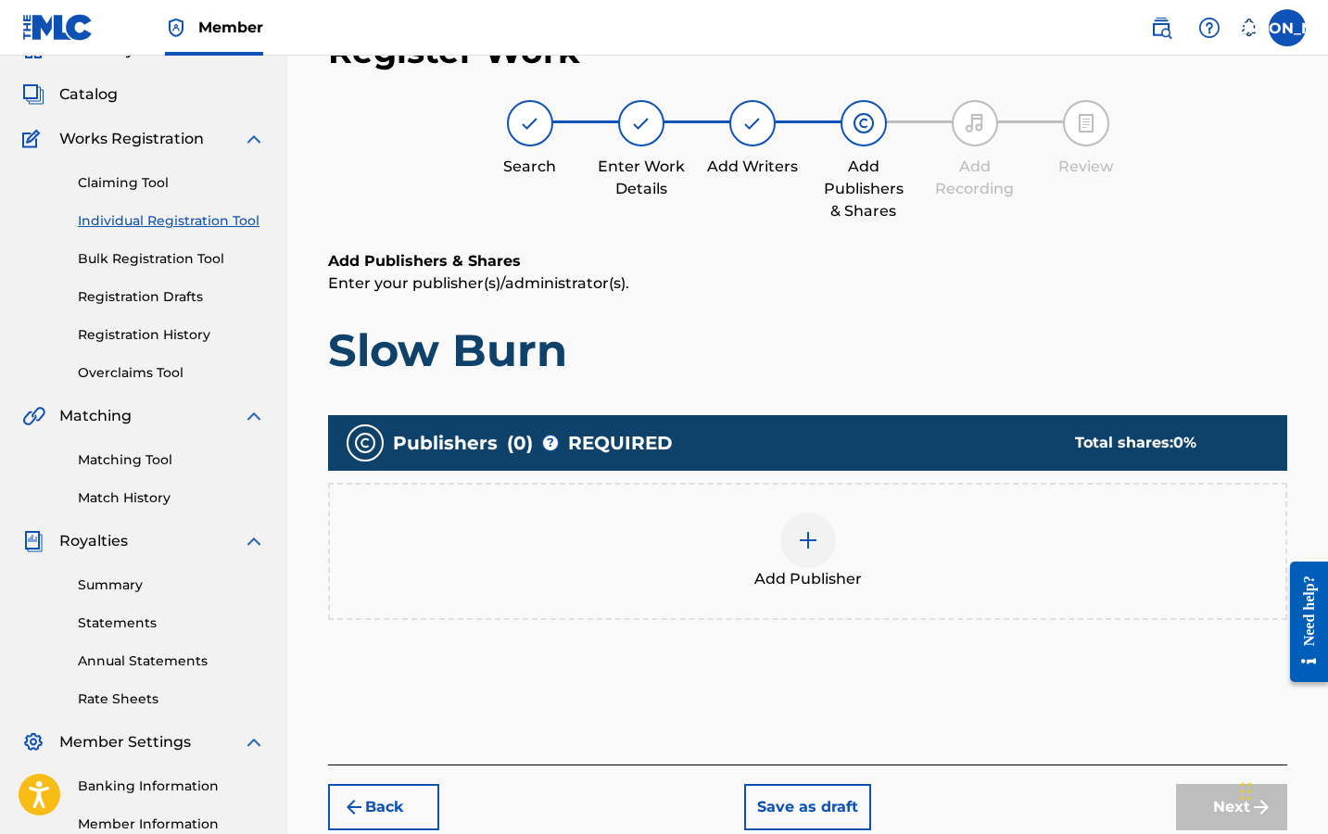
scroll to position [83, 0]
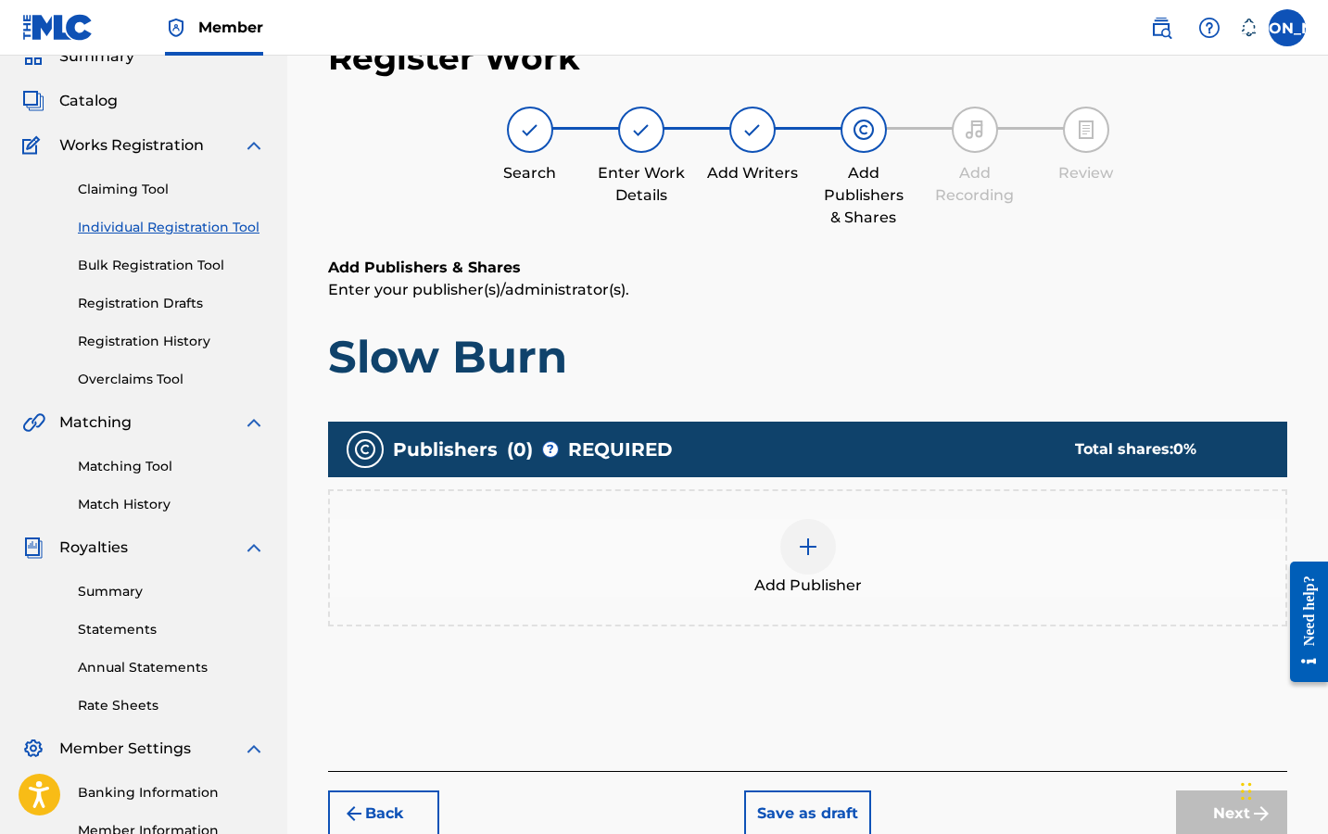
click at [806, 552] on img at bounding box center [808, 547] width 22 height 22
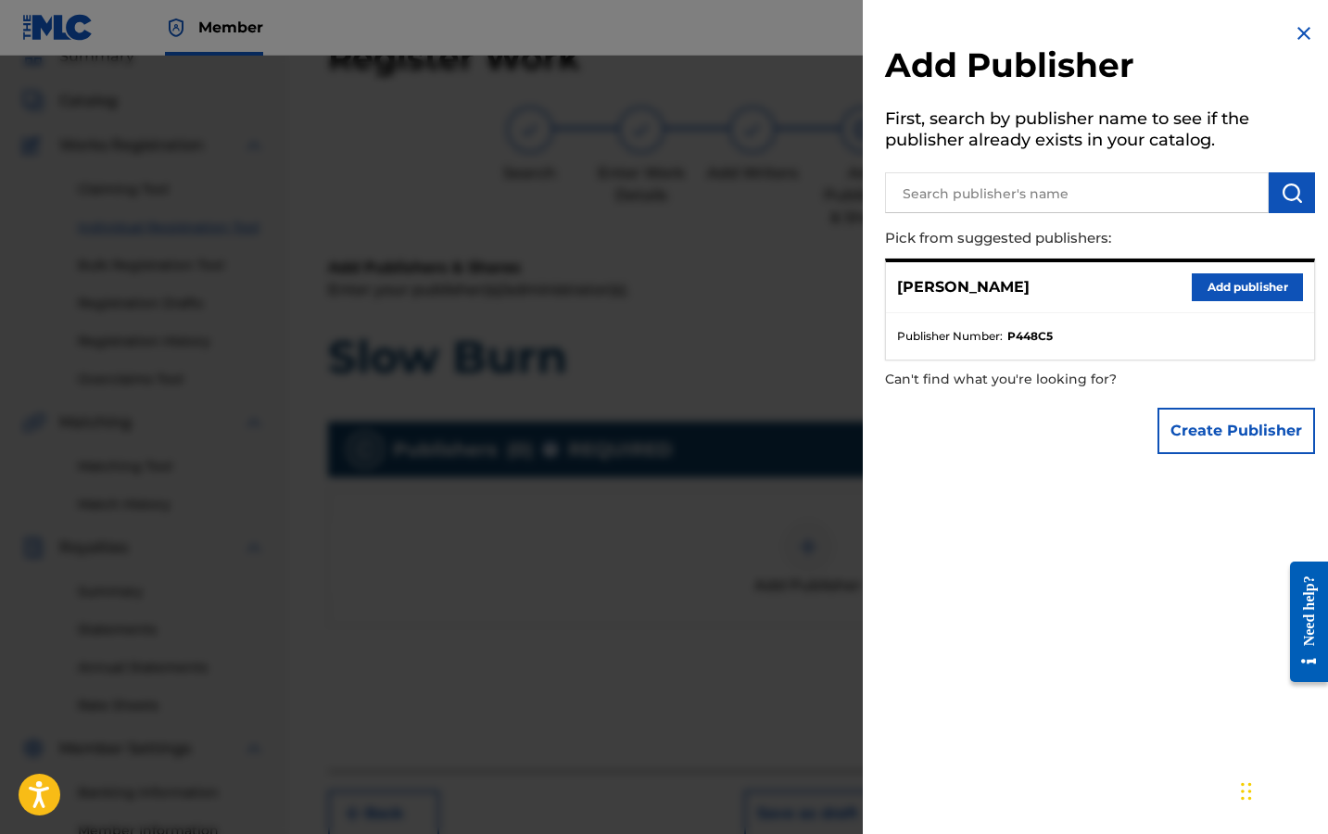
click at [1222, 286] on button "Add publisher" at bounding box center [1246, 287] width 111 height 28
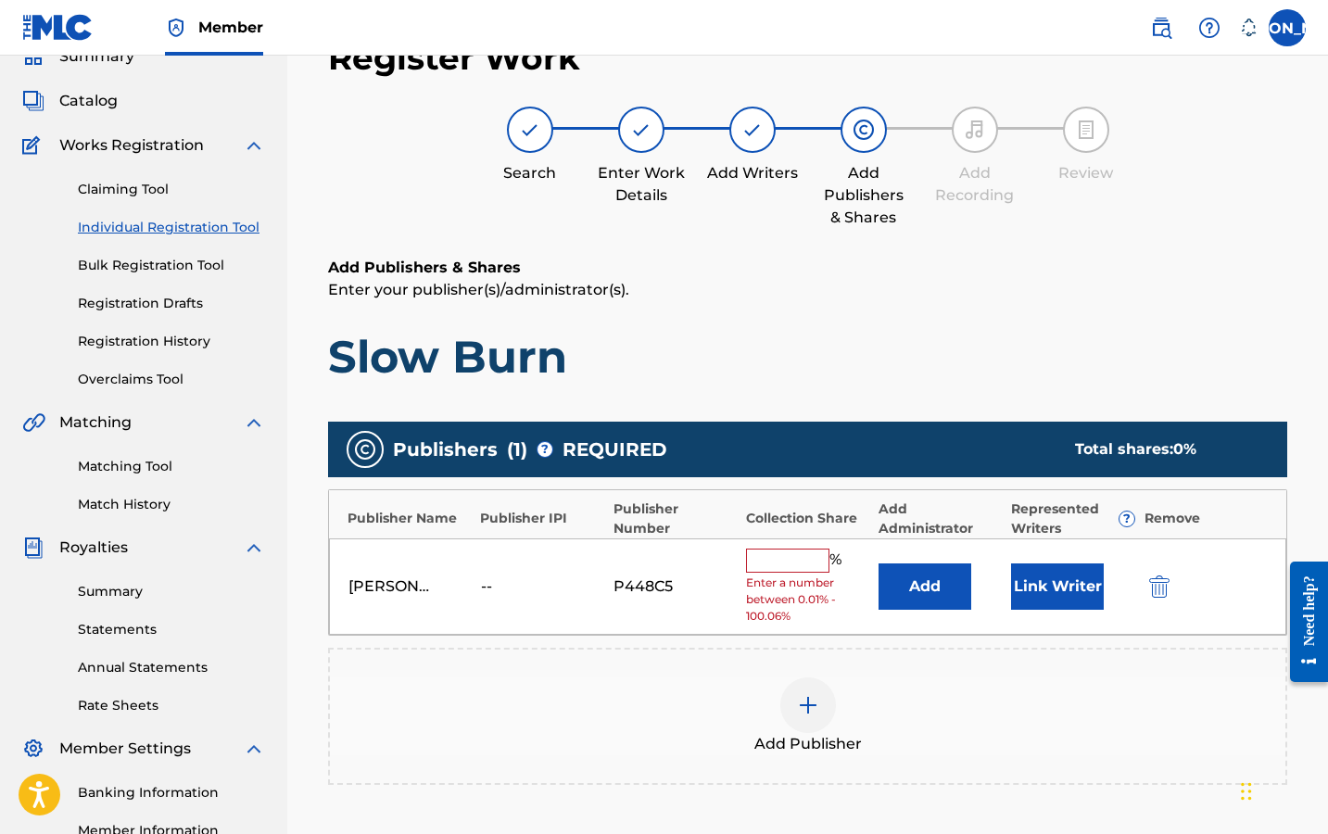
click at [783, 565] on input "text" at bounding box center [787, 560] width 83 height 24
type input "100"
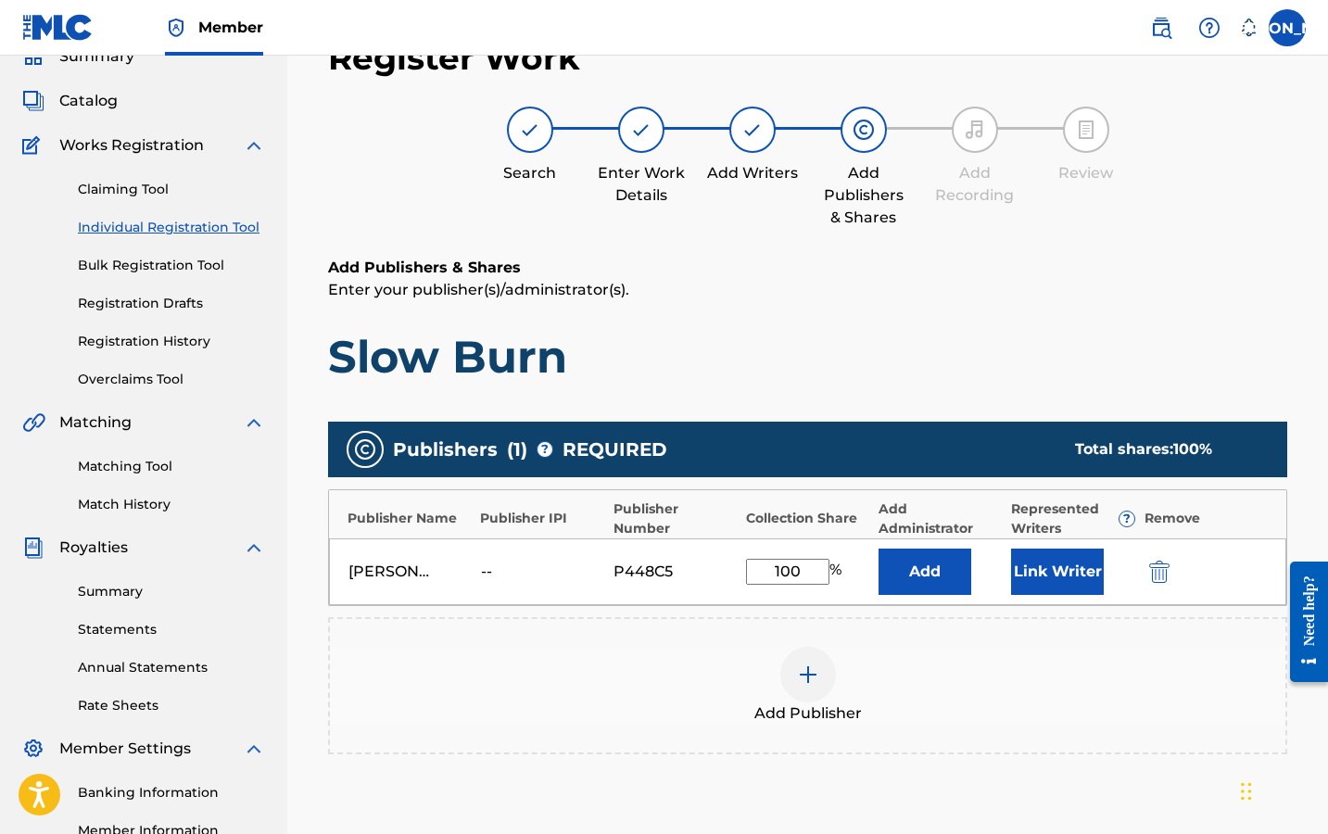
click at [974, 631] on div "Add Publisher" at bounding box center [807, 685] width 959 height 137
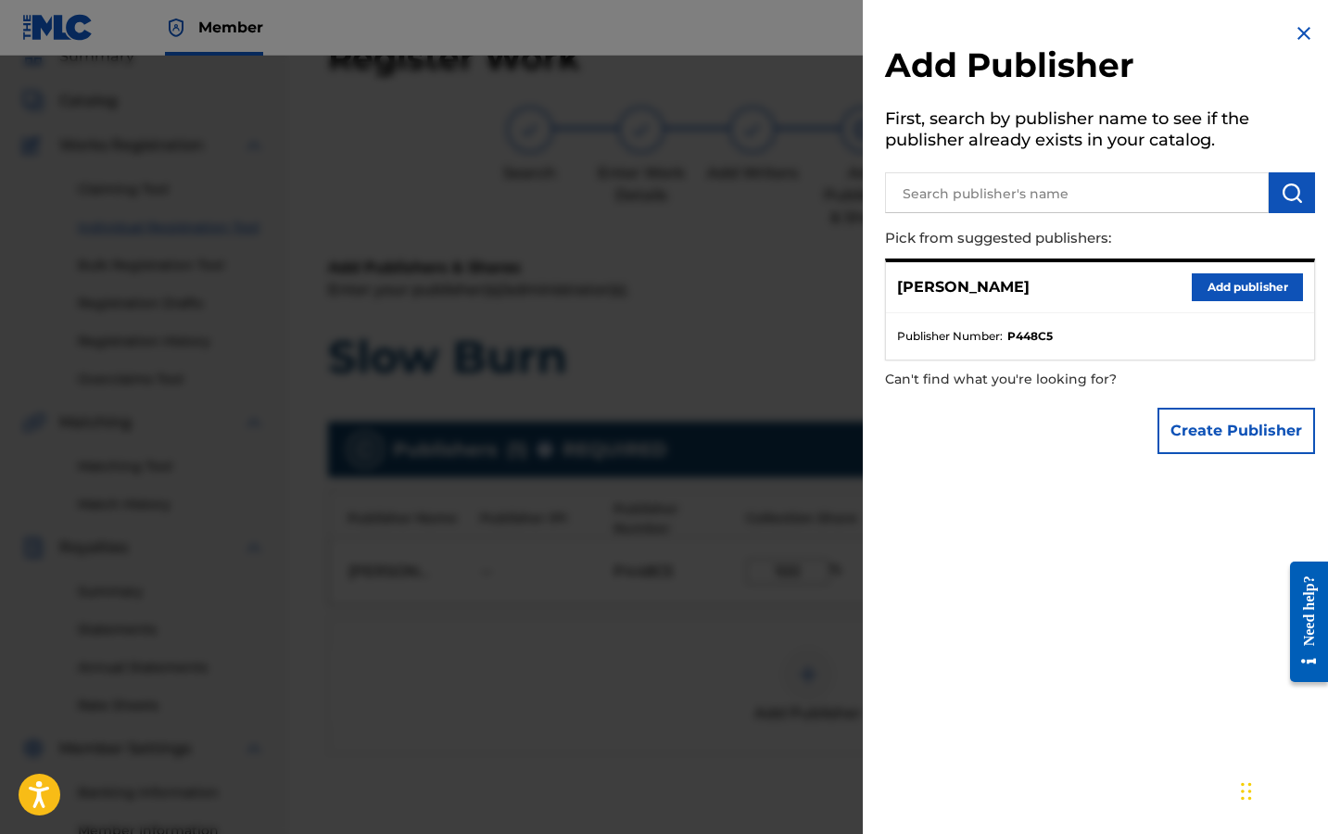
click at [703, 293] on div at bounding box center [664, 473] width 1328 height 834
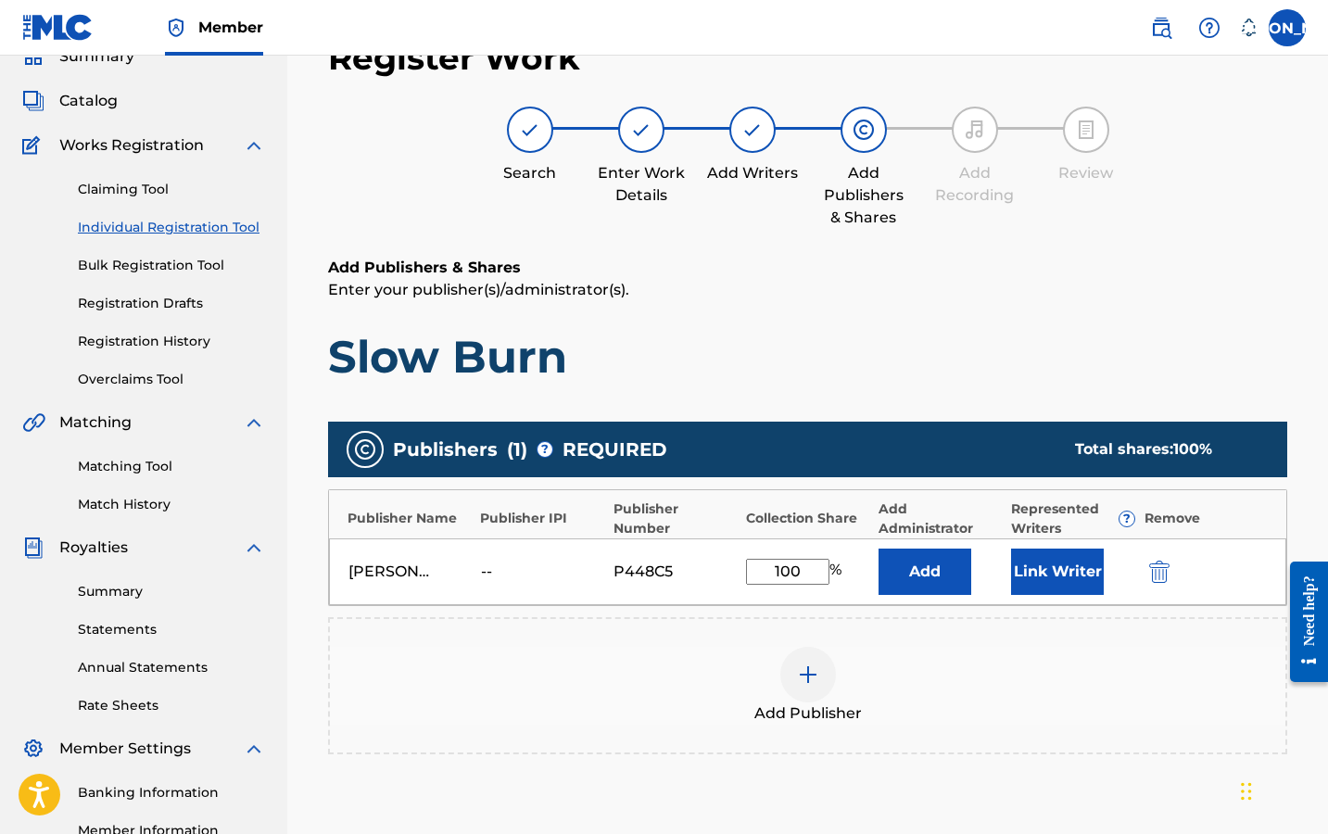
scroll to position [321, 0]
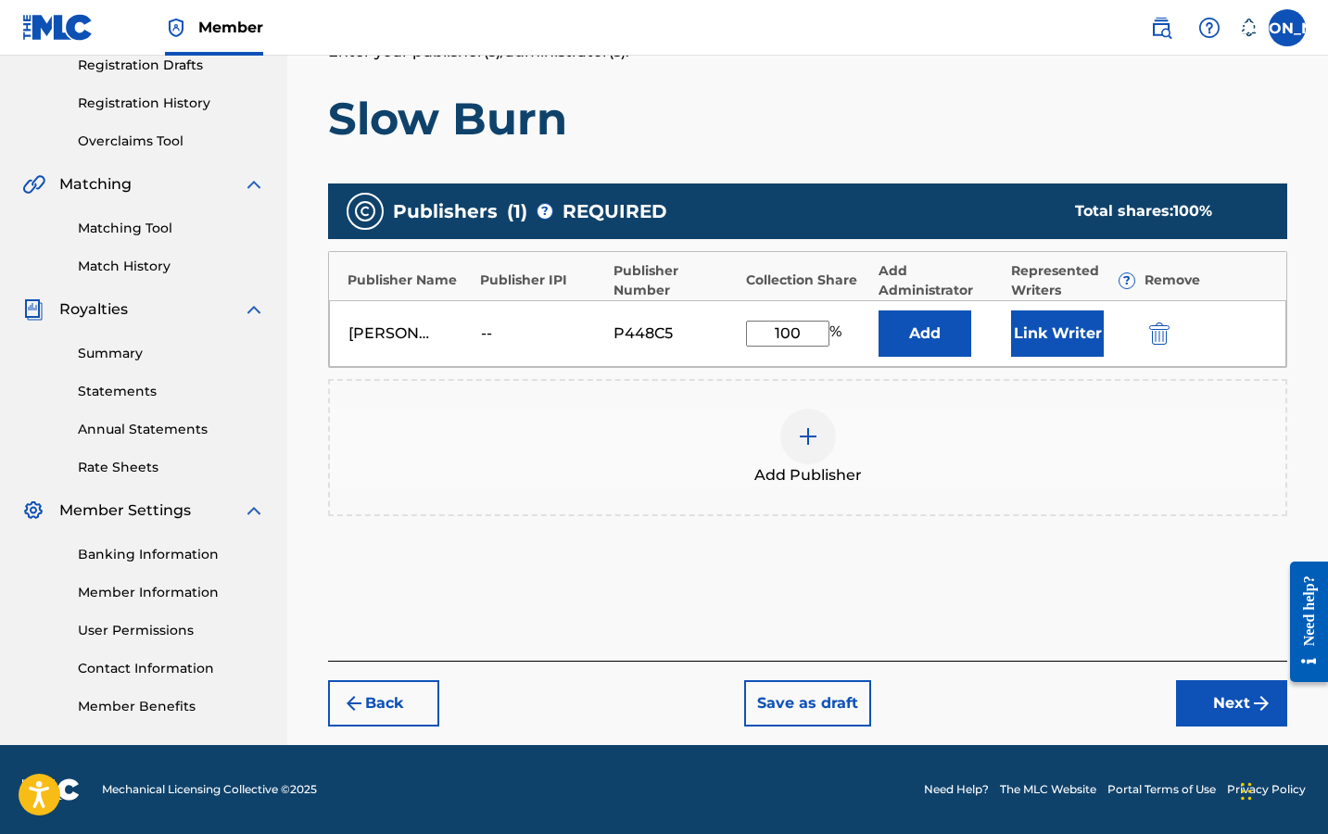
click at [1207, 698] on button "Next" at bounding box center [1231, 703] width 111 height 46
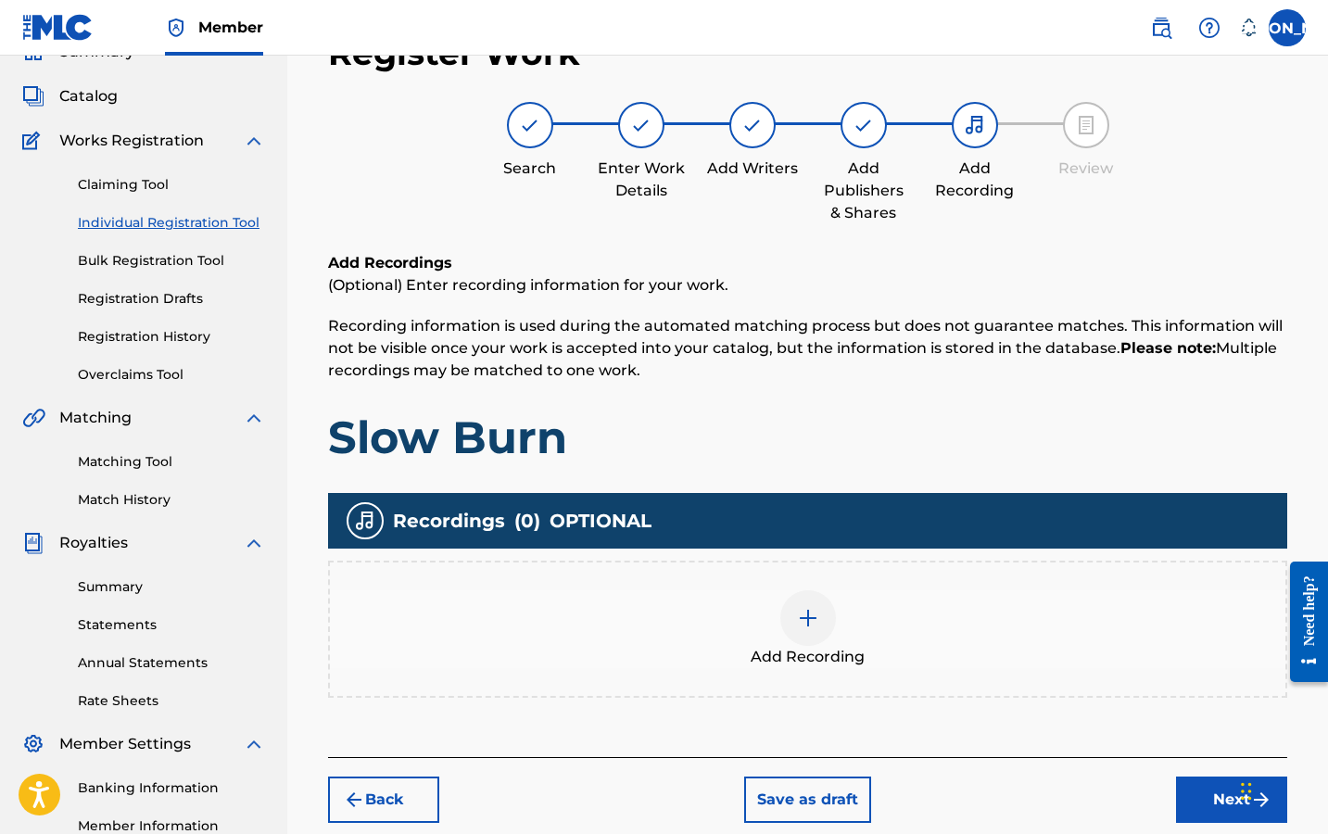
scroll to position [83, 0]
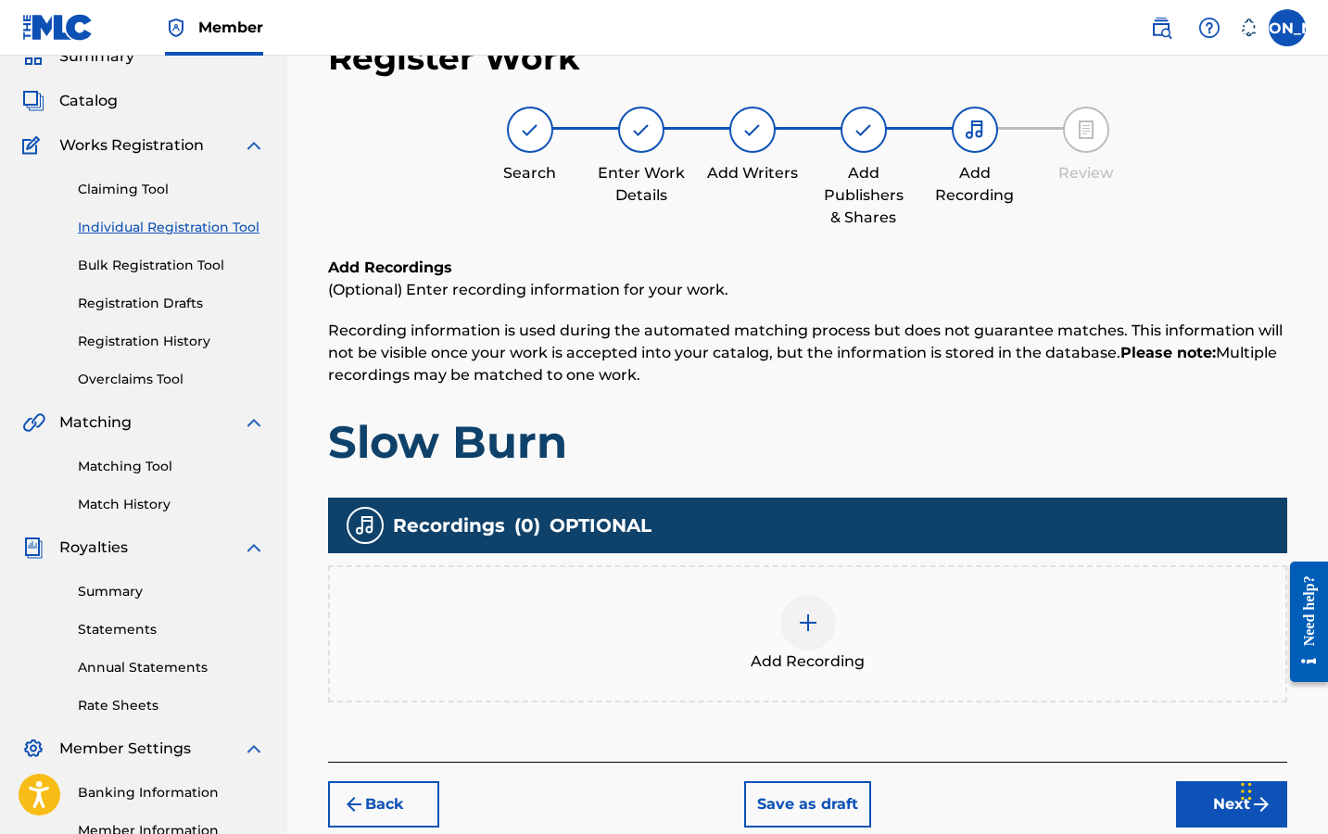
click at [810, 617] on img at bounding box center [808, 622] width 22 height 22
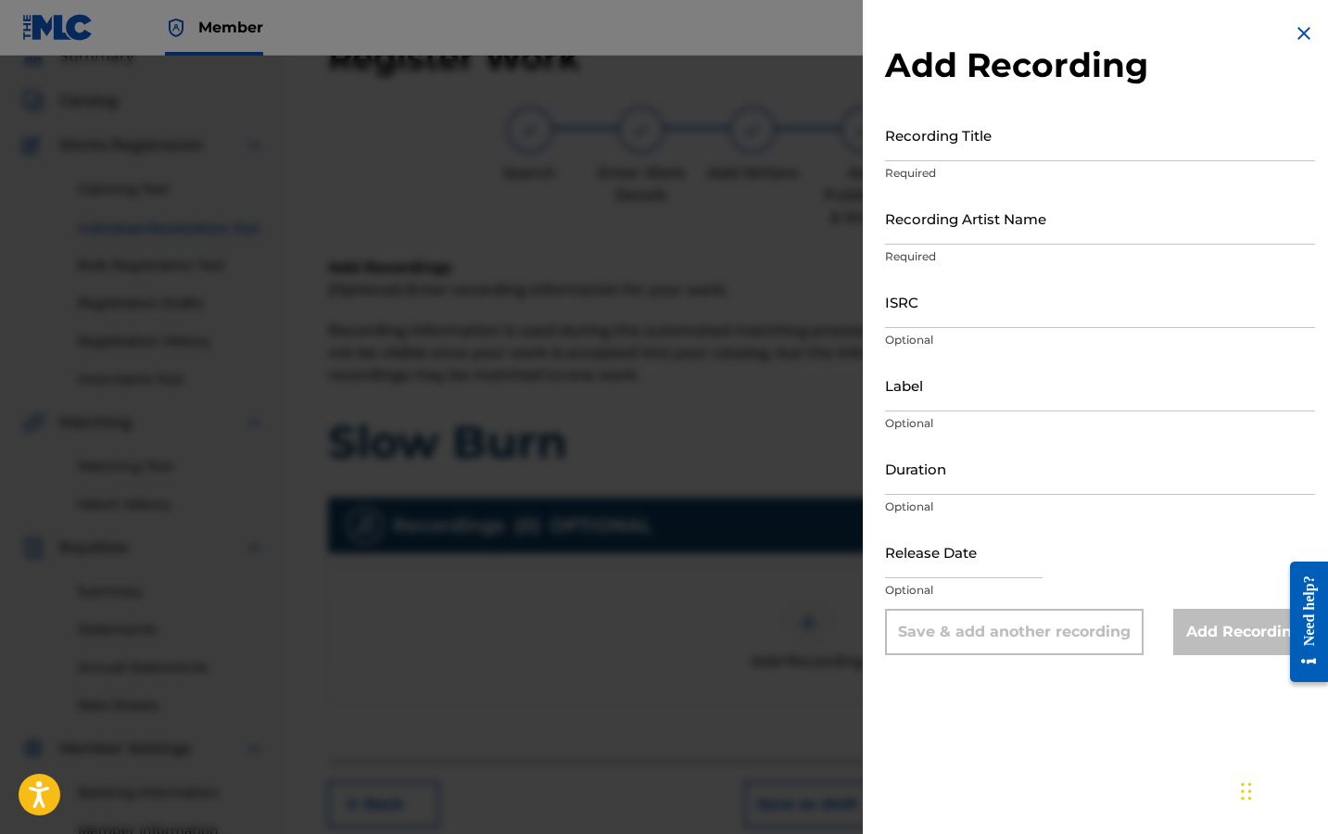
click at [943, 144] on input "Recording Title" at bounding box center [1100, 134] width 430 height 53
type input "Slow Burn"
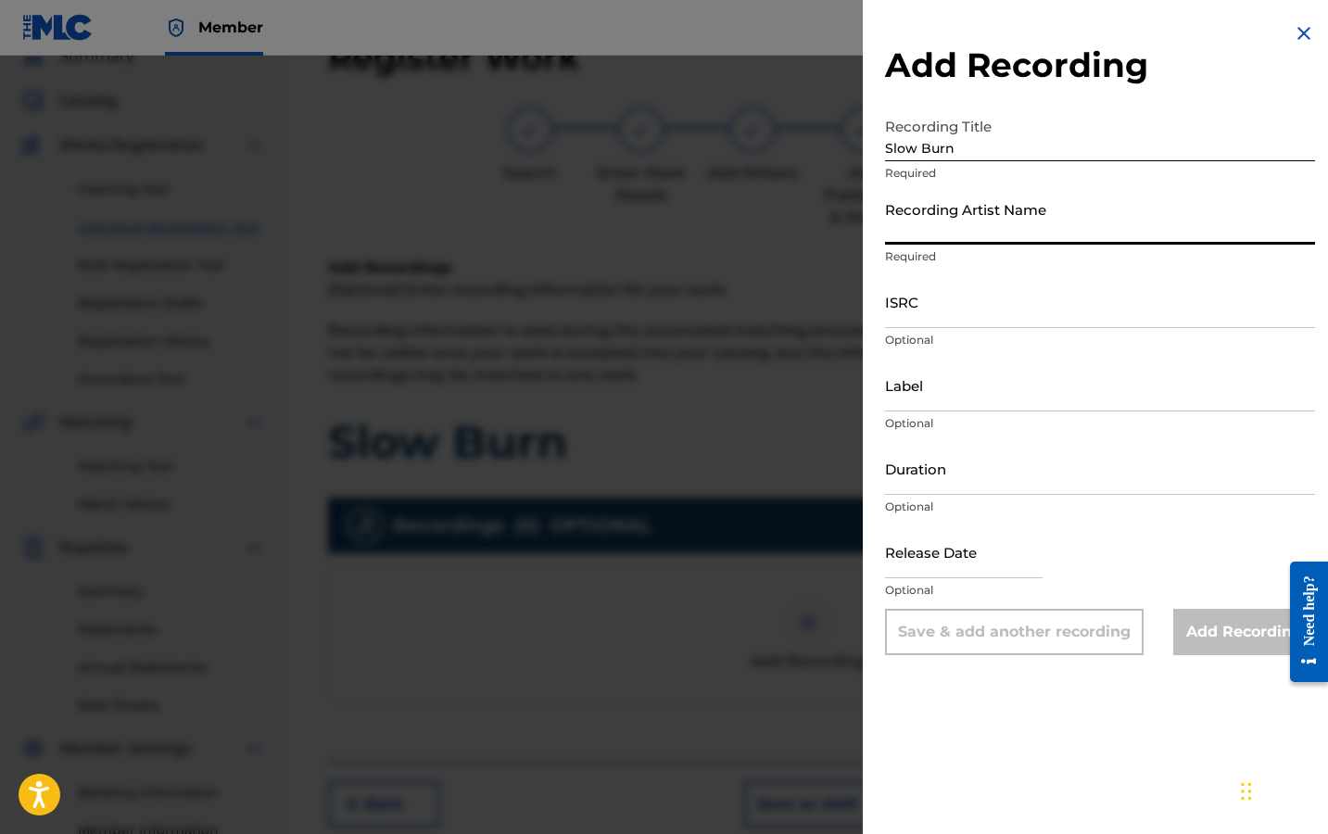
click at [985, 213] on input "Recording Artist Name" at bounding box center [1100, 218] width 430 height 53
type input "[PERSON_NAME]"
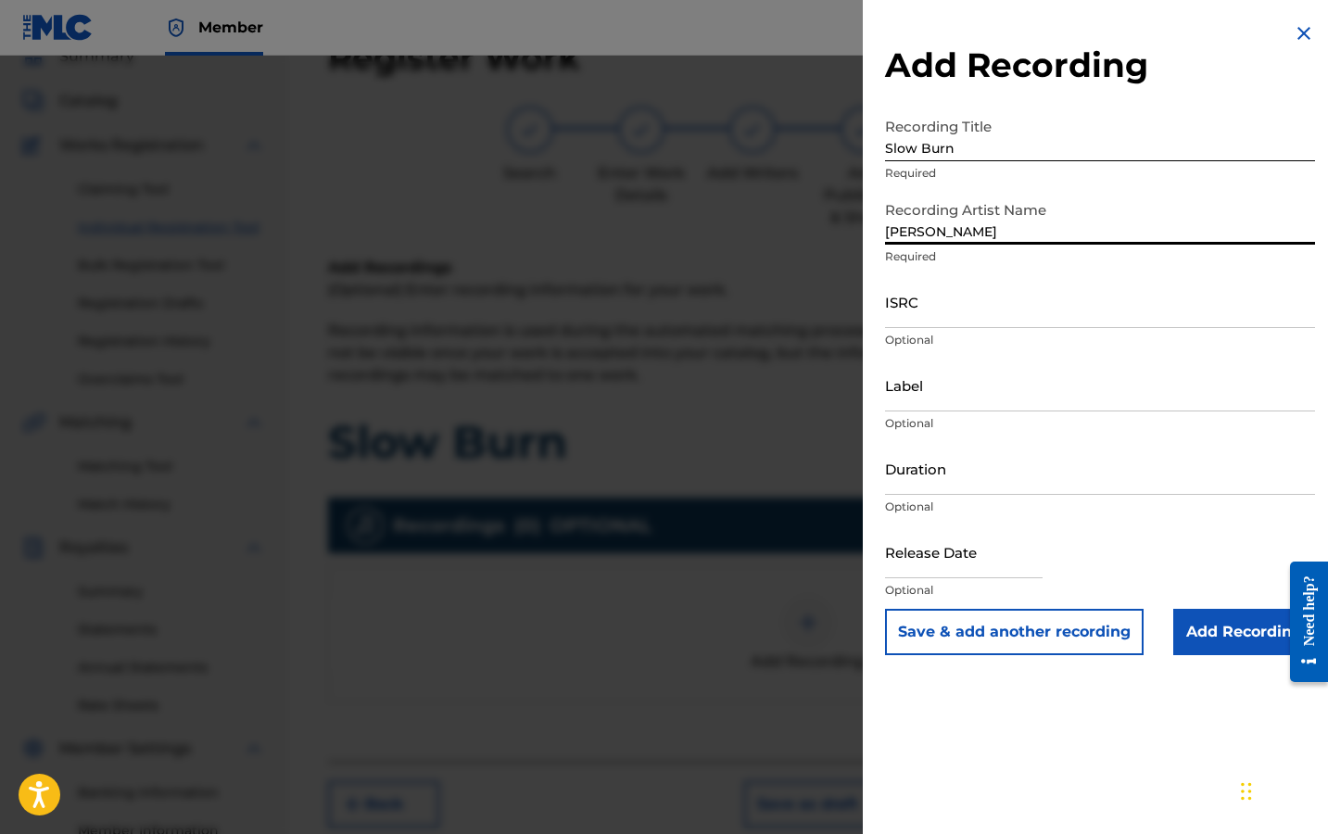
click at [988, 307] on input "ISRC" at bounding box center [1100, 301] width 430 height 53
click at [948, 300] on input "ISRC" at bounding box center [1100, 301] width 430 height 53
paste input "TCAJW2557757"
type input "TCAJW2557757"
click at [958, 391] on input "Label" at bounding box center [1100, 385] width 430 height 53
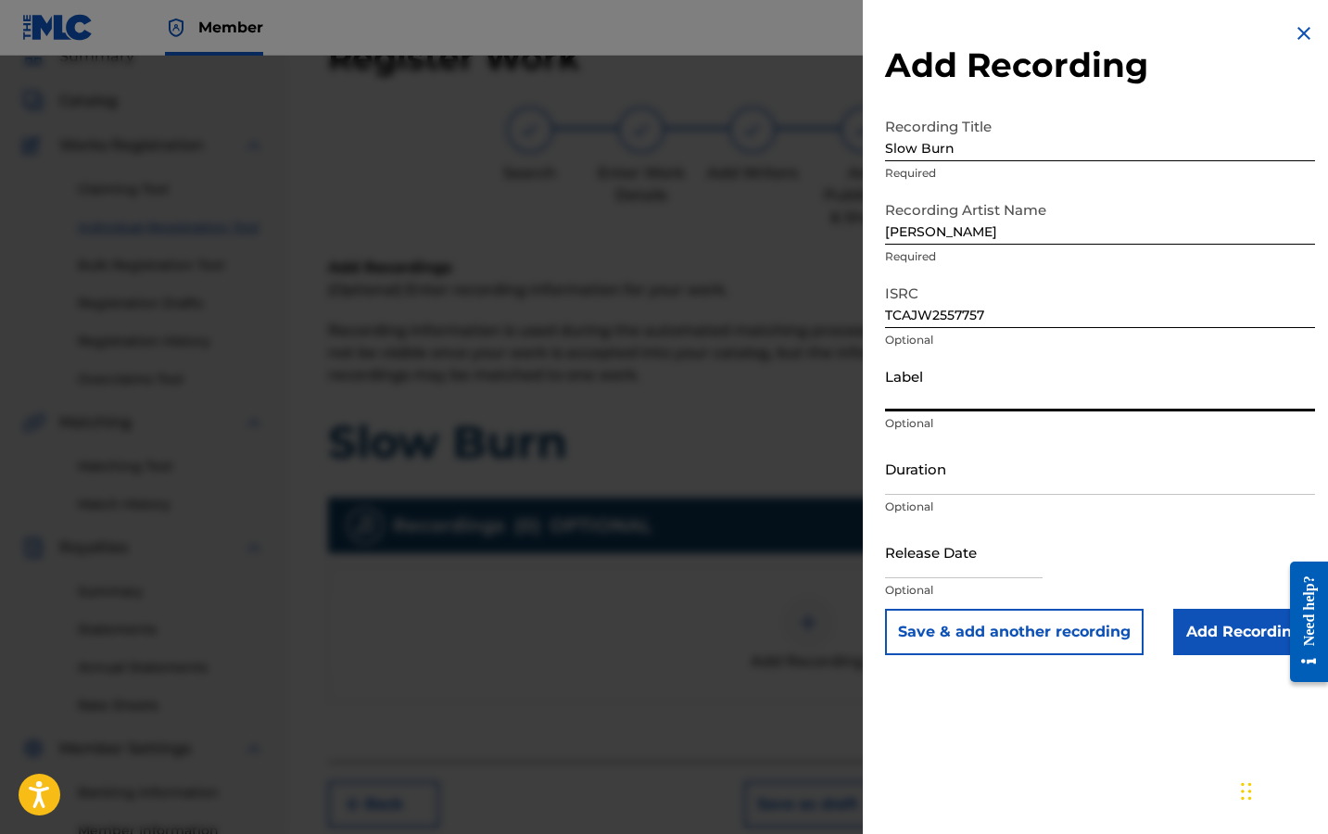
click at [940, 476] on input "Duration" at bounding box center [1100, 468] width 430 height 53
type input "05:07"
click at [941, 555] on input "text" at bounding box center [964, 551] width 158 height 53
select select "7"
select select "2025"
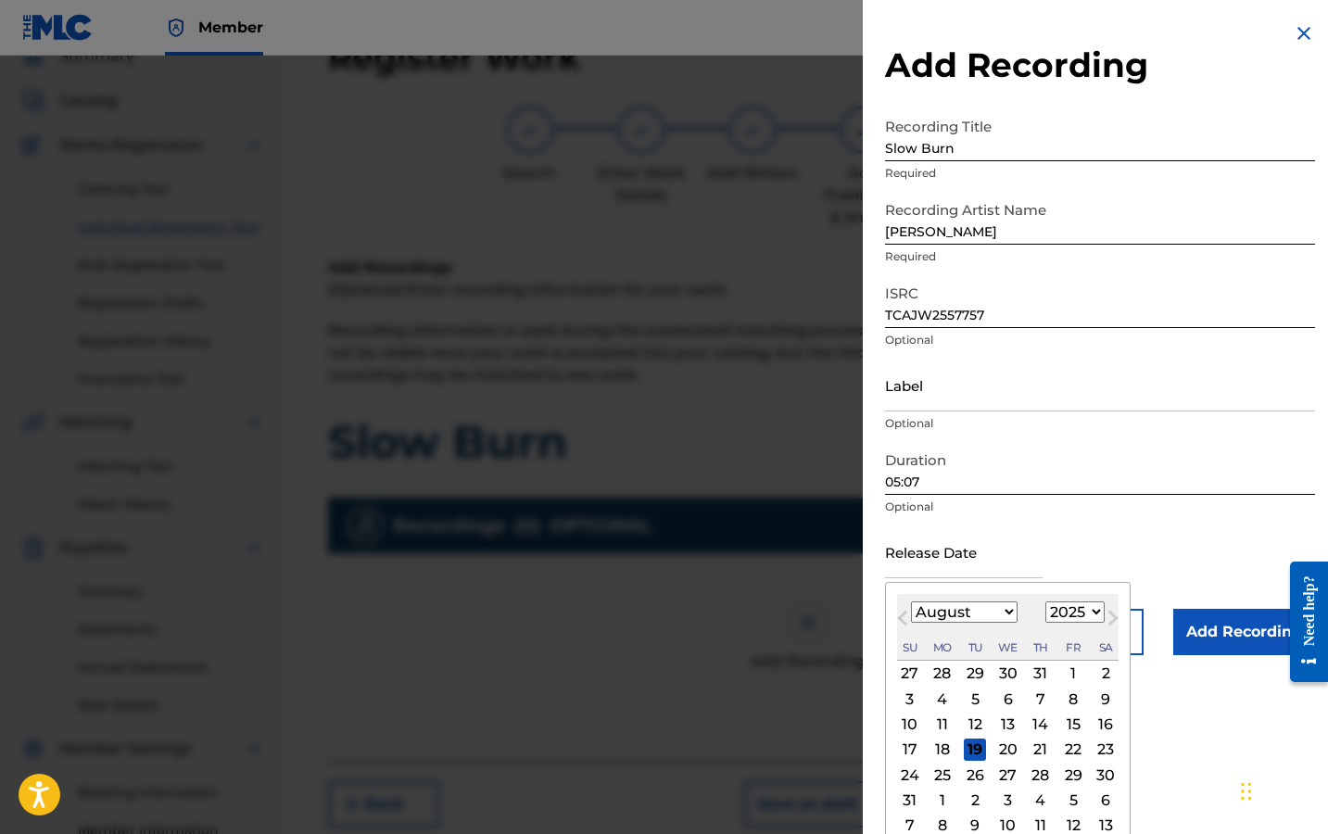
click at [1031, 540] on input "text" at bounding box center [964, 551] width 158 height 53
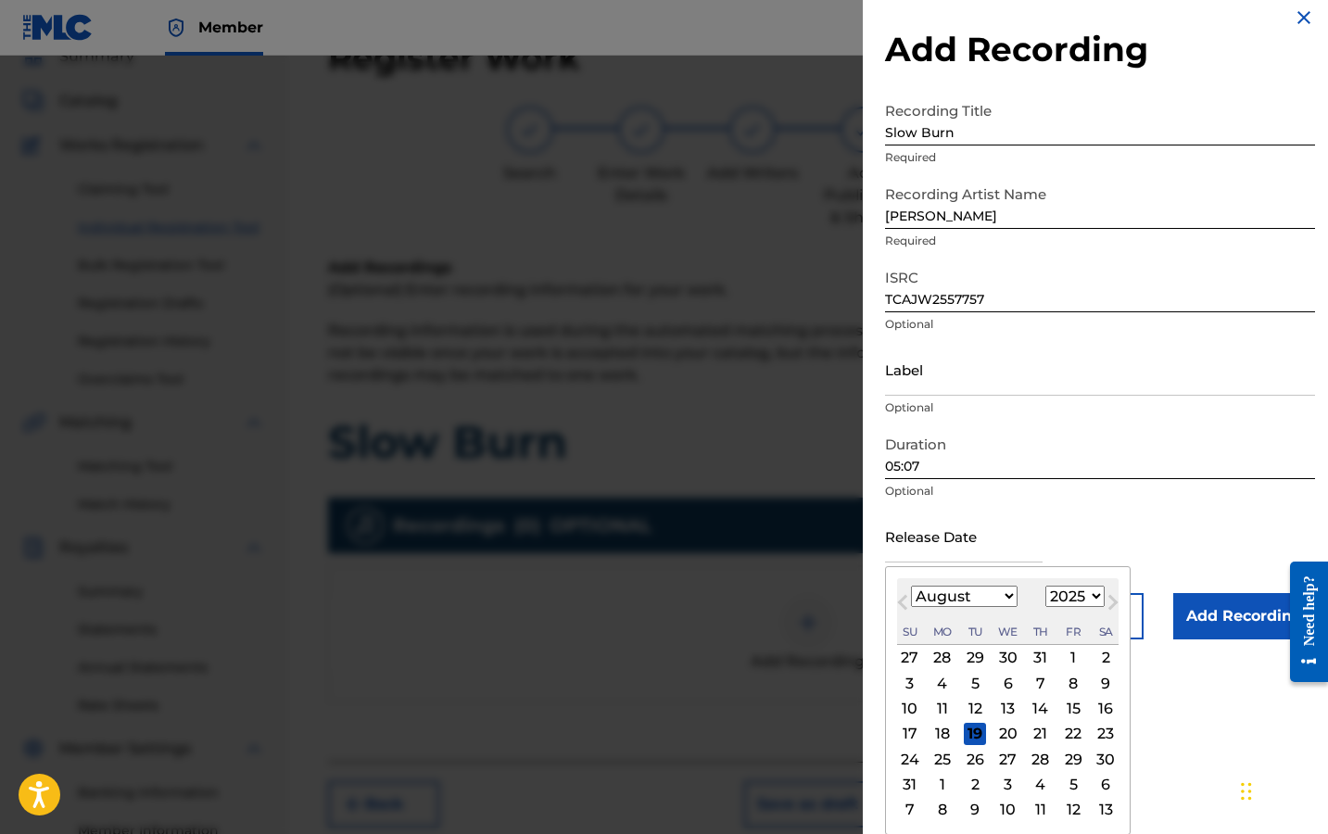
scroll to position [16, 0]
click at [1083, 569] on div "Previous Month Next Month August [DATE] February March April May June July Augu…" at bounding box center [1008, 700] width 246 height 269
click at [1068, 731] on div "22" at bounding box center [1073, 734] width 22 height 22
type input "[DATE]"
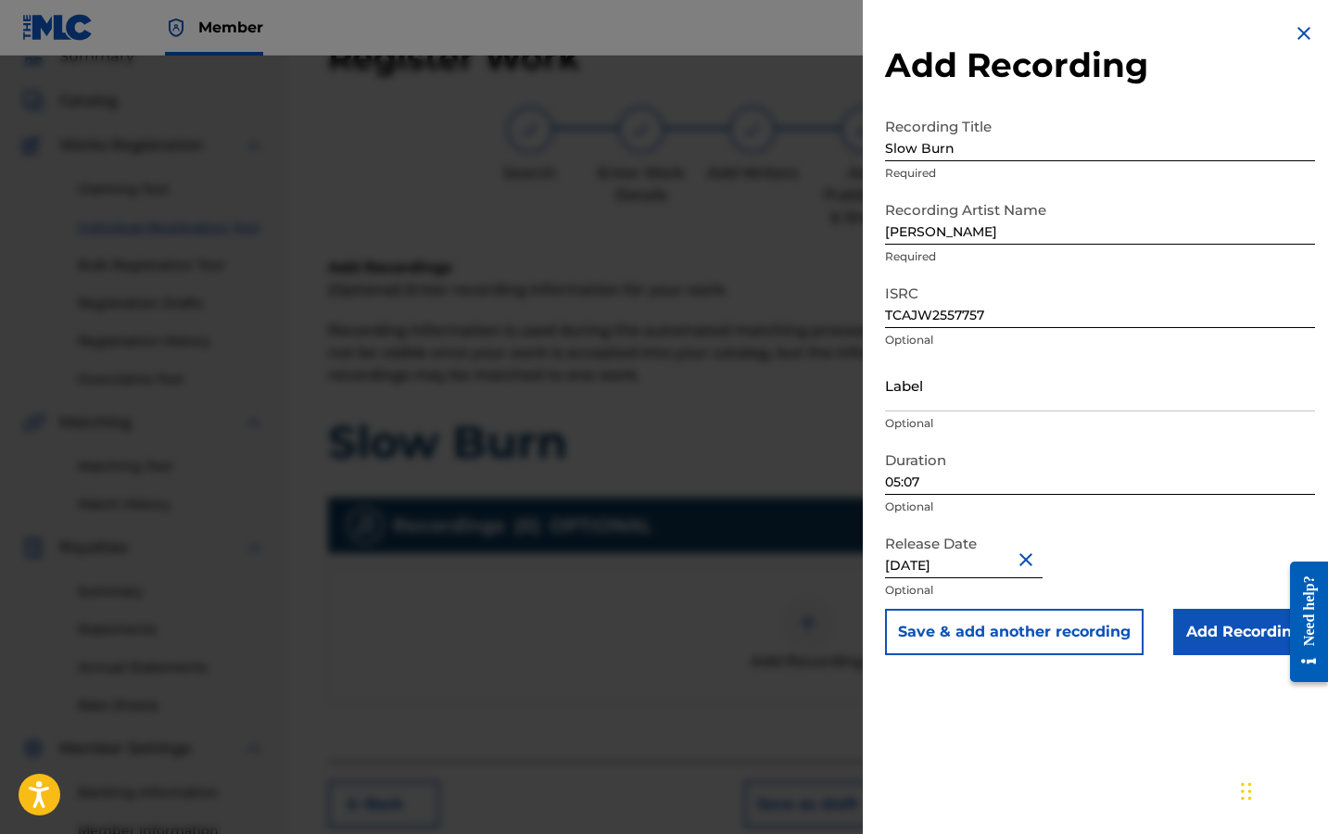
scroll to position [0, 0]
click at [1227, 624] on input "Add Recording" at bounding box center [1244, 632] width 142 height 46
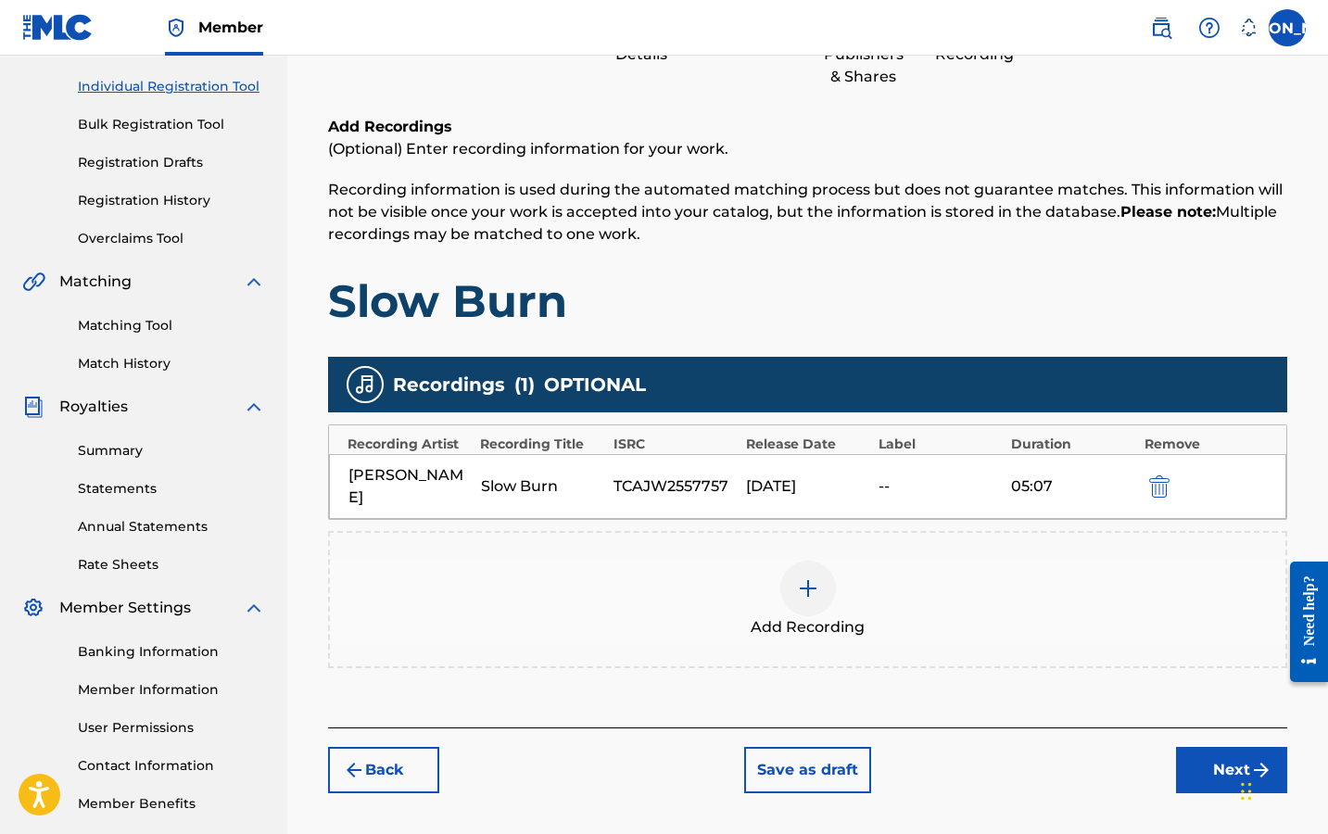
scroll to position [257, 0]
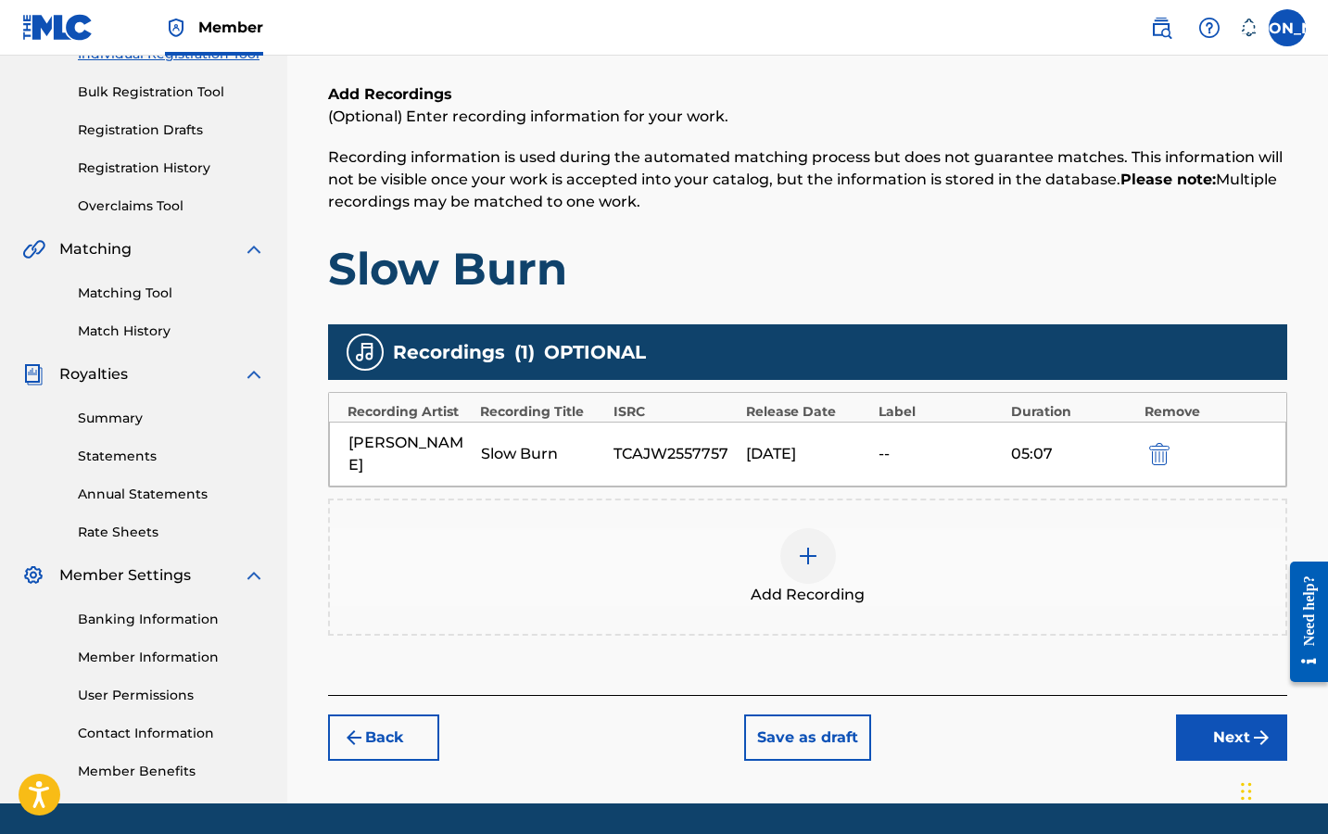
click at [1219, 714] on button "Next" at bounding box center [1231, 737] width 111 height 46
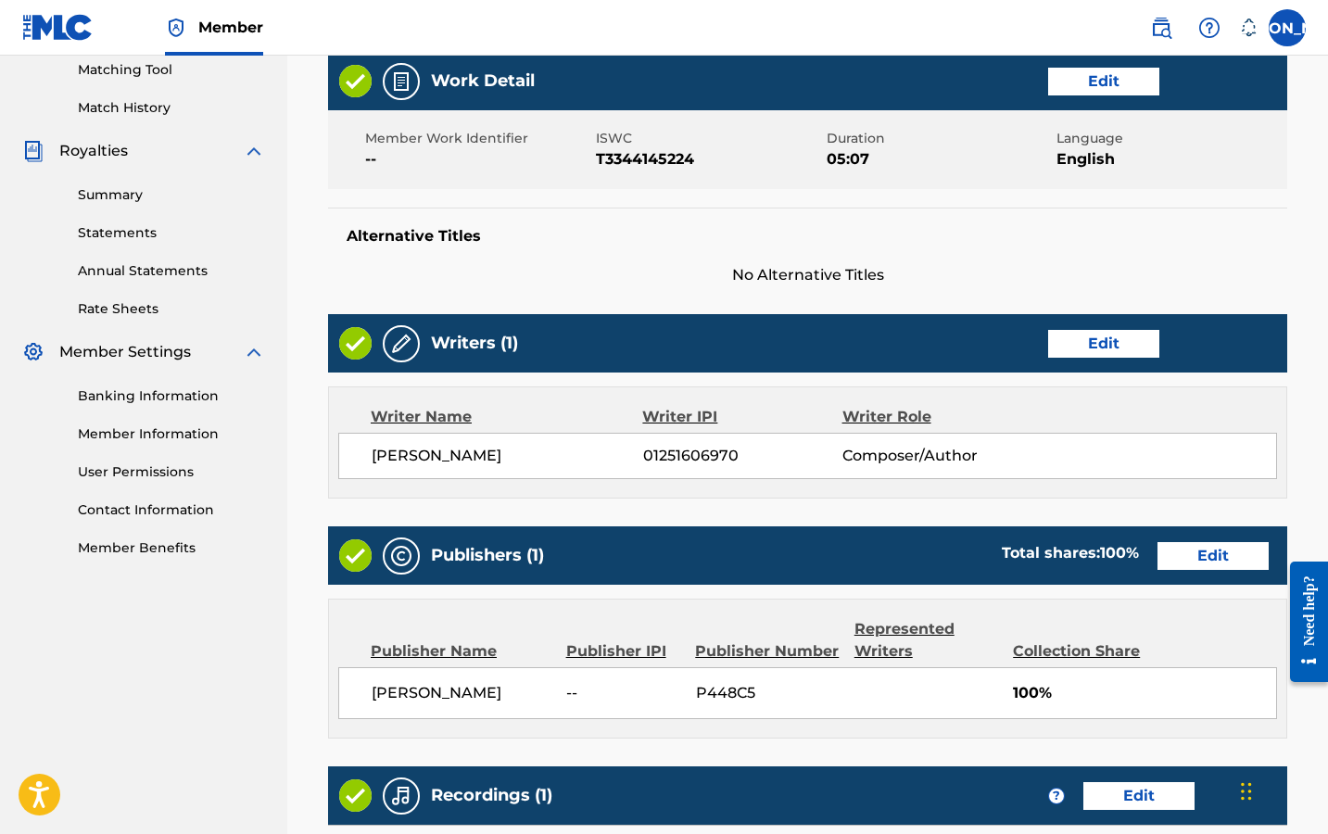
scroll to position [510, 0]
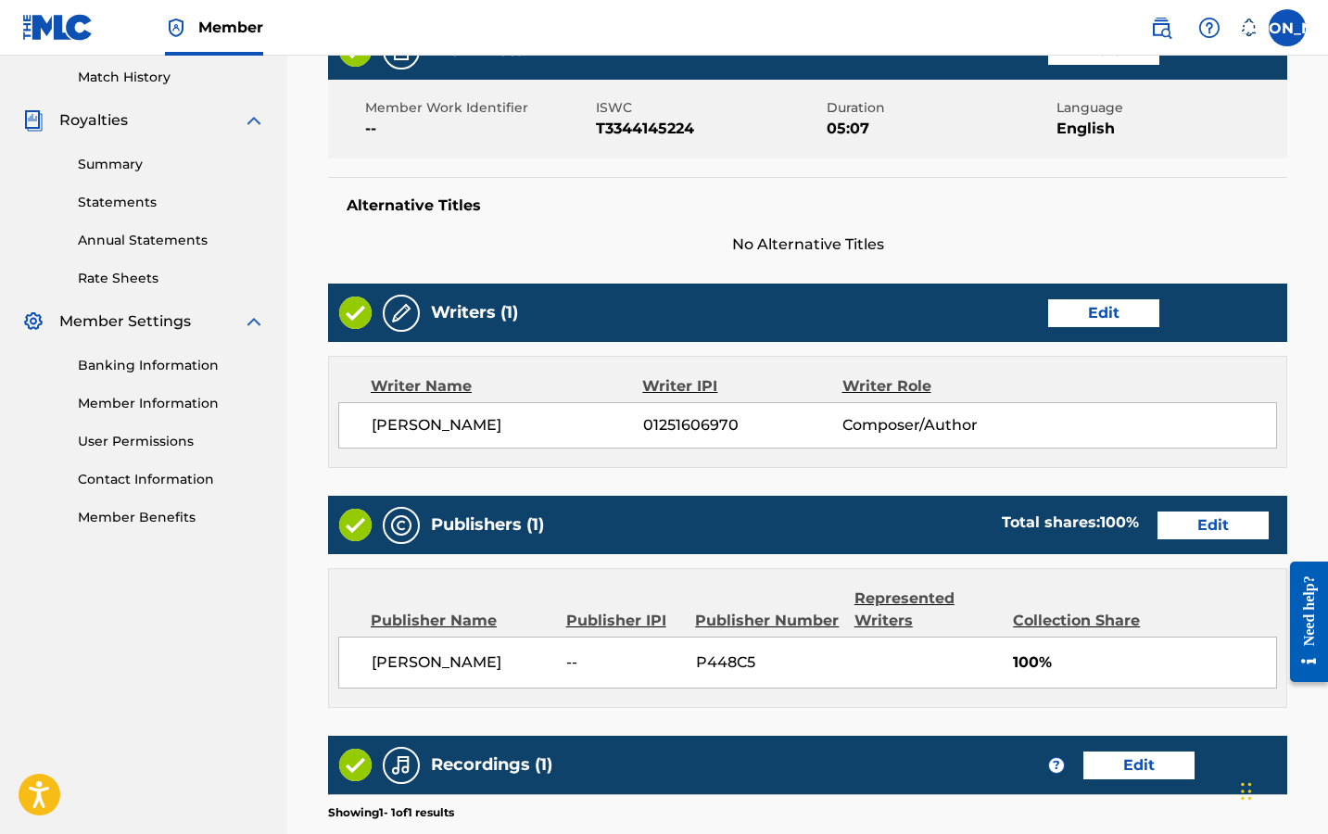
click at [581, 655] on span "--" at bounding box center [623, 662] width 115 height 22
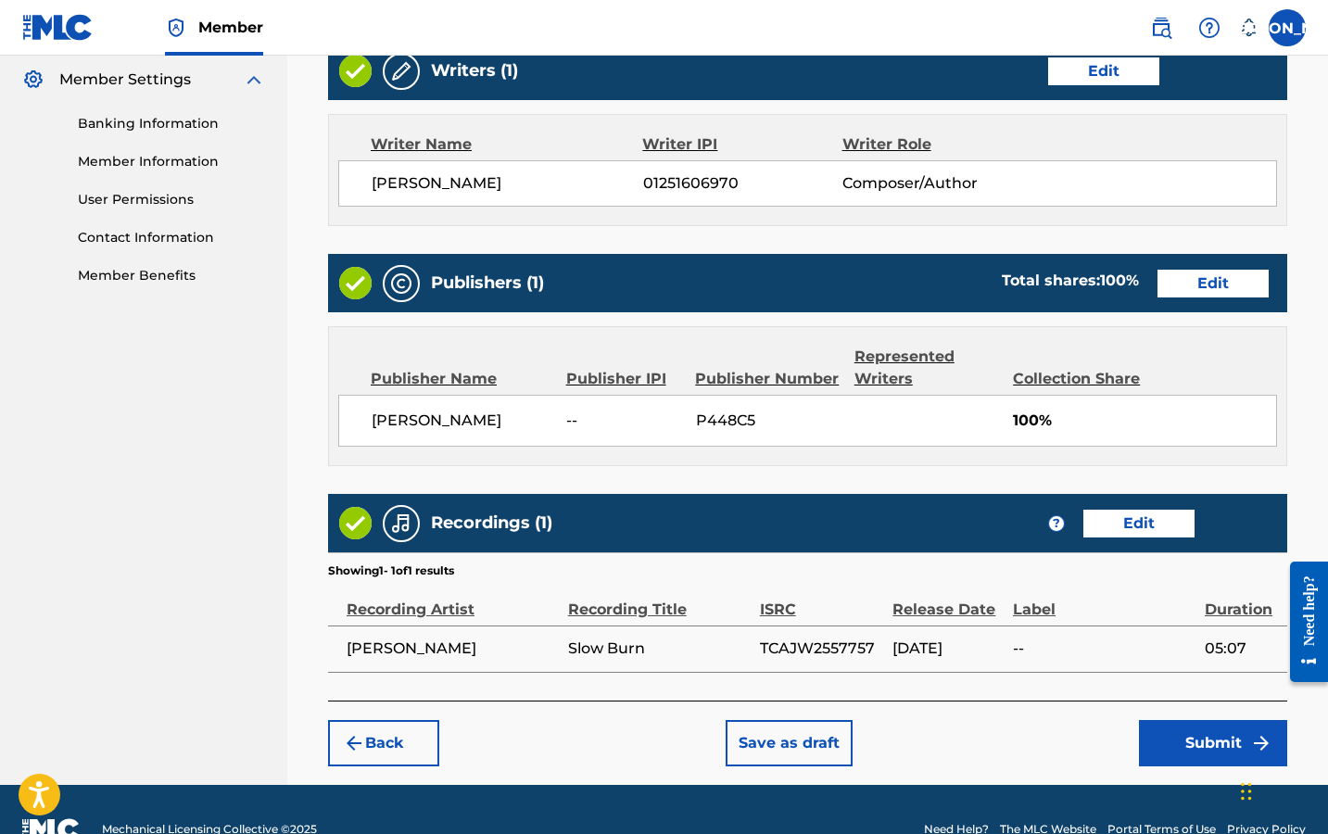
scroll to position [790, 0]
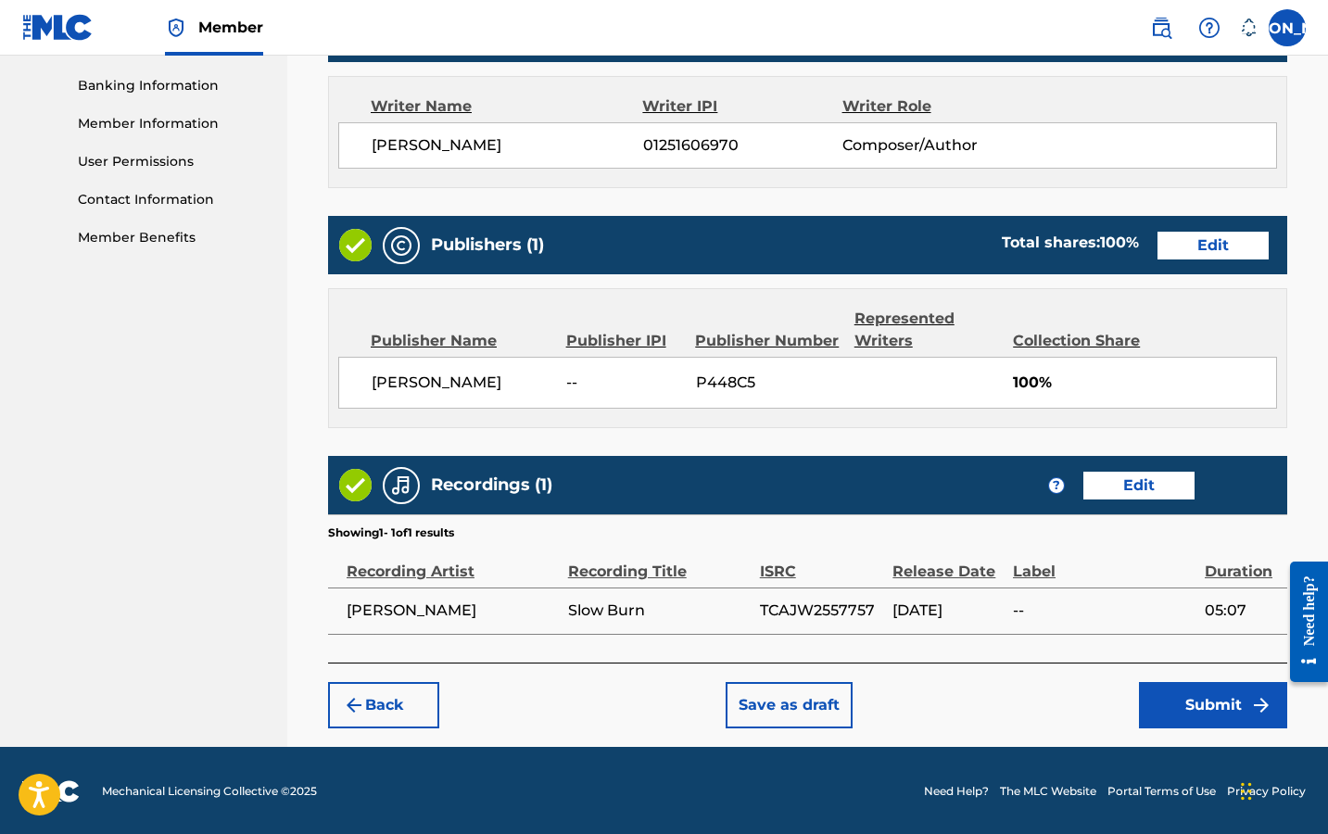
click at [1192, 697] on button "Submit" at bounding box center [1213, 705] width 148 height 46
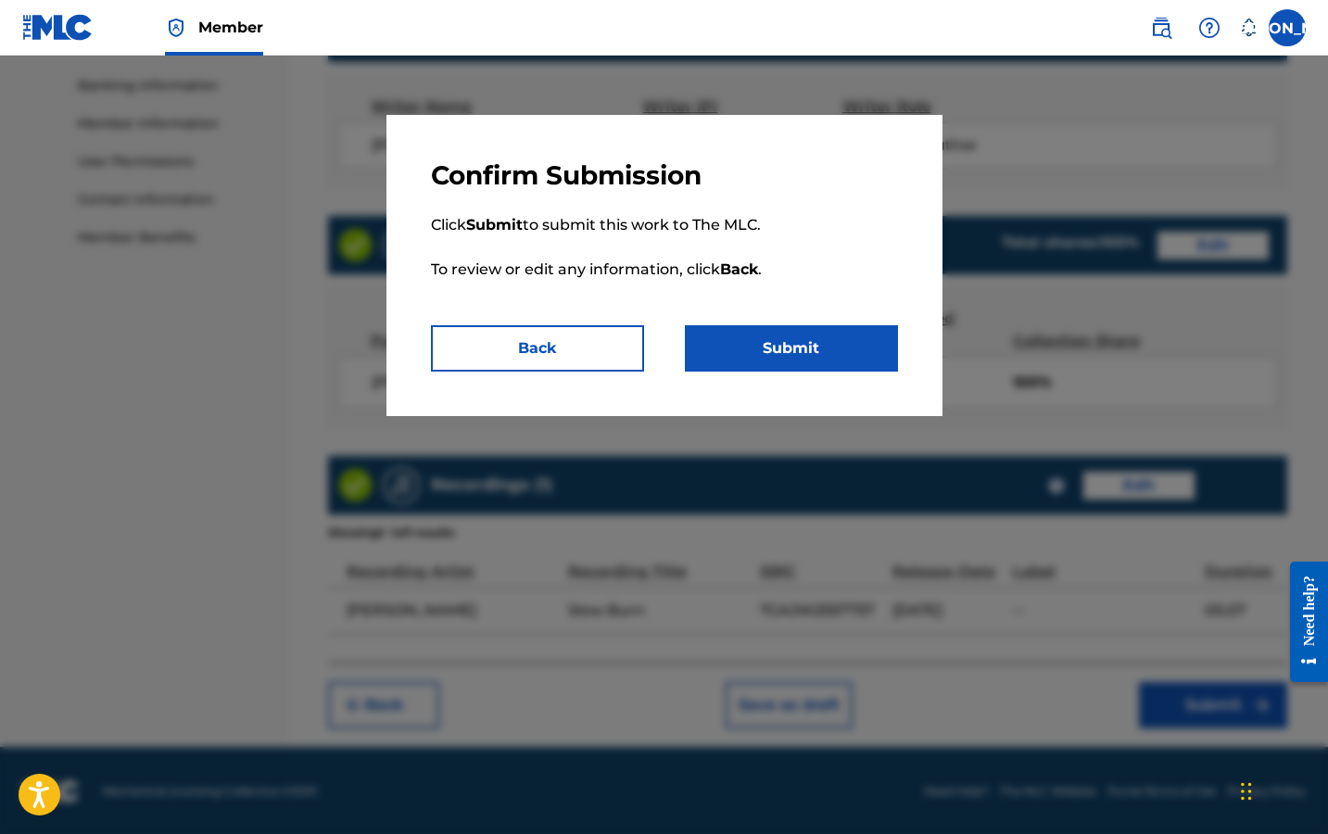
click at [761, 355] on button "Submit" at bounding box center [791, 348] width 213 height 46
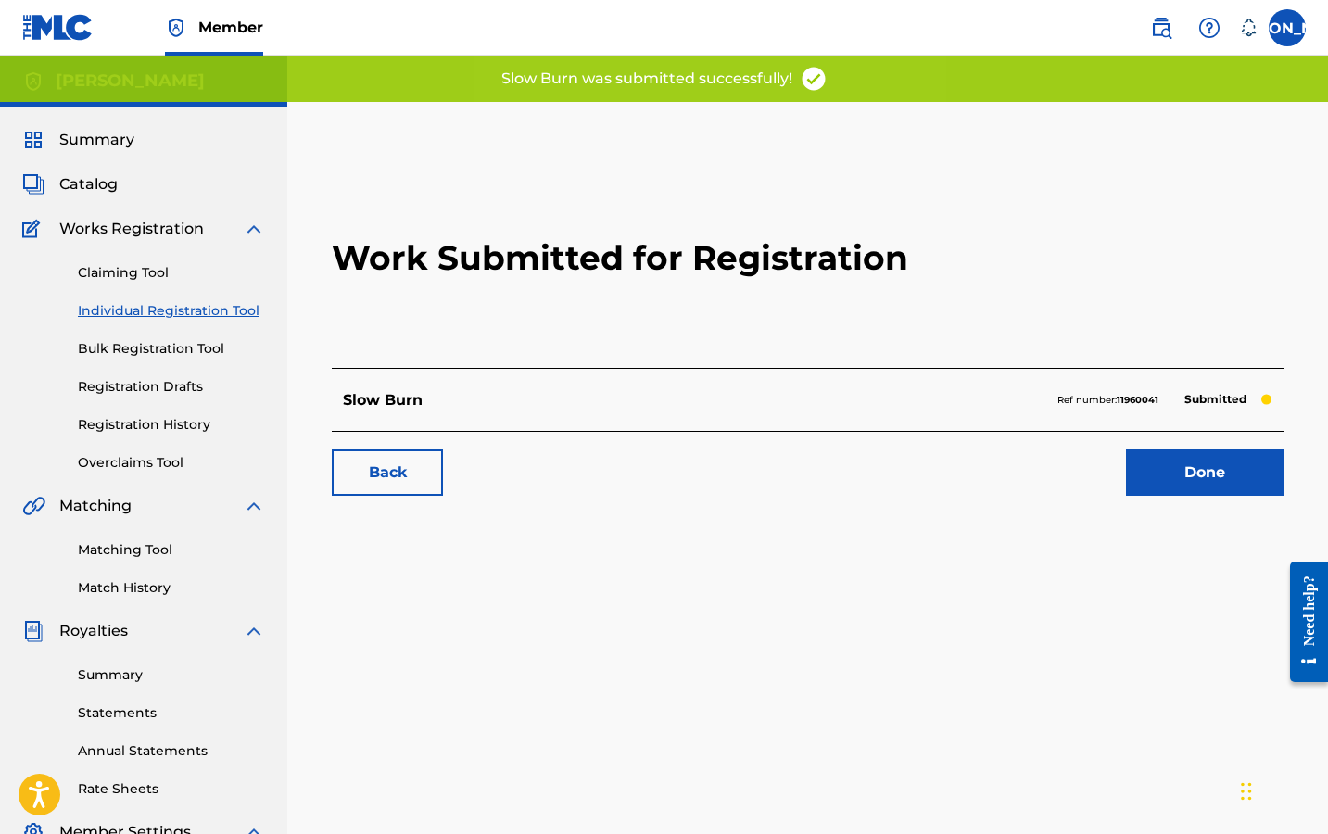
click at [1191, 481] on link "Done" at bounding box center [1205, 472] width 158 height 46
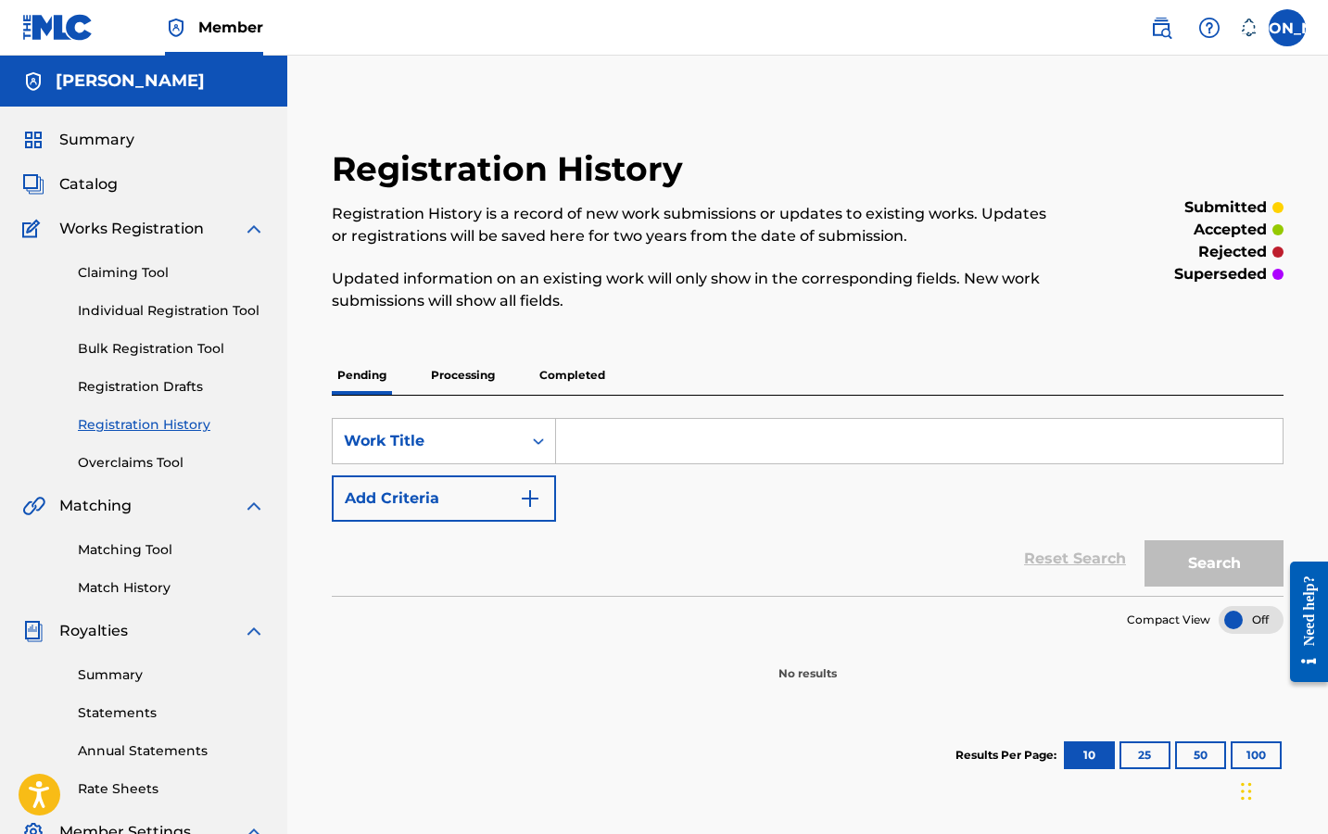
click at [446, 373] on p "Processing" at bounding box center [462, 375] width 75 height 39
click at [576, 381] on p "Completed" at bounding box center [572, 375] width 77 height 39
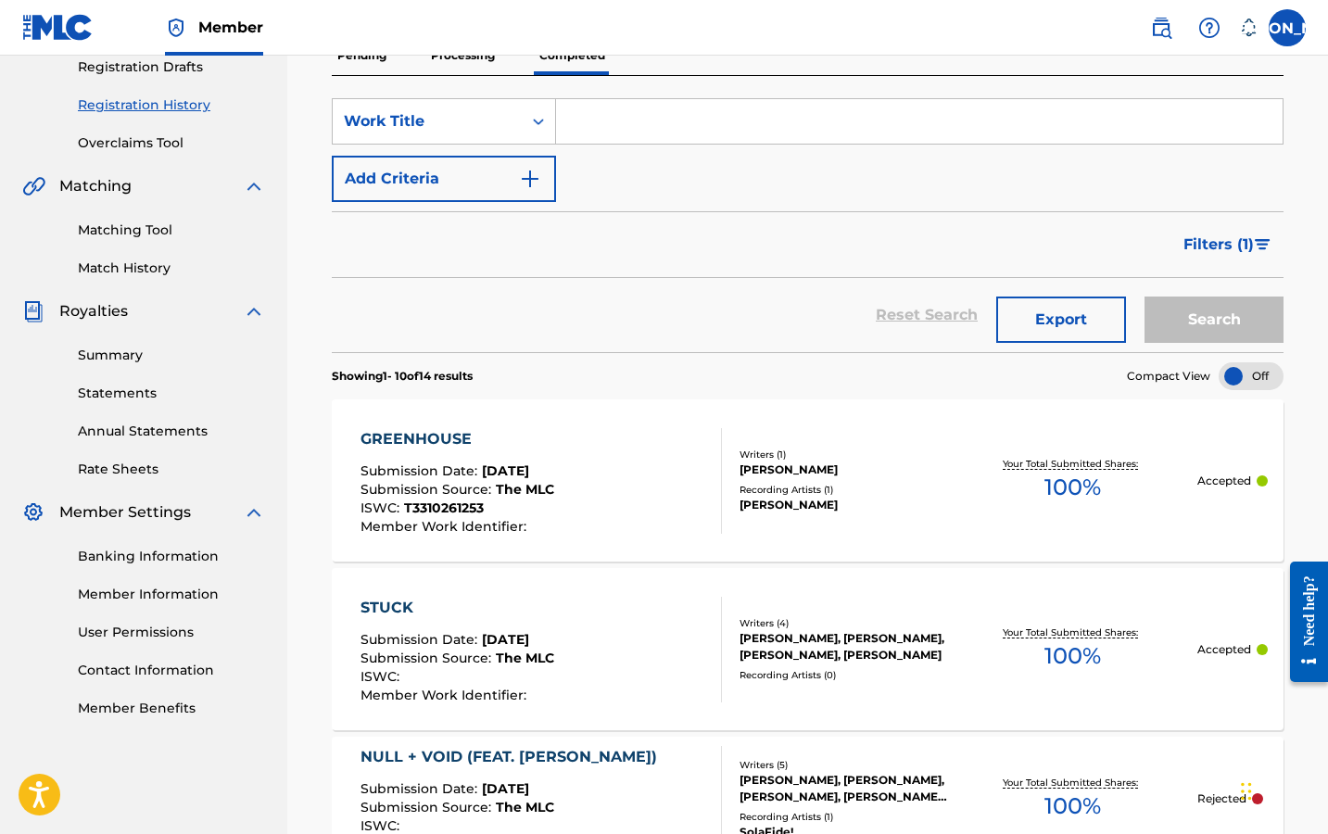
scroll to position [449, 0]
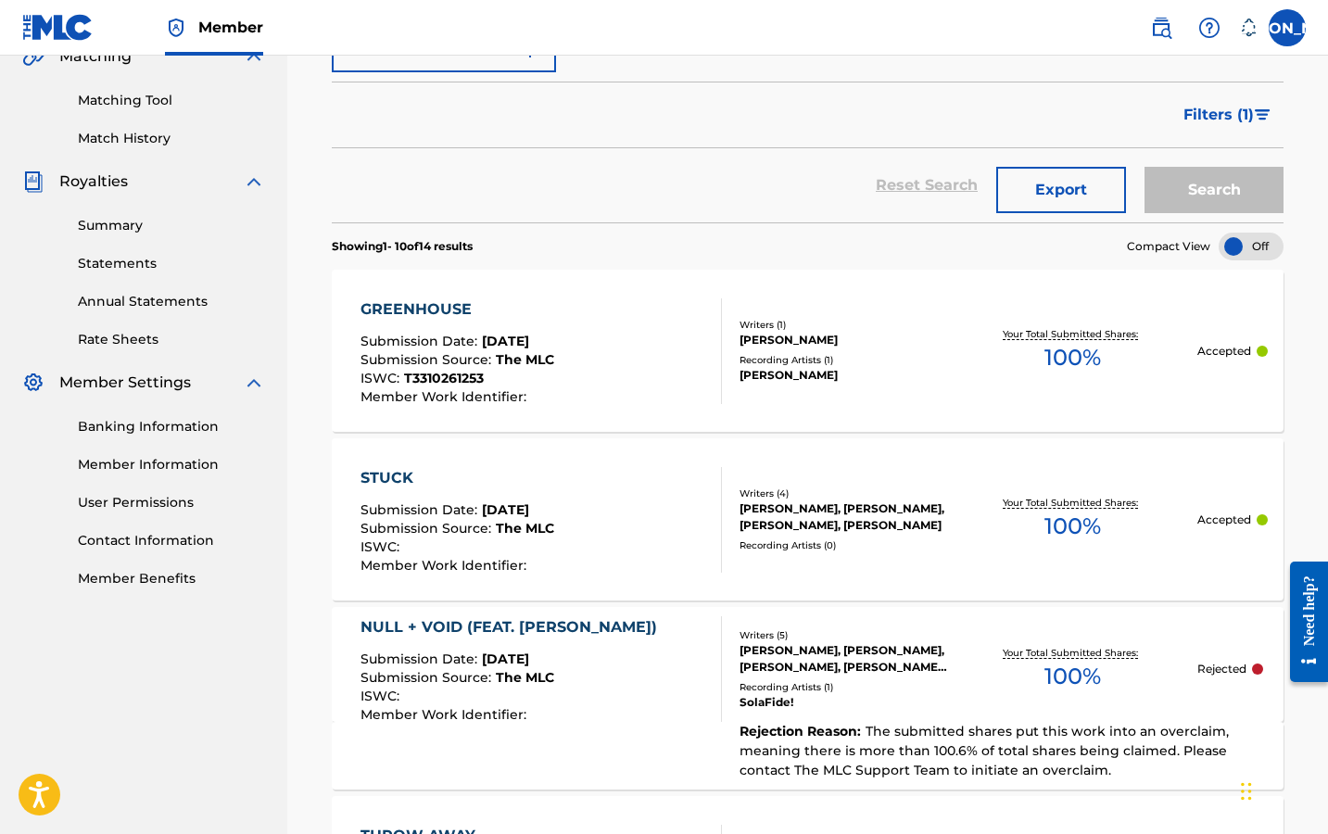
click at [400, 471] on div "STUCK" at bounding box center [457, 478] width 194 height 22
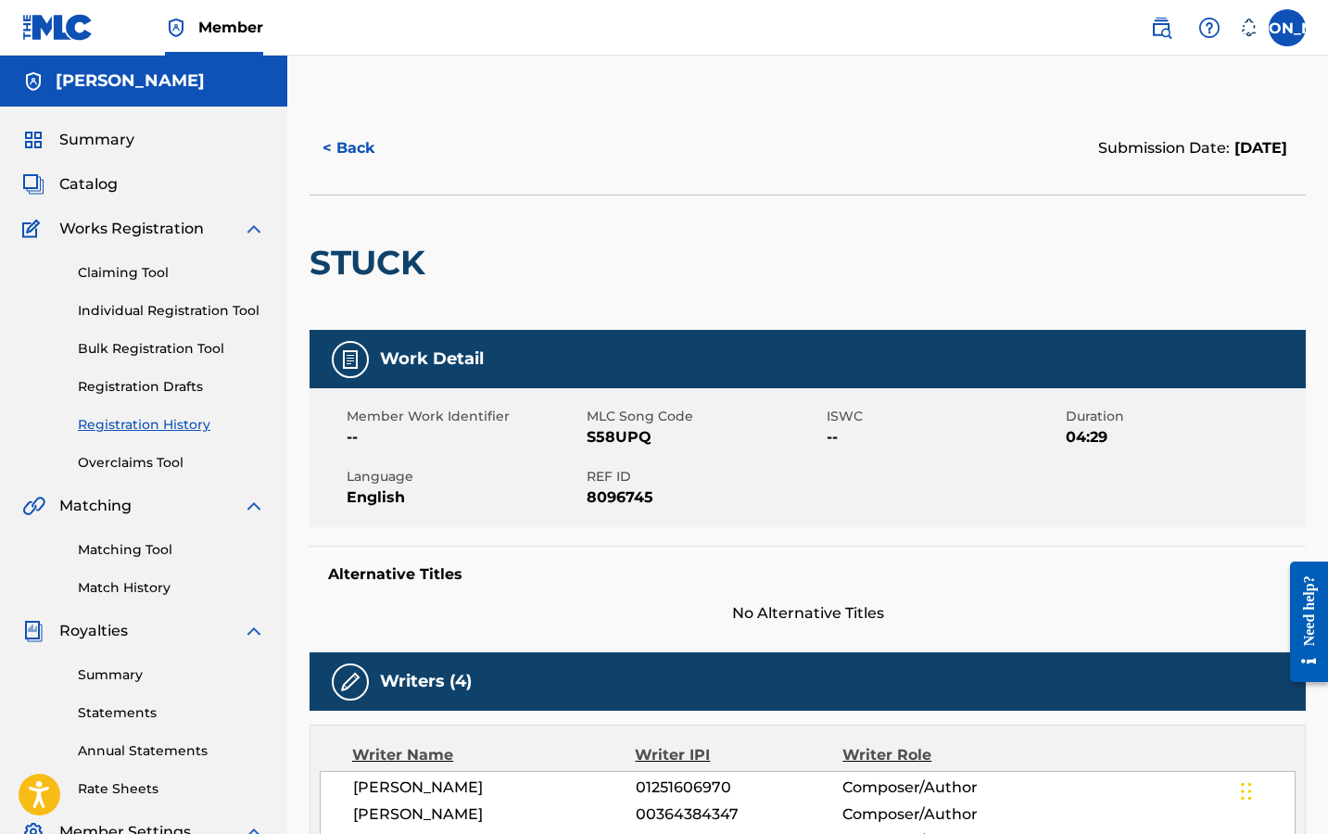
click at [132, 263] on link "Claiming Tool" at bounding box center [171, 272] width 187 height 19
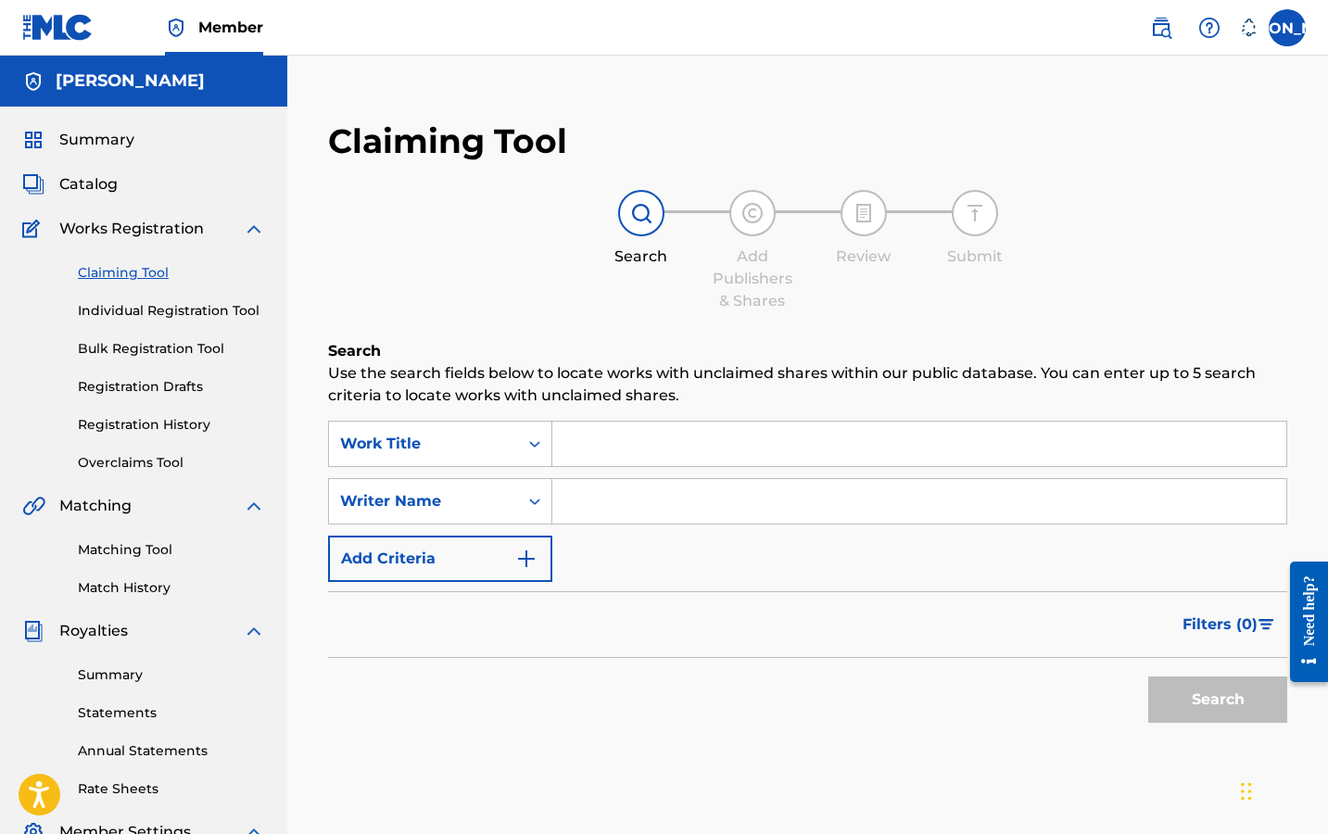
click at [117, 227] on span "Works Registration" at bounding box center [131, 229] width 145 height 22
click at [105, 185] on span "Catalog" at bounding box center [88, 184] width 58 height 22
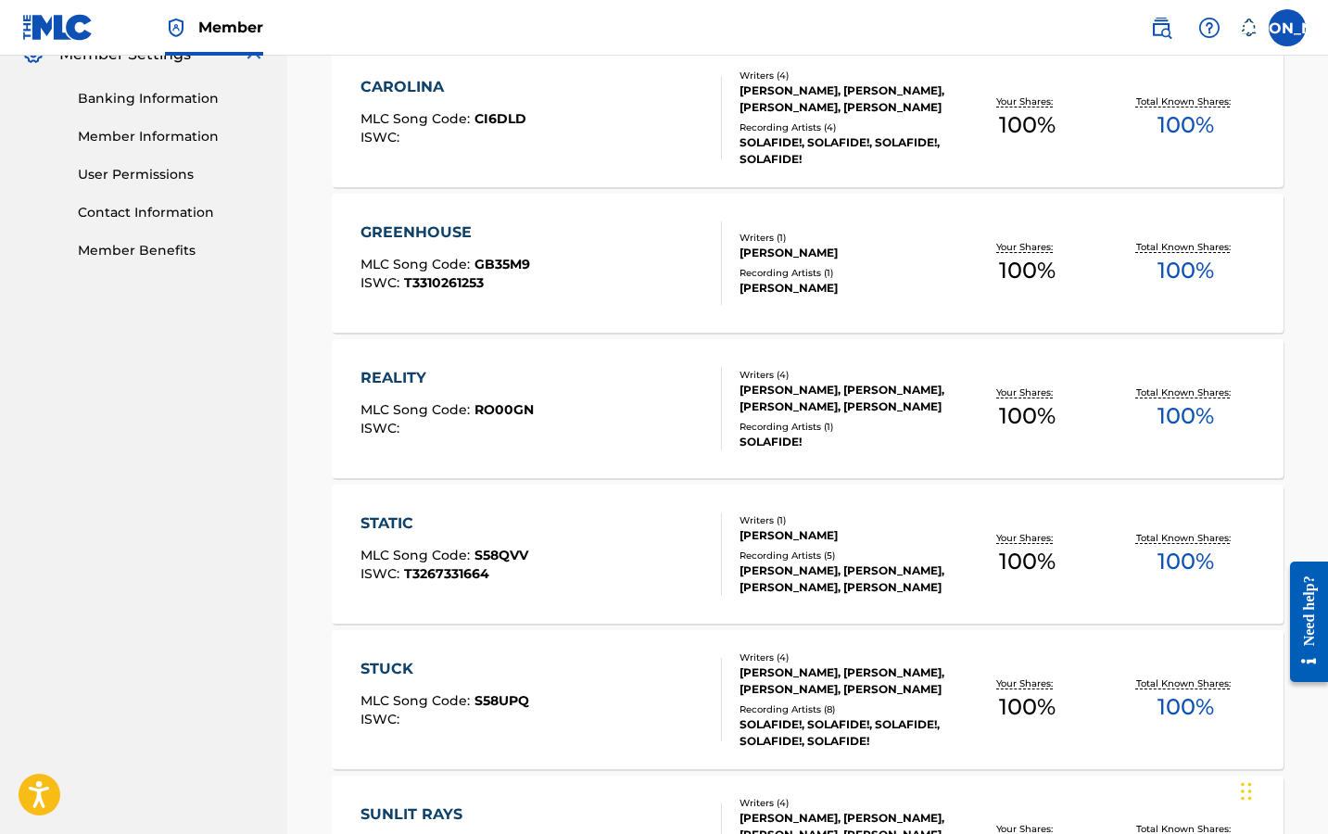
scroll to position [1333, 0]
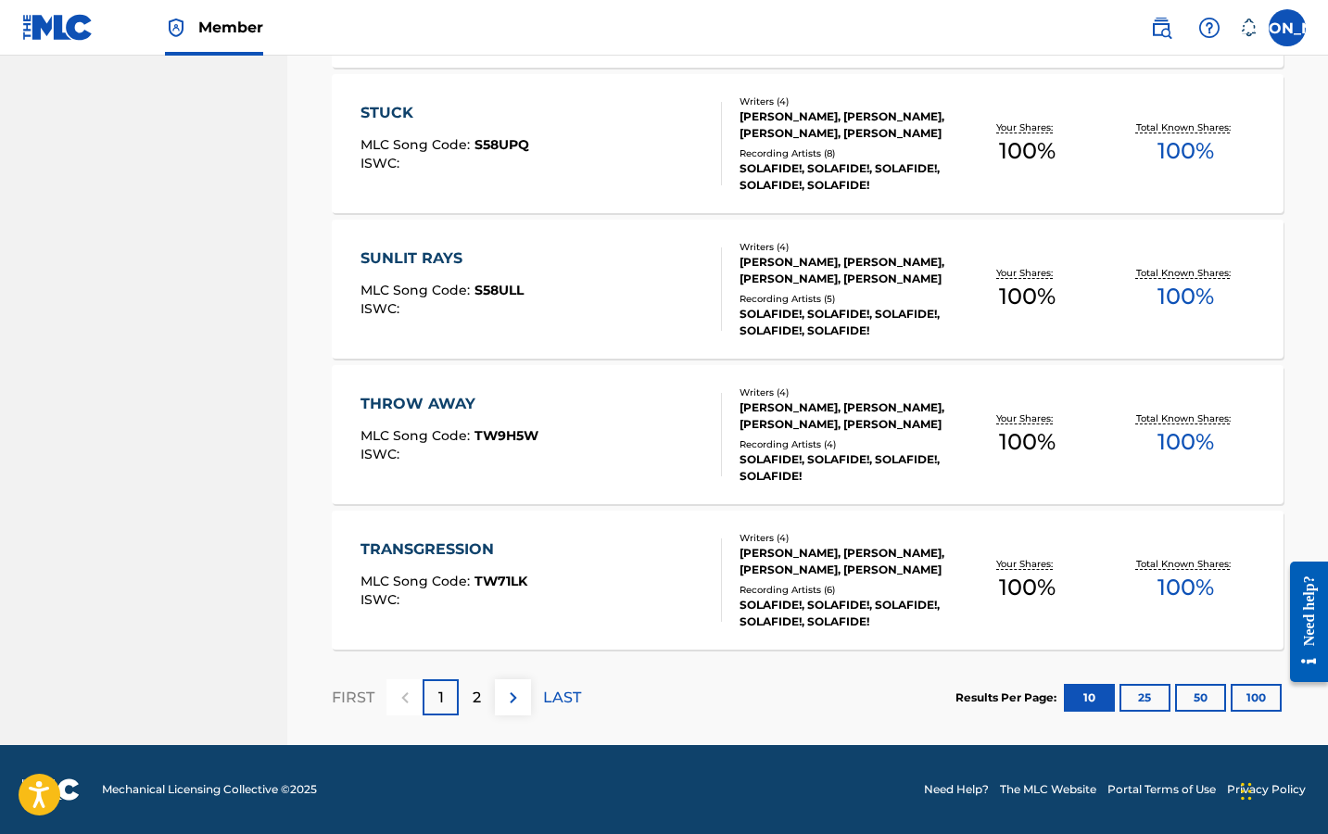
click at [486, 702] on div "2" at bounding box center [477, 697] width 36 height 36
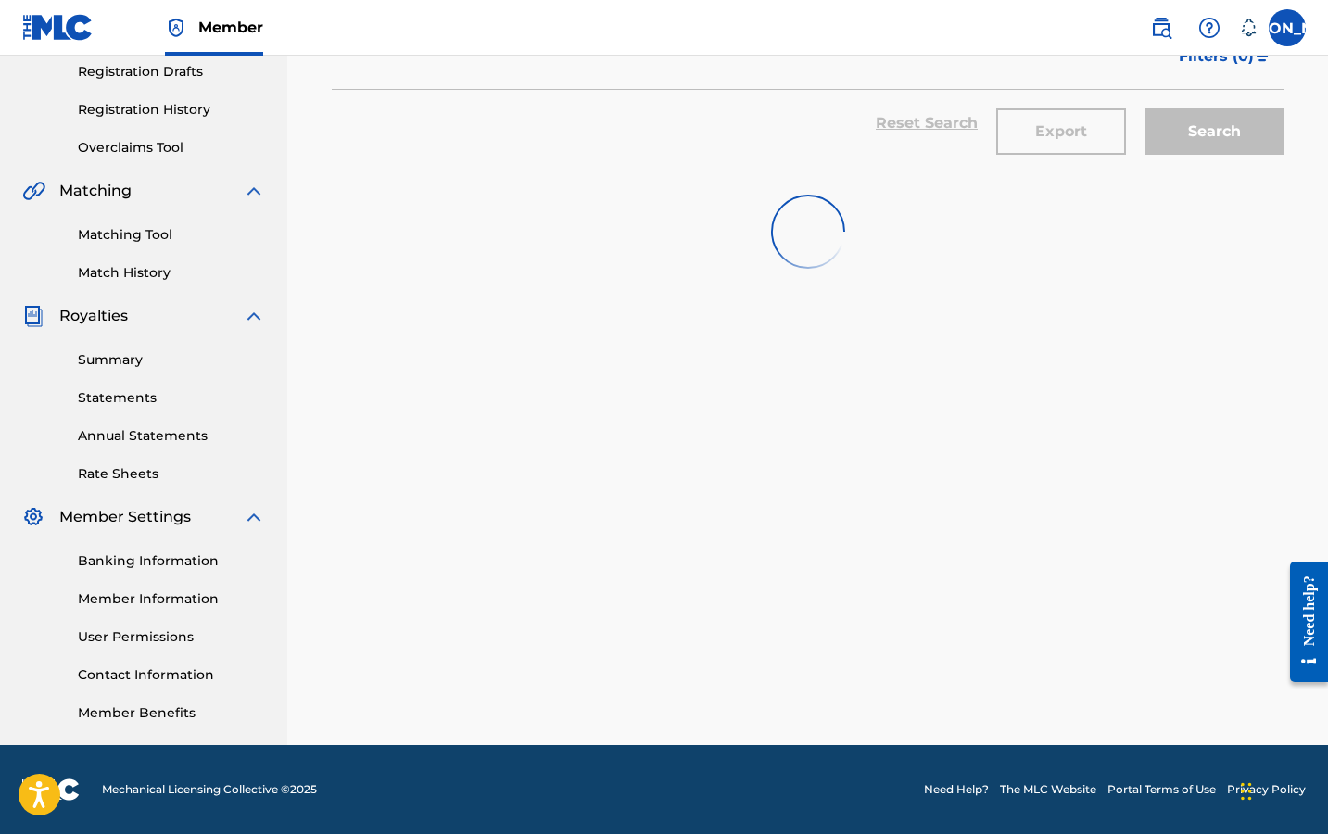
scroll to position [315, 0]
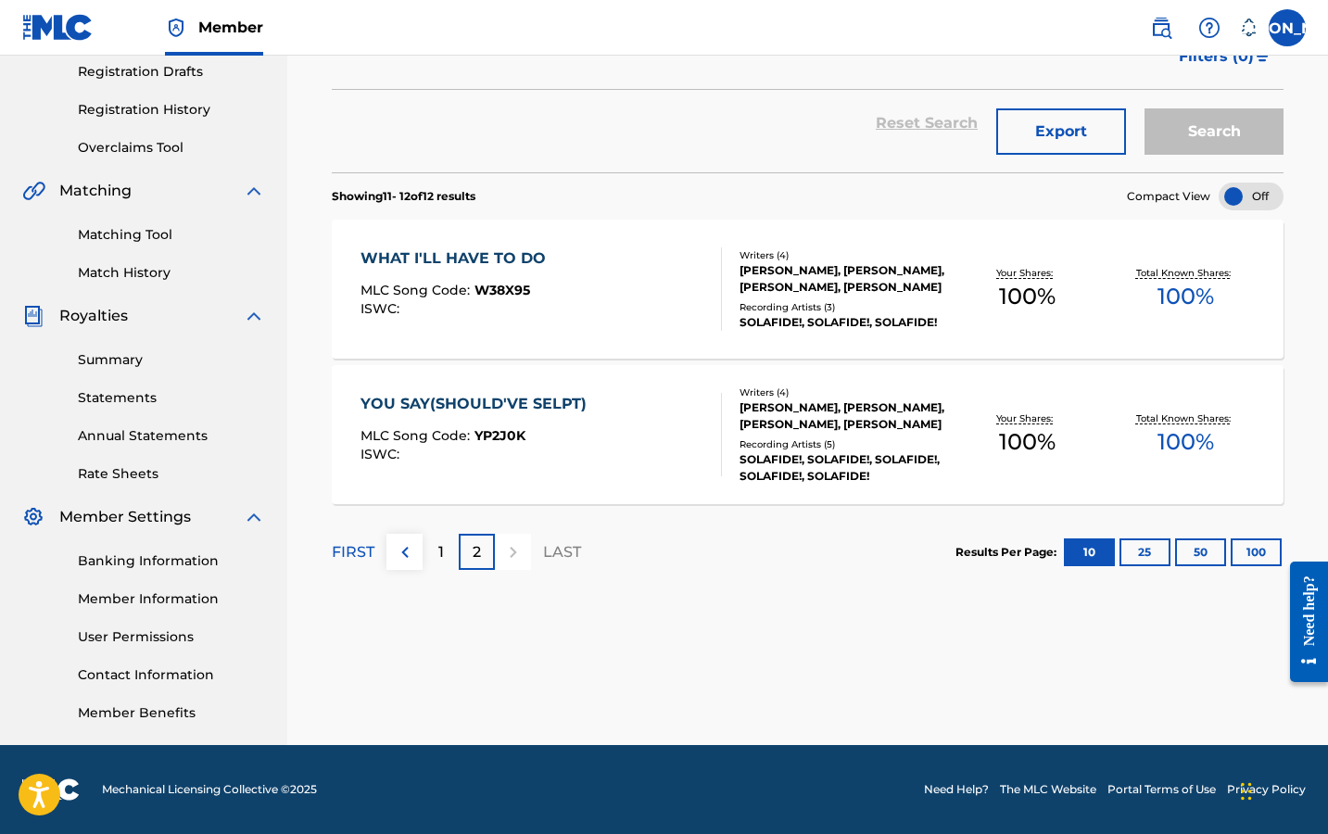
click at [429, 552] on div "1" at bounding box center [440, 552] width 36 height 36
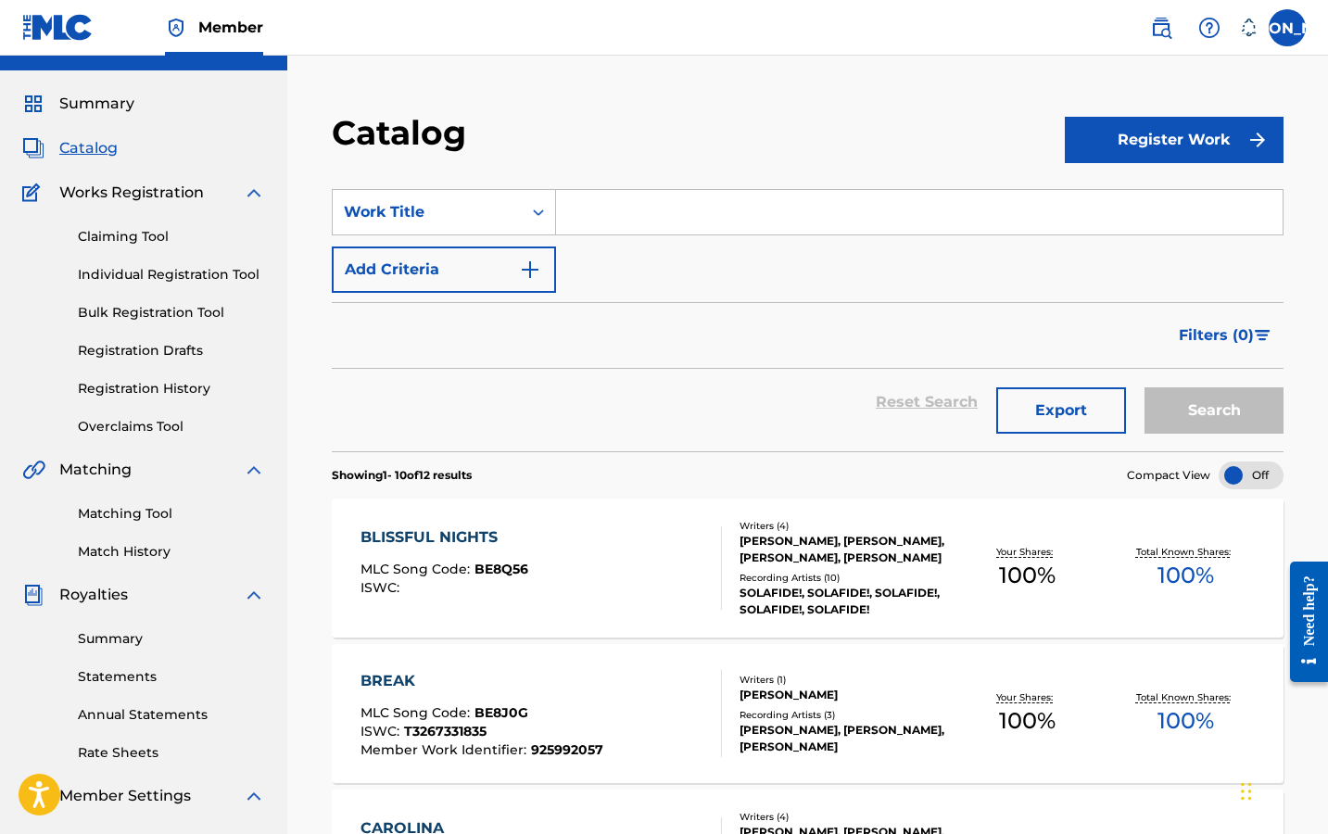
scroll to position [0, 0]
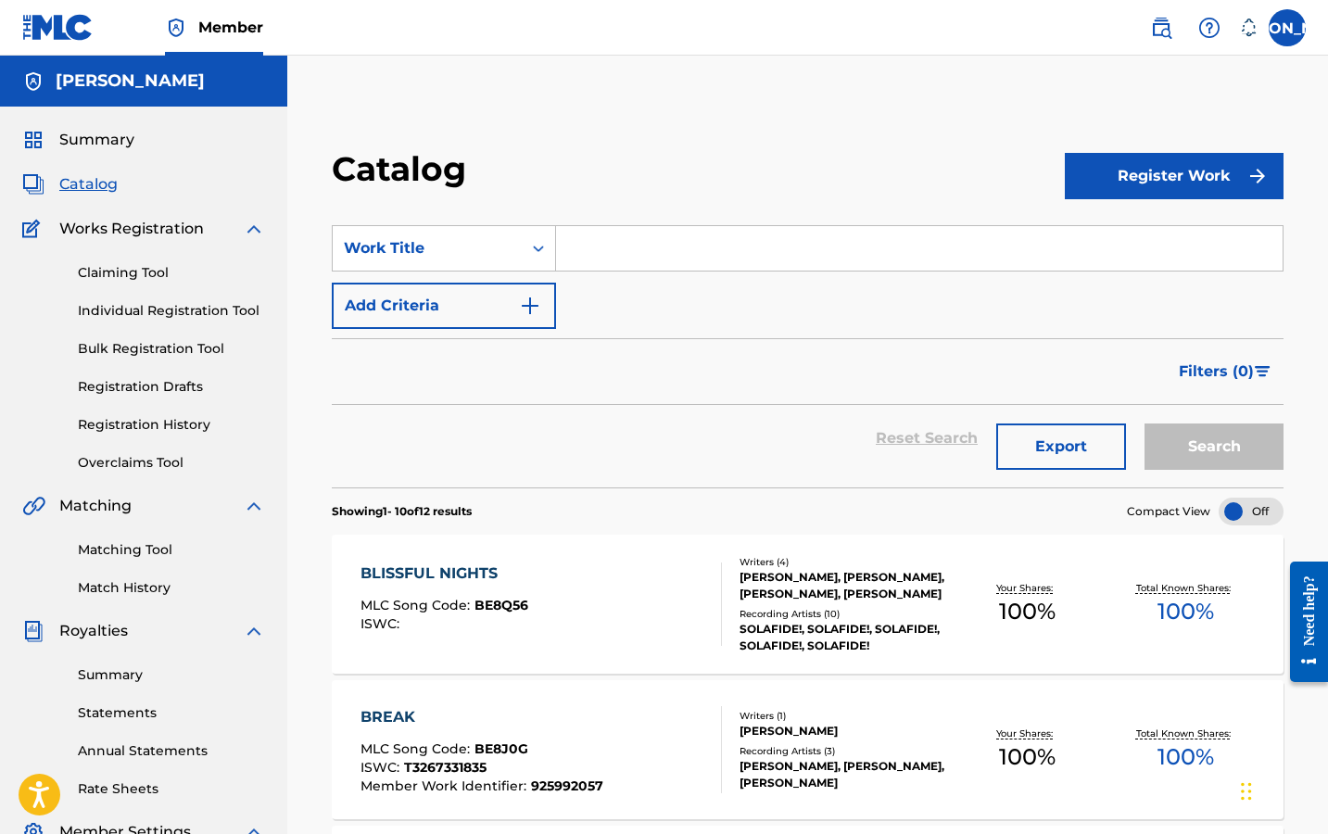
click at [136, 271] on link "Claiming Tool" at bounding box center [171, 272] width 187 height 19
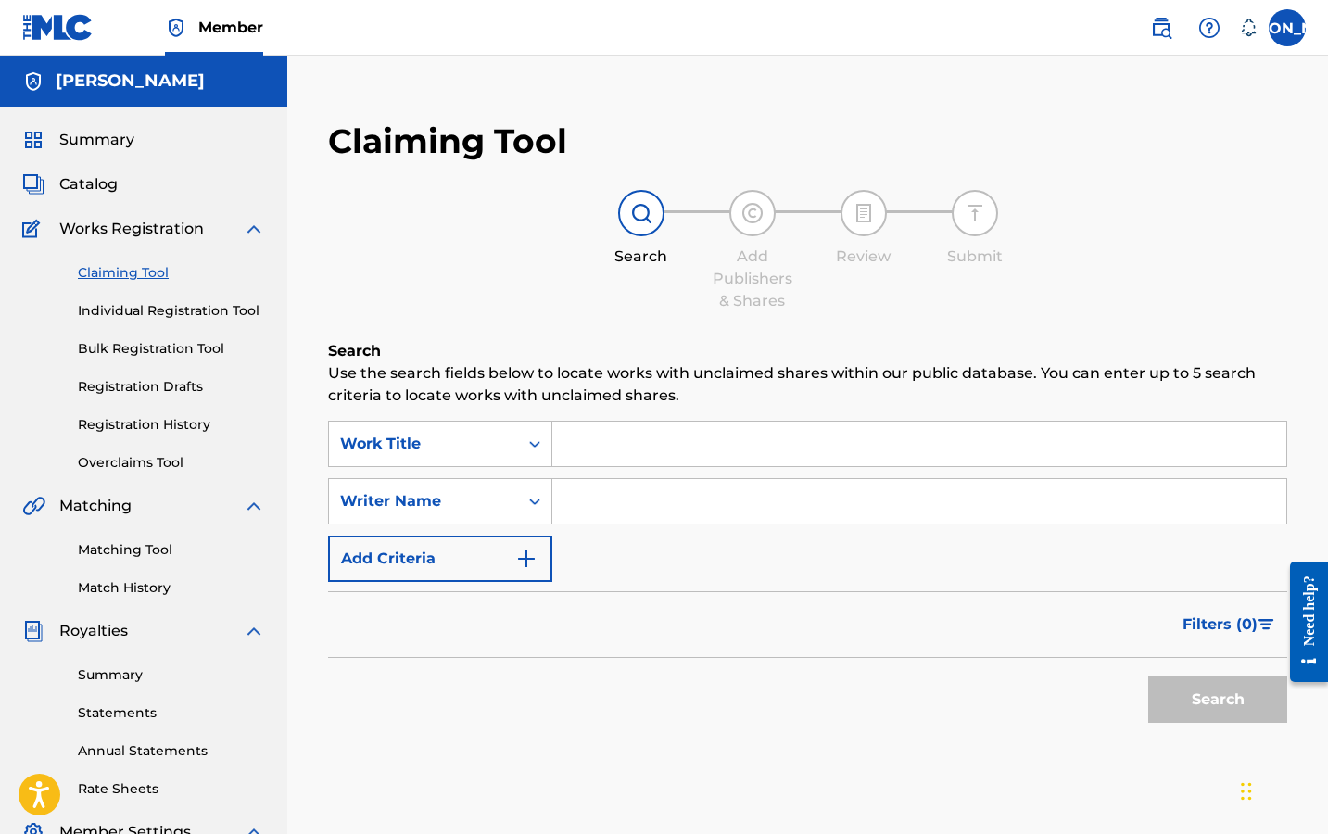
click at [586, 445] on input "Search Form" at bounding box center [919, 444] width 734 height 44
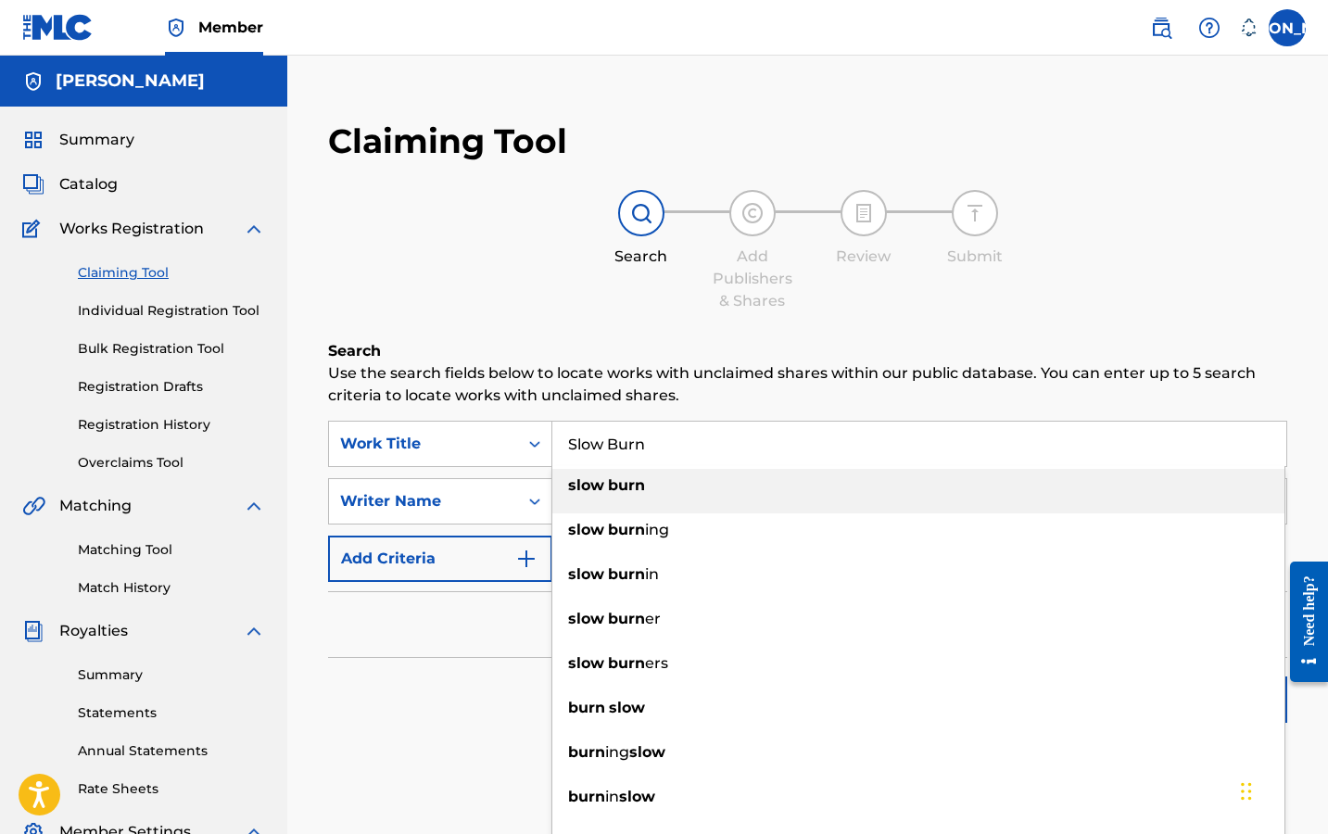
click at [620, 481] on strong "burn" at bounding box center [626, 485] width 37 height 18
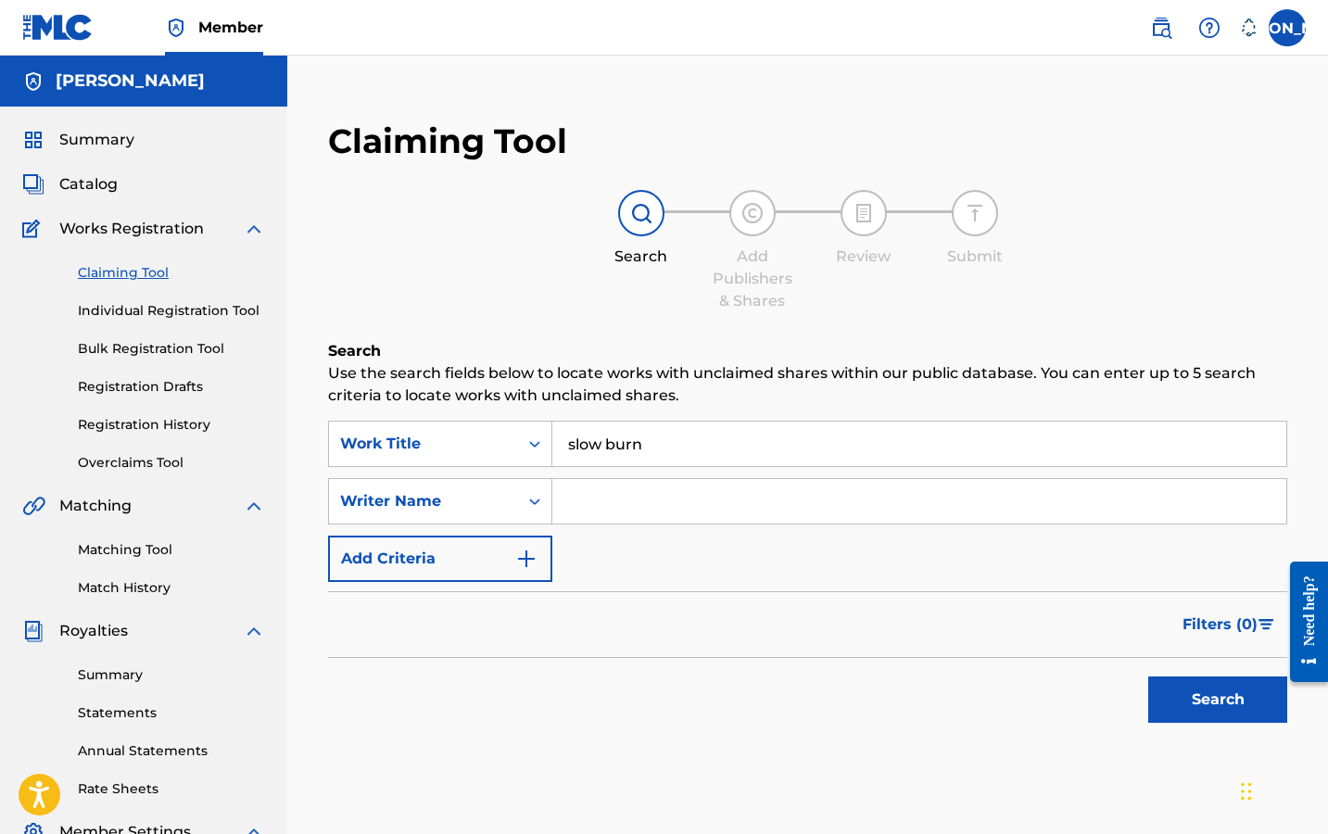
click at [611, 453] on input "slow burn" at bounding box center [919, 444] width 734 height 44
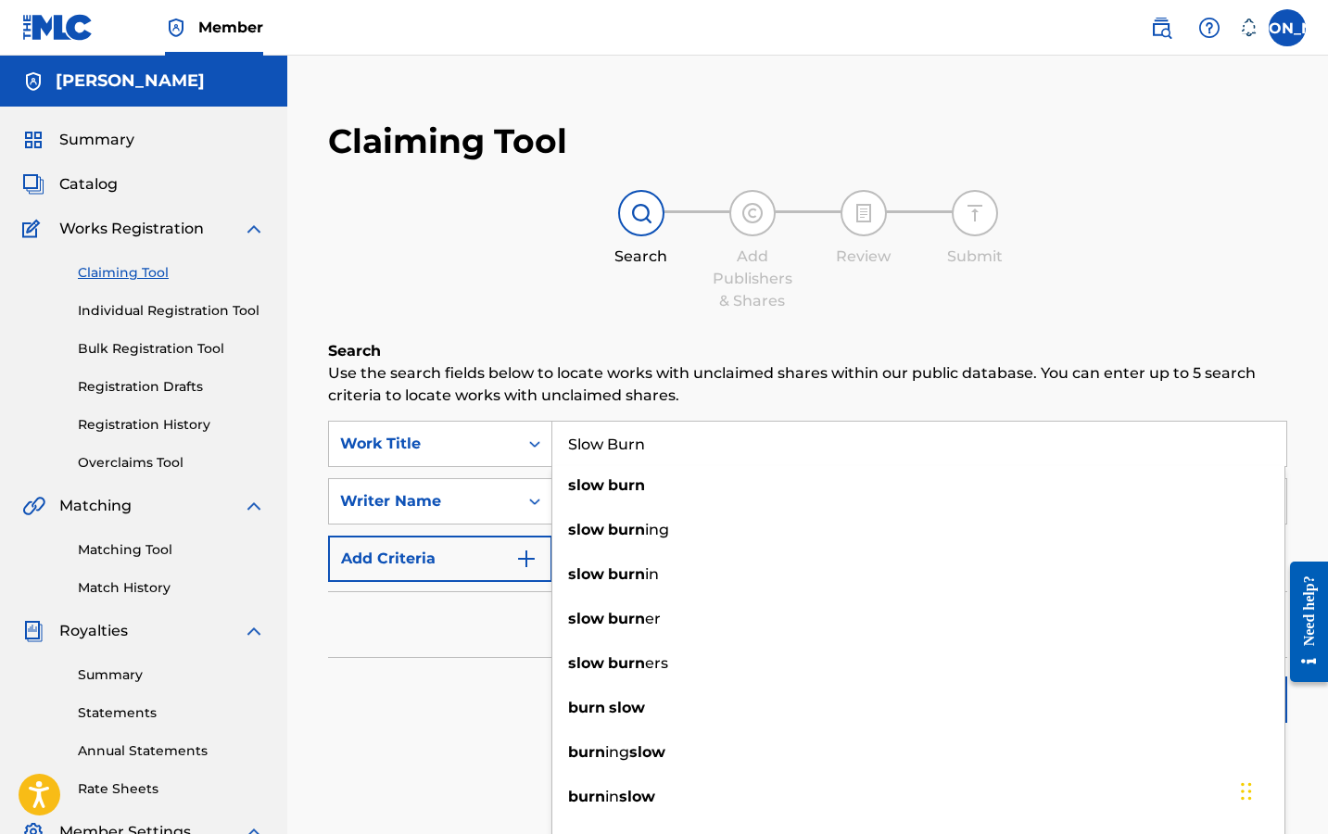
type input "Slow Burn"
drag, startPoint x: 380, startPoint y: 758, endPoint x: 457, endPoint y: 684, distance: 106.8
click at [381, 757] on div "Search Use the search fields below to locate works with unclaimed shares within…" at bounding box center [807, 582] width 959 height 485
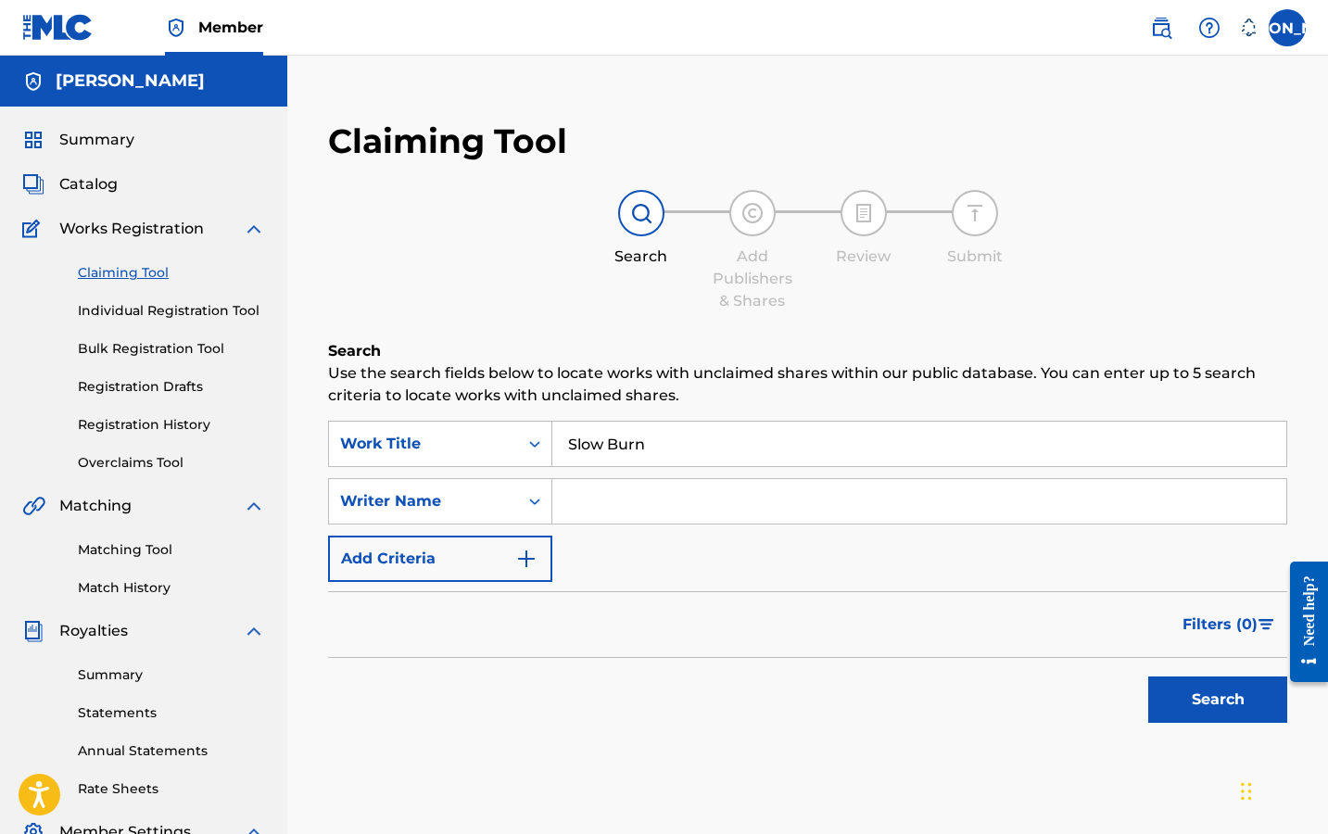
click at [629, 490] on input "Search Form" at bounding box center [919, 501] width 734 height 44
type input "[PERSON_NAME]"
click at [1183, 687] on button "Search" at bounding box center [1217, 699] width 139 height 46
click at [180, 424] on link "Registration History" at bounding box center [171, 424] width 187 height 19
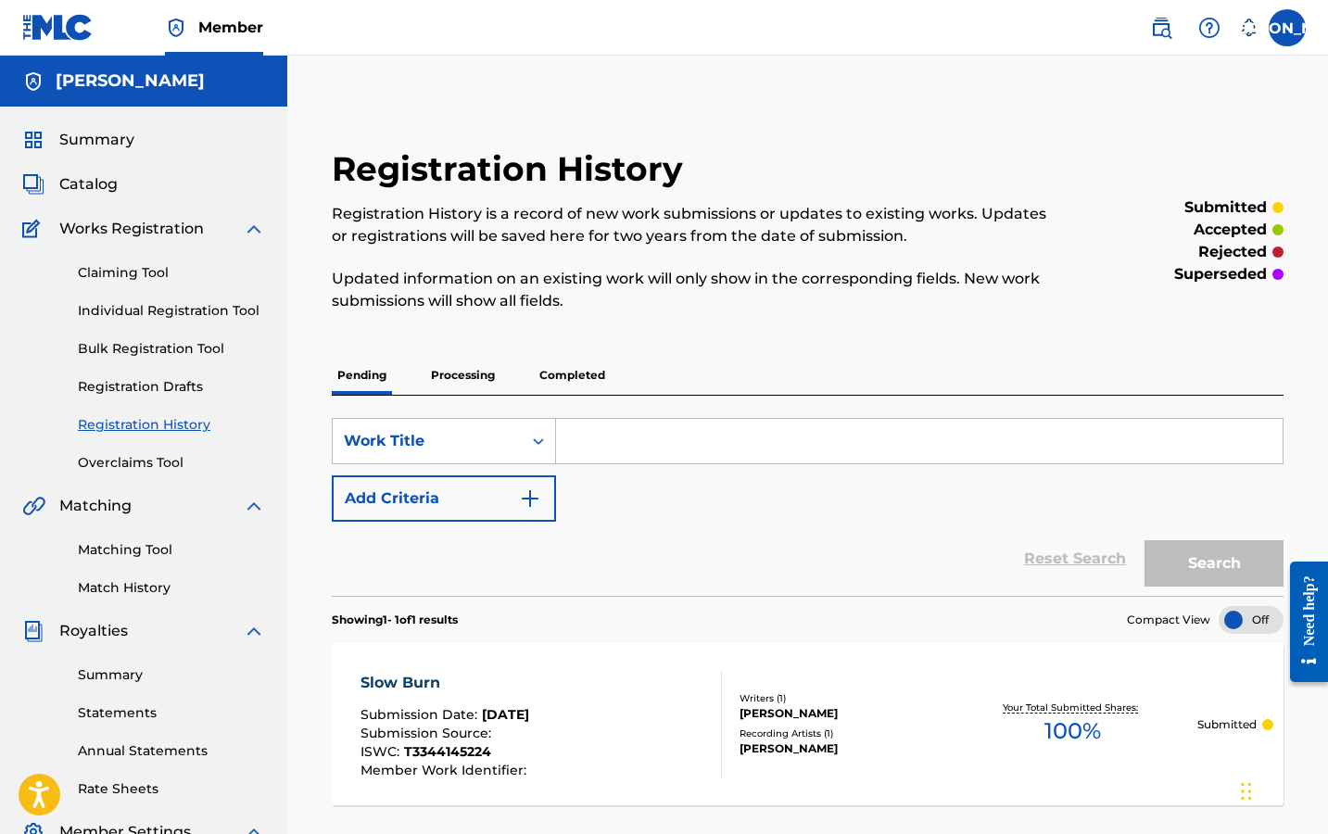
click at [447, 393] on p "Processing" at bounding box center [462, 375] width 75 height 39
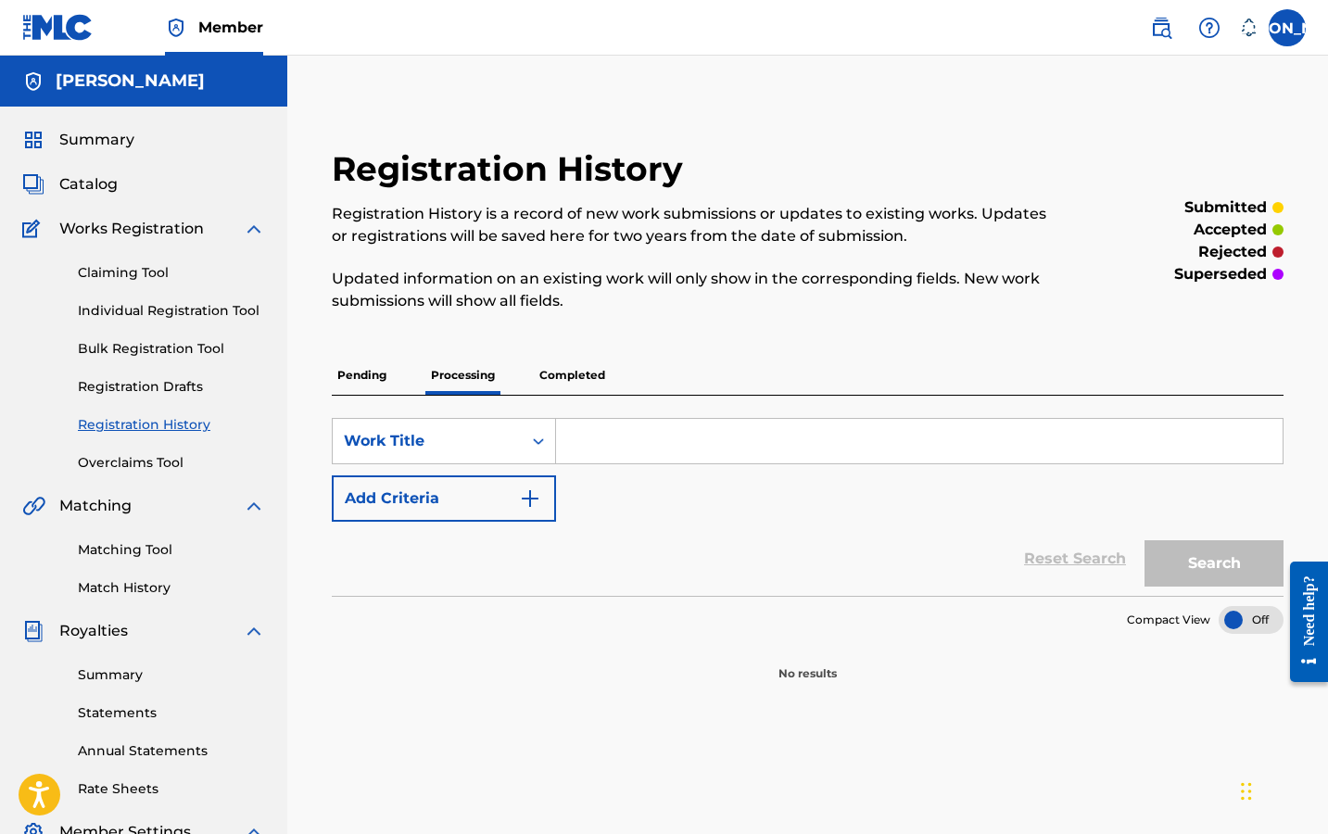
click at [528, 381] on div "Pending Processing Completed" at bounding box center [807, 375] width 951 height 39
click at [548, 383] on p "Completed" at bounding box center [572, 375] width 77 height 39
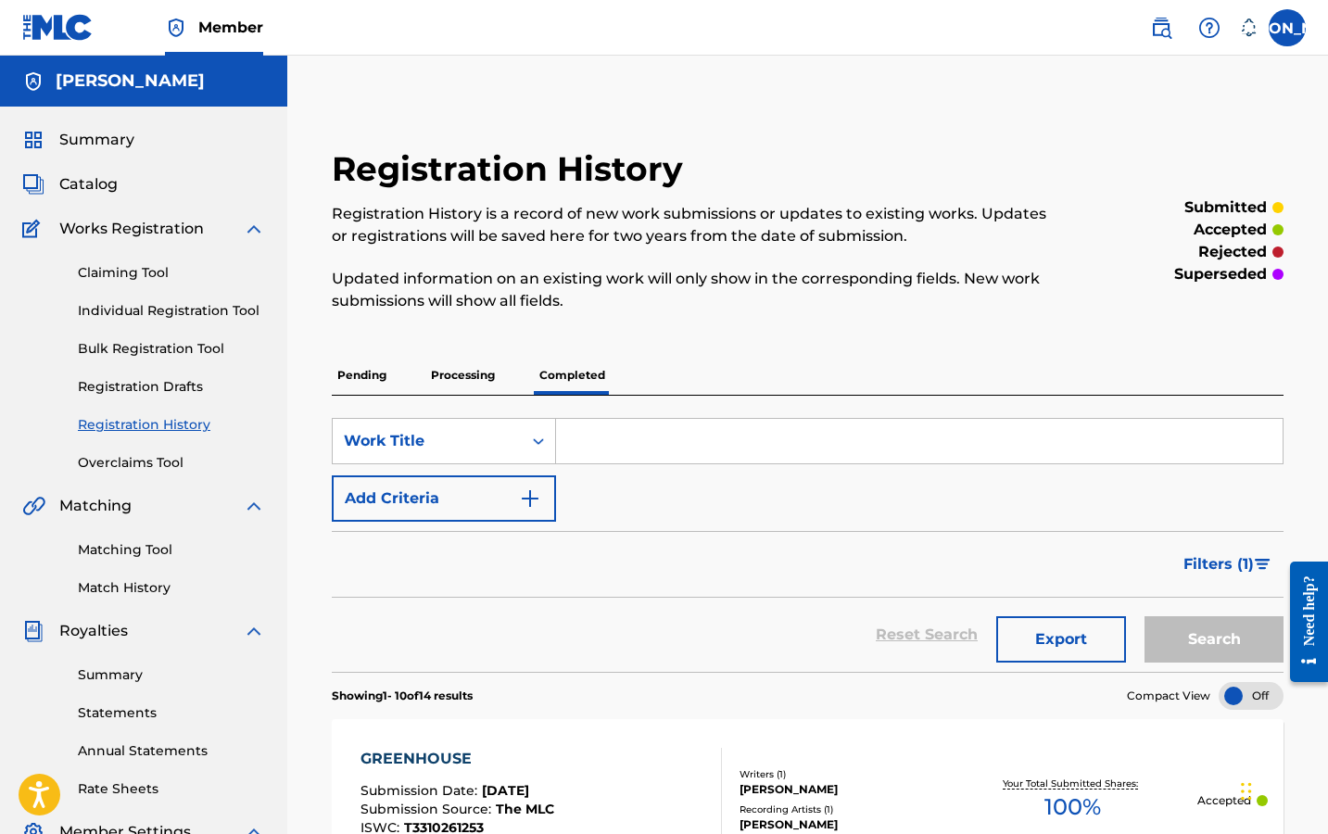
click at [493, 384] on p "Processing" at bounding box center [462, 375] width 75 height 39
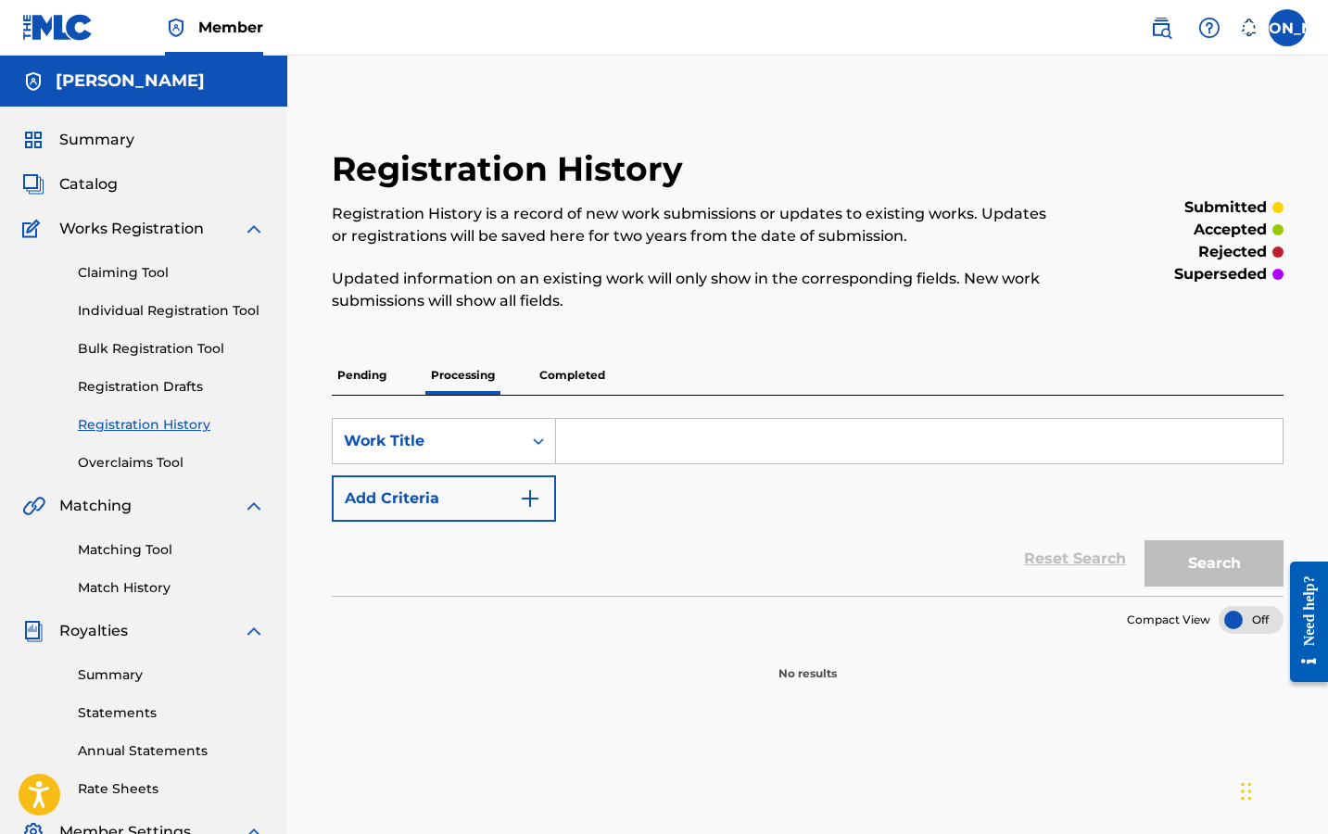
click at [358, 384] on p "Pending" at bounding box center [362, 375] width 60 height 39
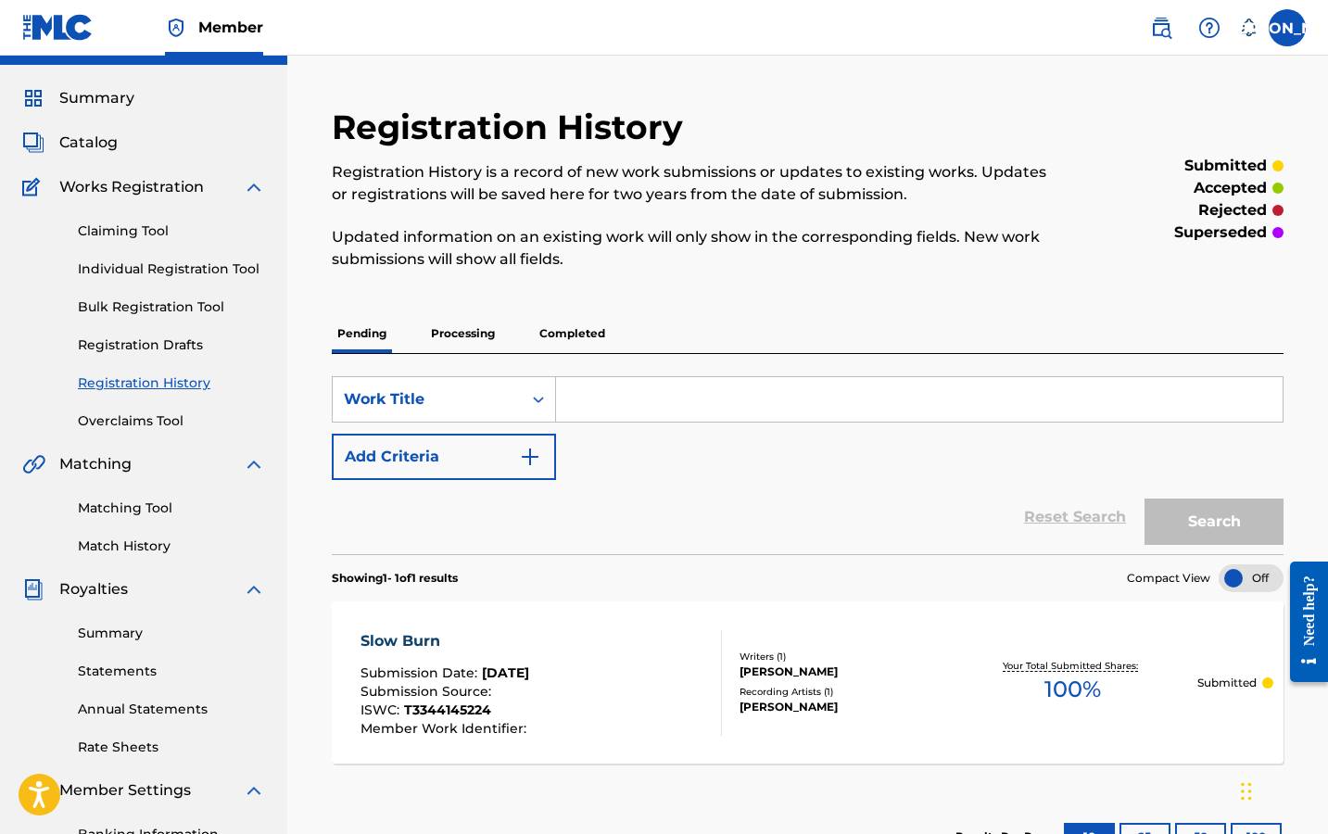
scroll to position [315, 0]
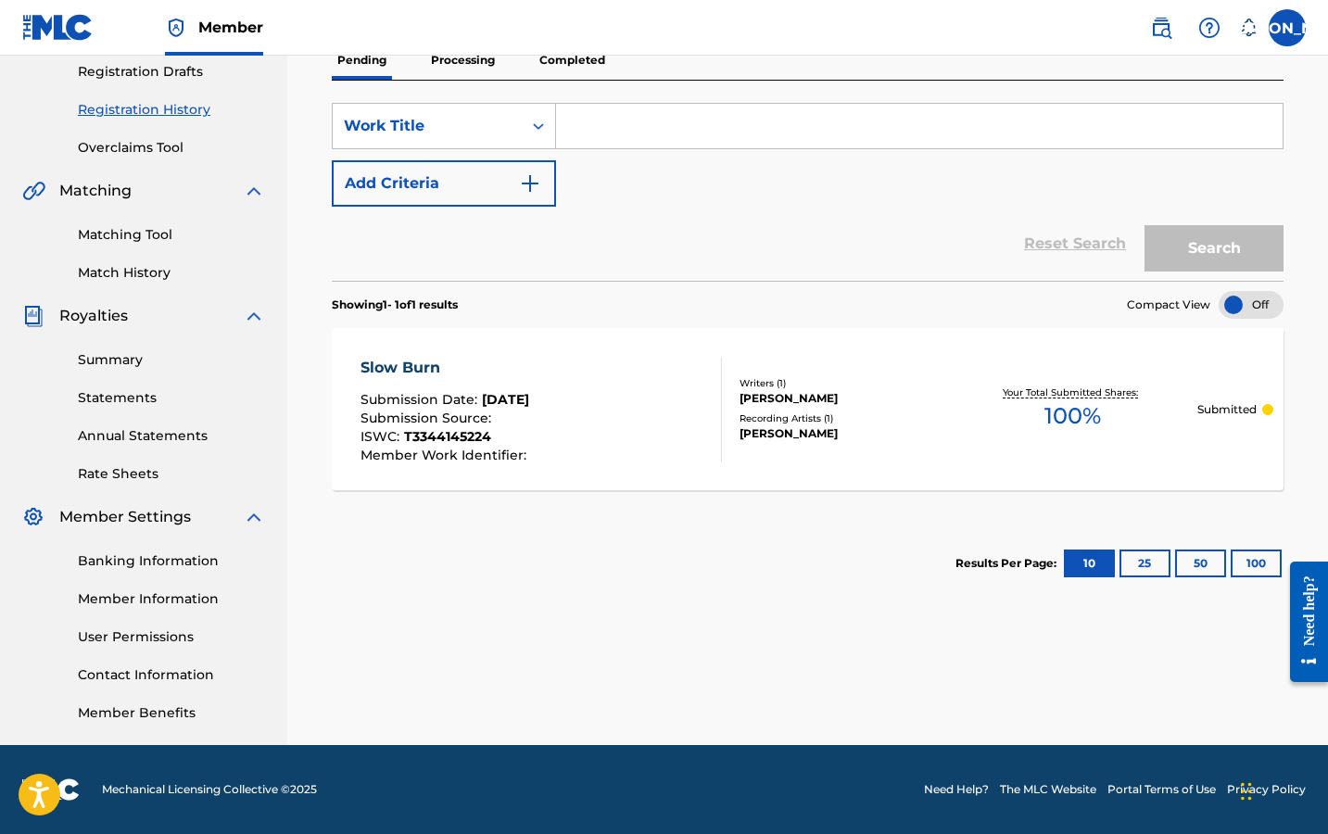
click at [1226, 406] on p "Submitted" at bounding box center [1226, 409] width 59 height 17
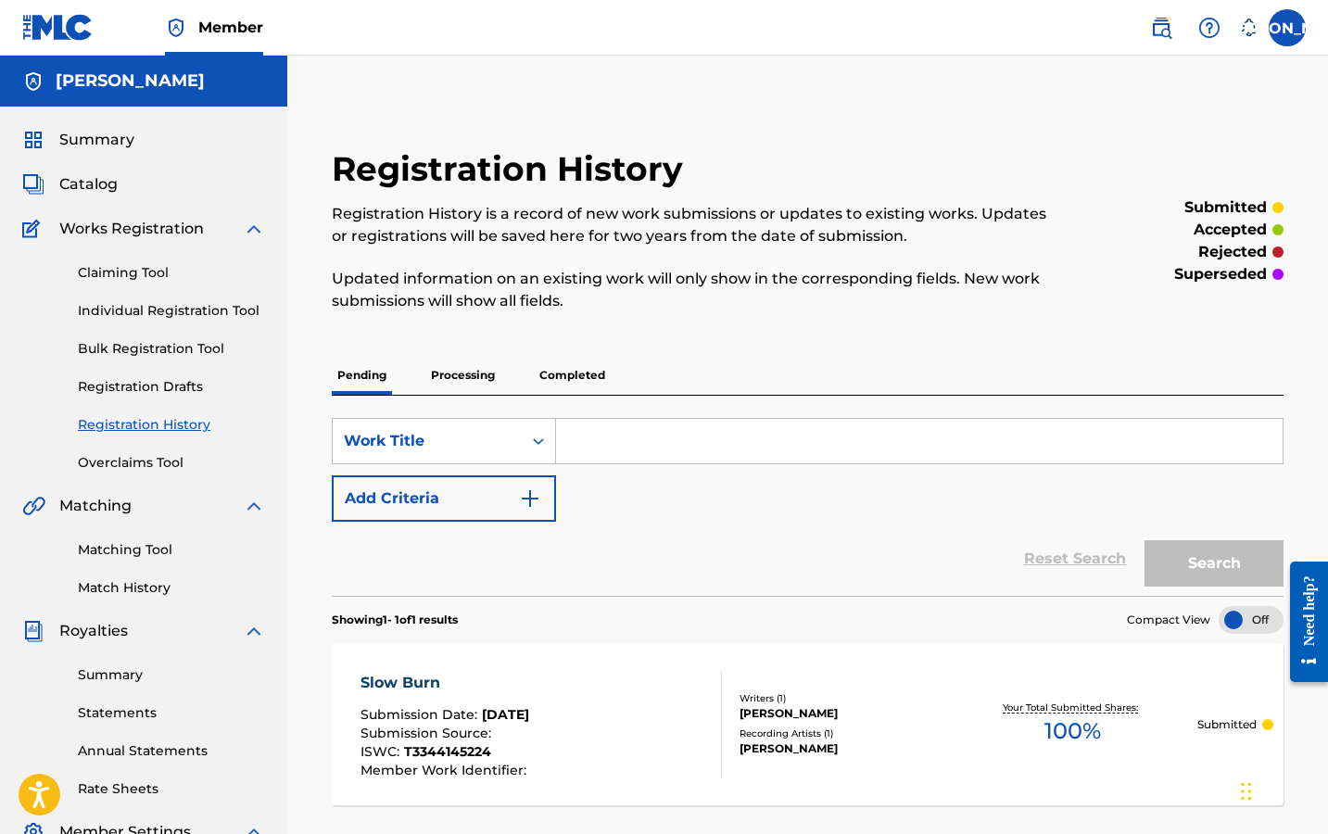
scroll to position [315, 0]
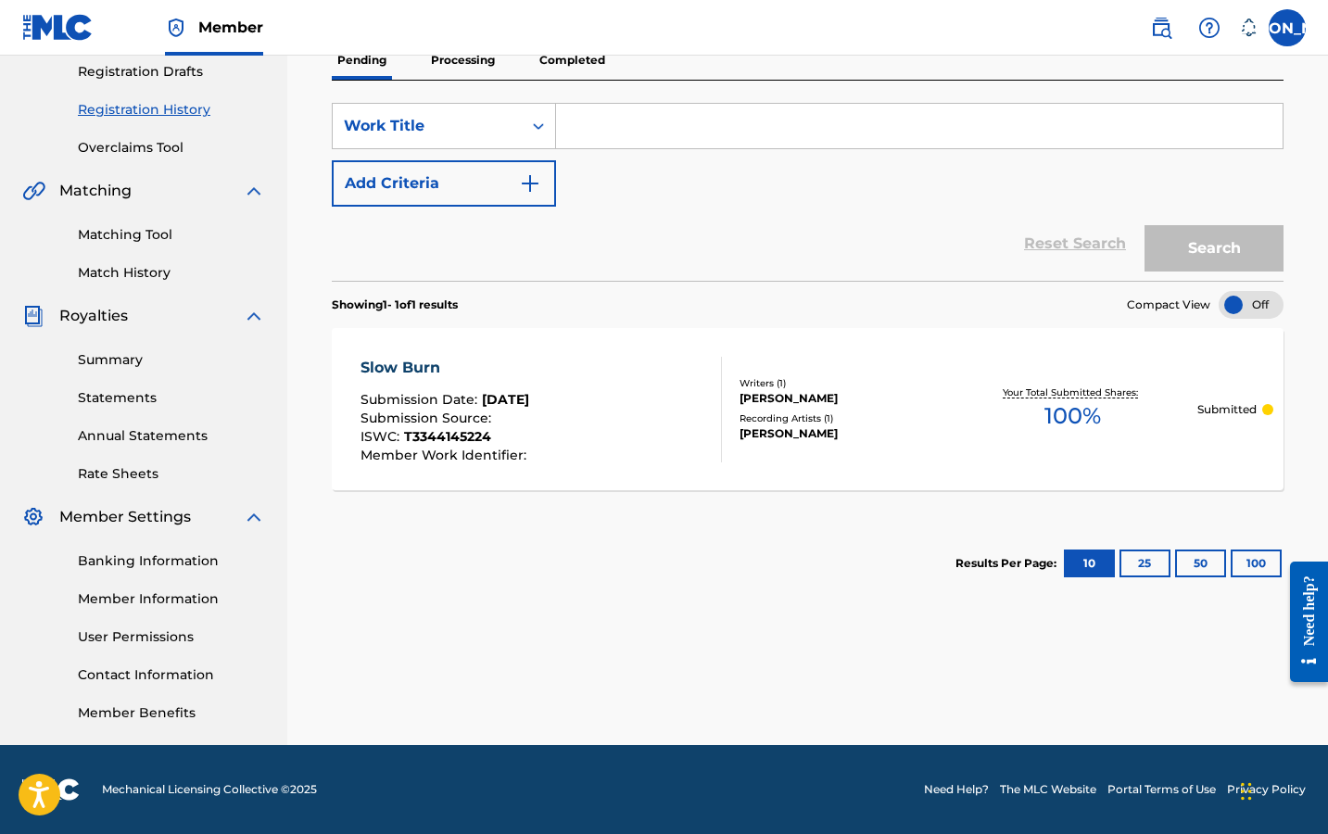
click at [133, 234] on link "Matching Tool" at bounding box center [171, 234] width 187 height 19
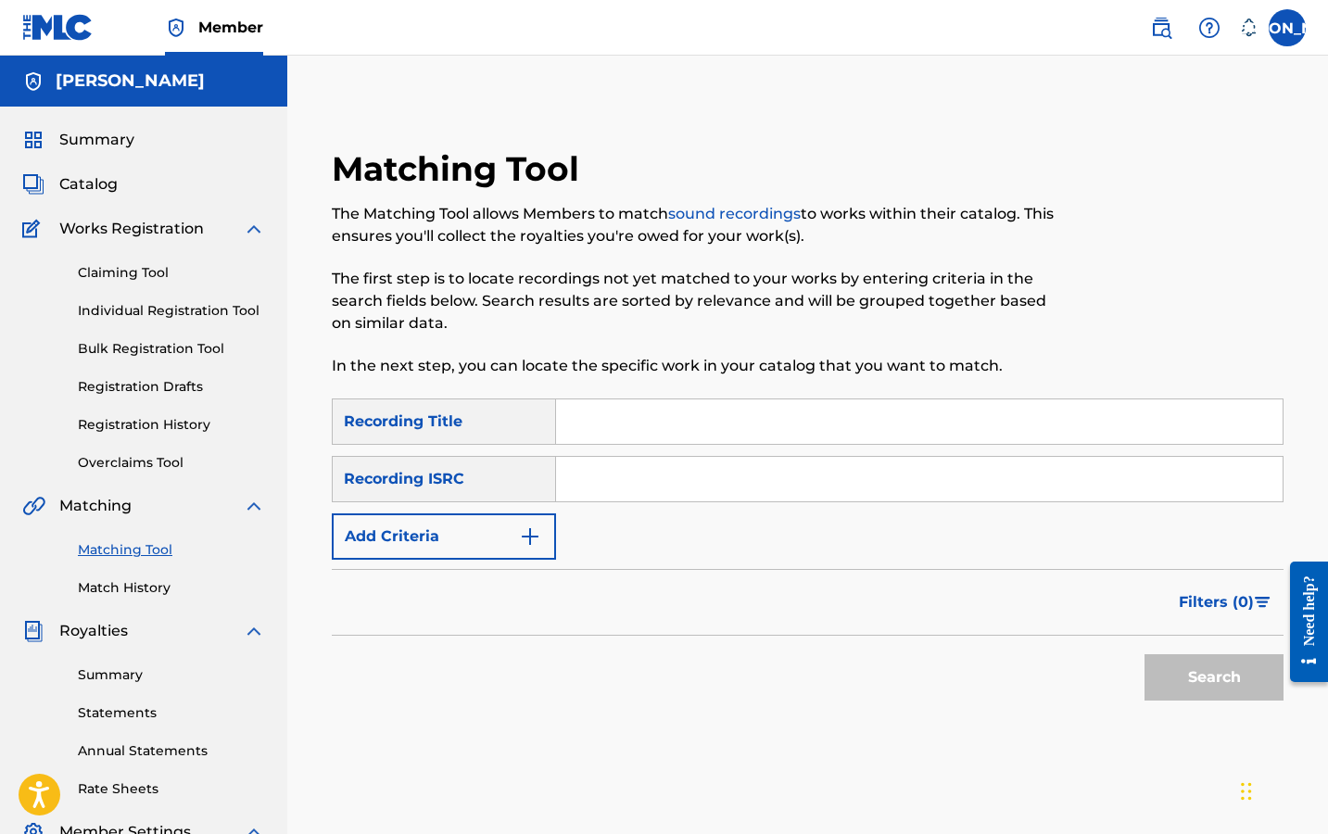
click at [648, 429] on input "Search Form" at bounding box center [919, 421] width 726 height 44
type input "[PERSON_NAME]"
click at [646, 488] on input "Search Form" at bounding box center [919, 479] width 726 height 44
paste input "TCAJW2557757"
type input "TCAJW2557757"
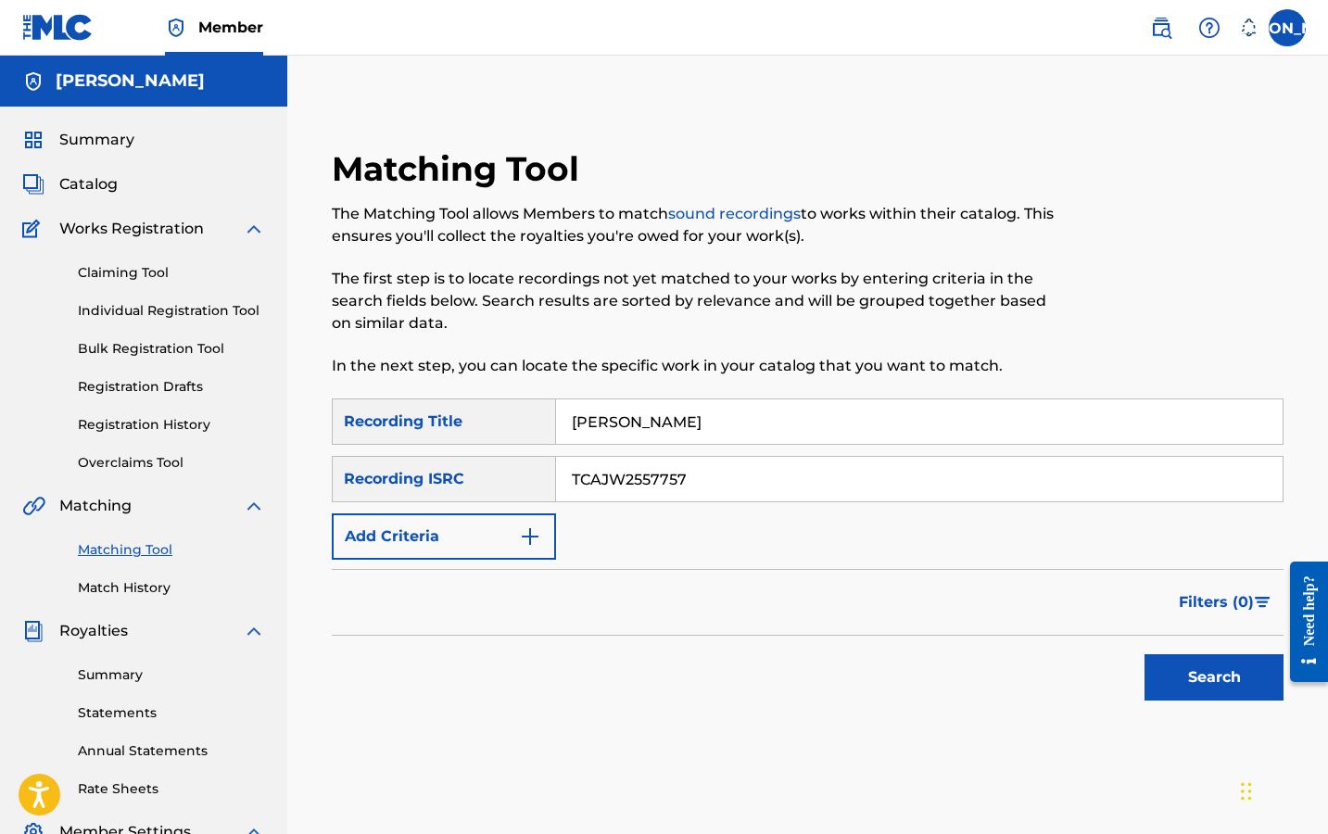
drag, startPoint x: 721, startPoint y: 481, endPoint x: 497, endPoint y: 484, distance: 224.2
click at [497, 484] on div "SearchWithCriteria402cb1af-4e0c-47dd-a19d-93230d7d0b6e Recording ISRC TCAJW2557…" at bounding box center [807, 479] width 951 height 46
paste input "TCAJW2557757"
type input "TCAJW2557757"
click at [1227, 661] on button "Search" at bounding box center [1213, 677] width 139 height 46
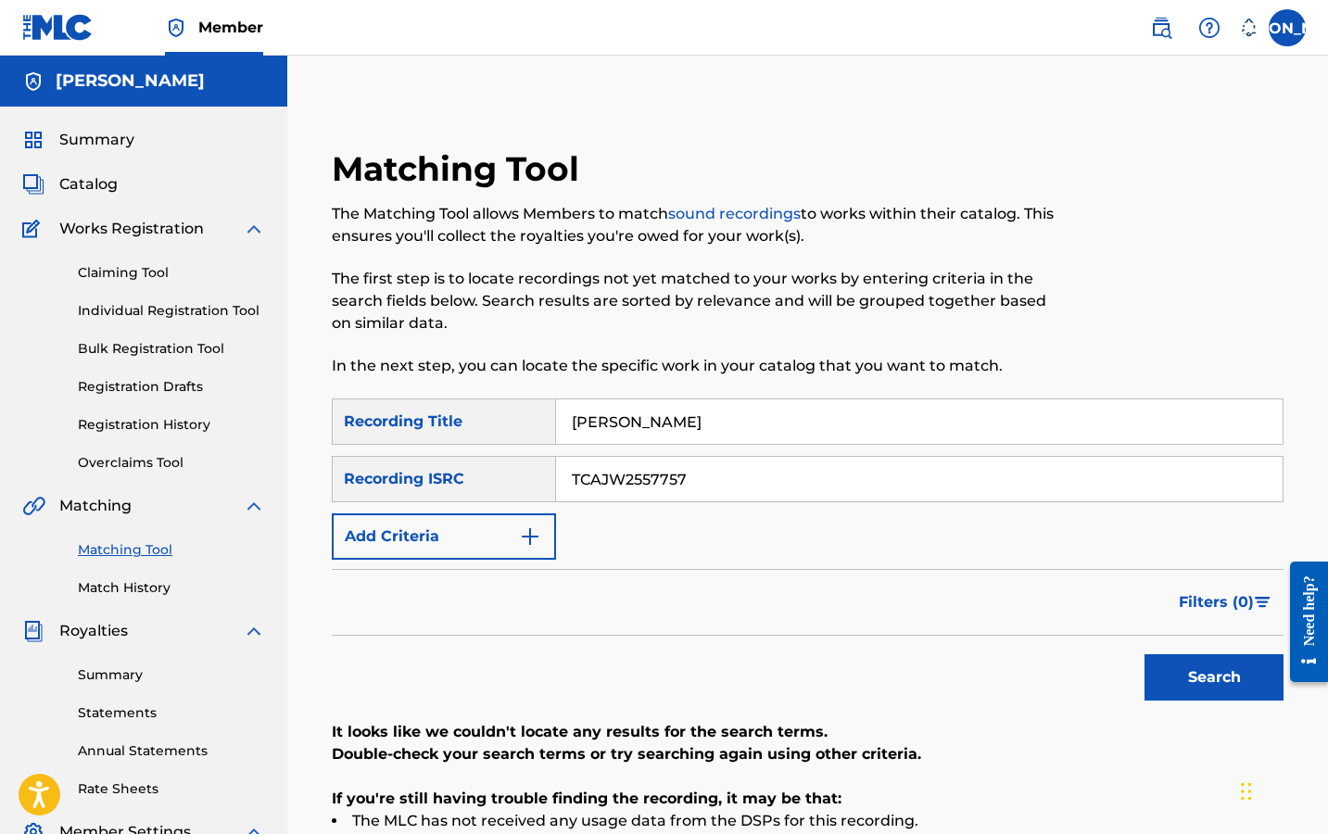
click at [121, 276] on link "Claiming Tool" at bounding box center [171, 272] width 187 height 19
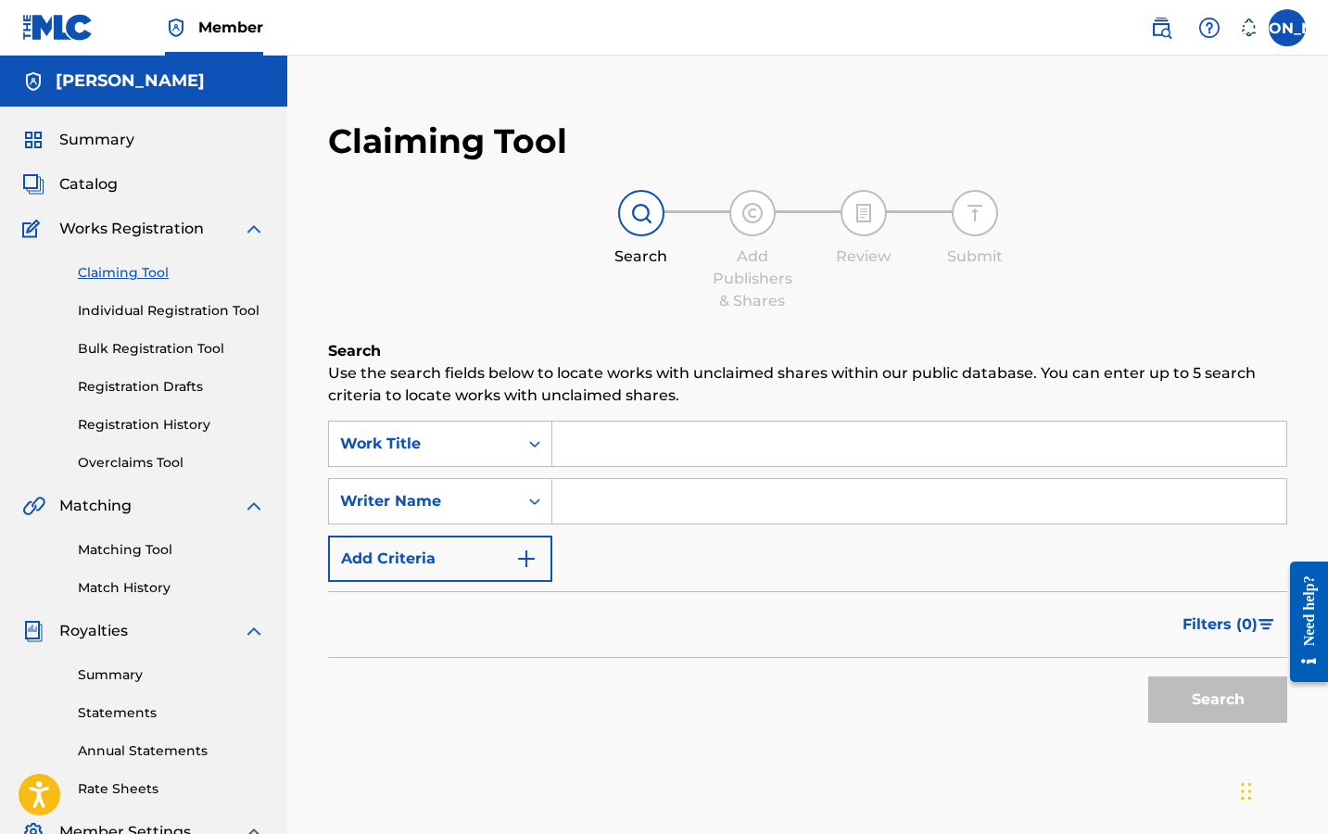
click at [148, 311] on link "Individual Registration Tool" at bounding box center [171, 310] width 187 height 19
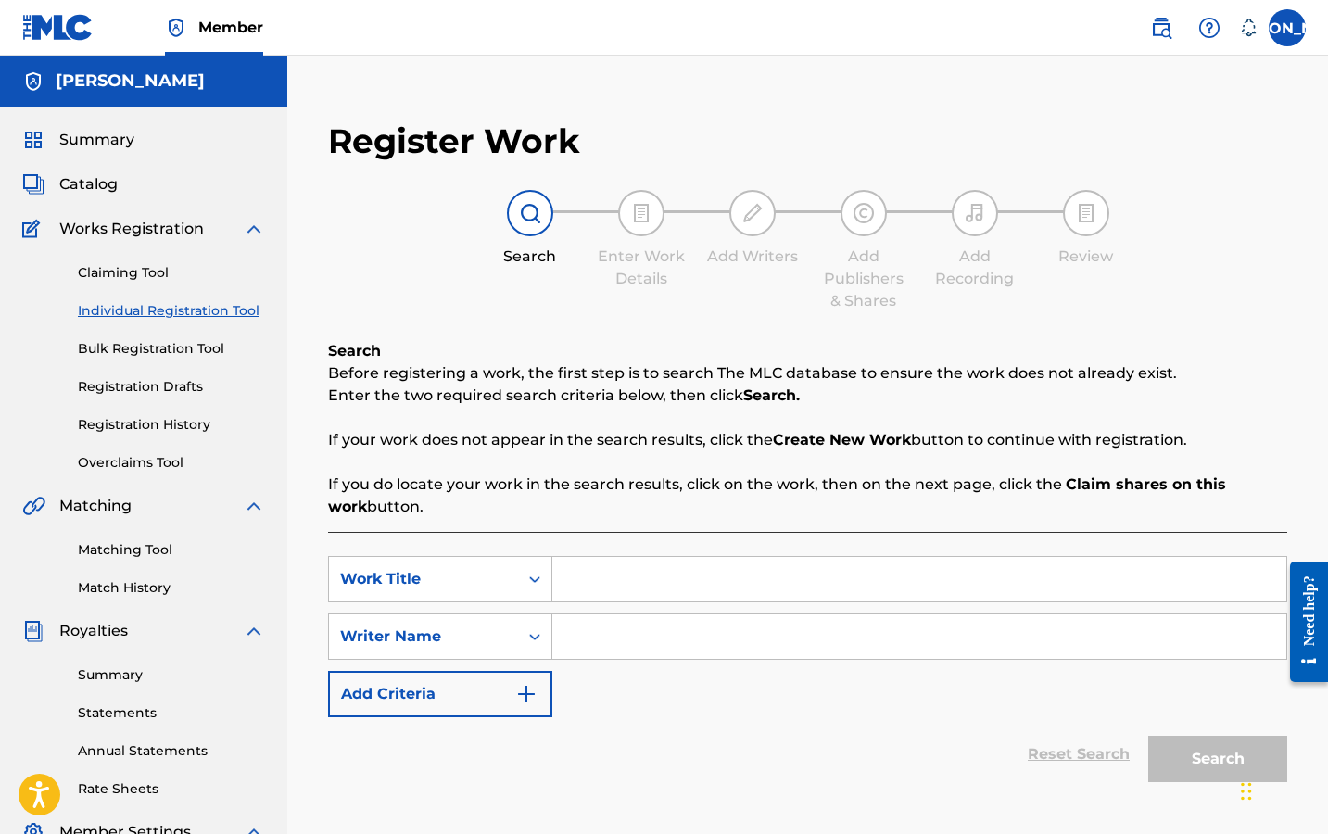
click at [129, 427] on link "Registration History" at bounding box center [171, 424] width 187 height 19
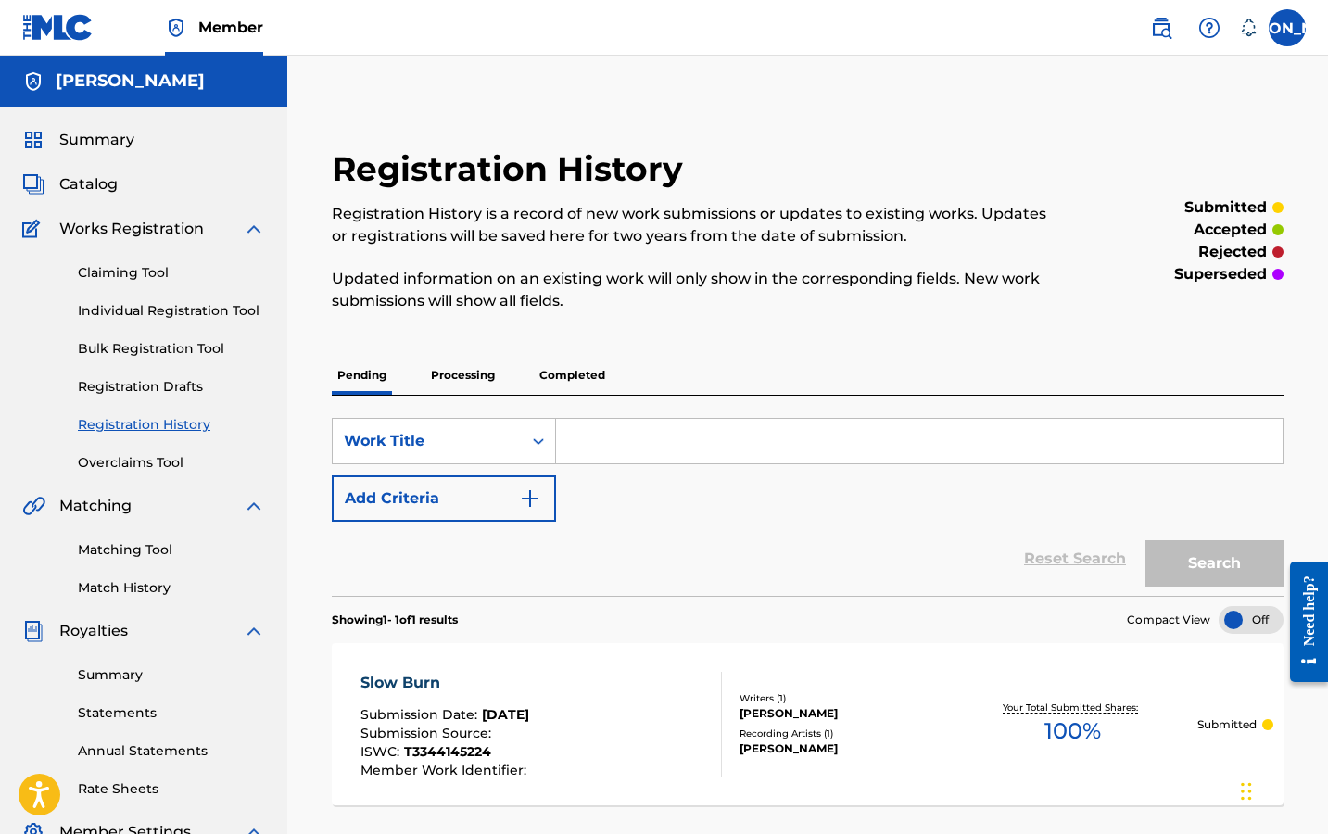
click at [96, 267] on link "Claiming Tool" at bounding box center [171, 272] width 187 height 19
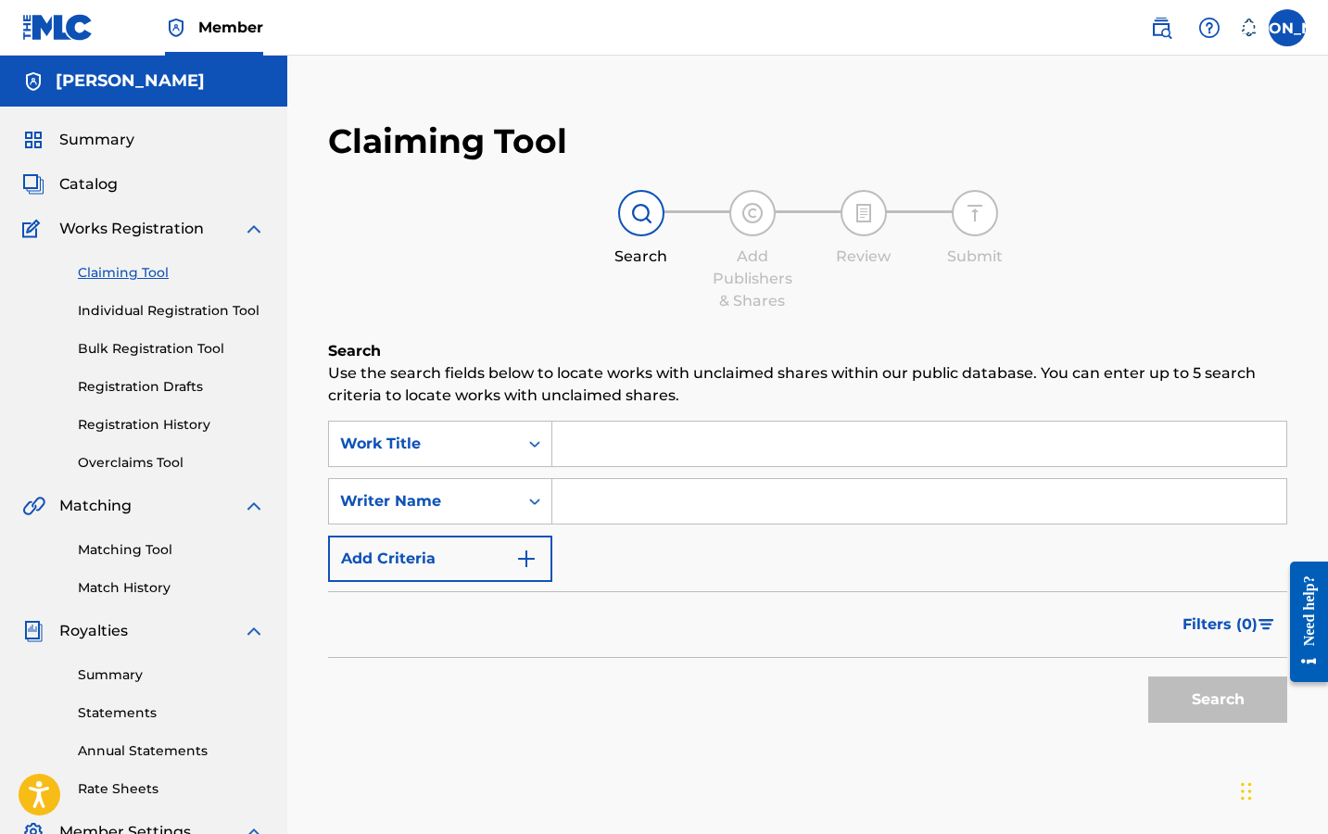
click at [74, 172] on div "Summary Catalog Works Registration Claiming Tool Individual Registration Tool B…" at bounding box center [143, 583] width 287 height 953
click at [81, 185] on span "Catalog" at bounding box center [88, 184] width 58 height 22
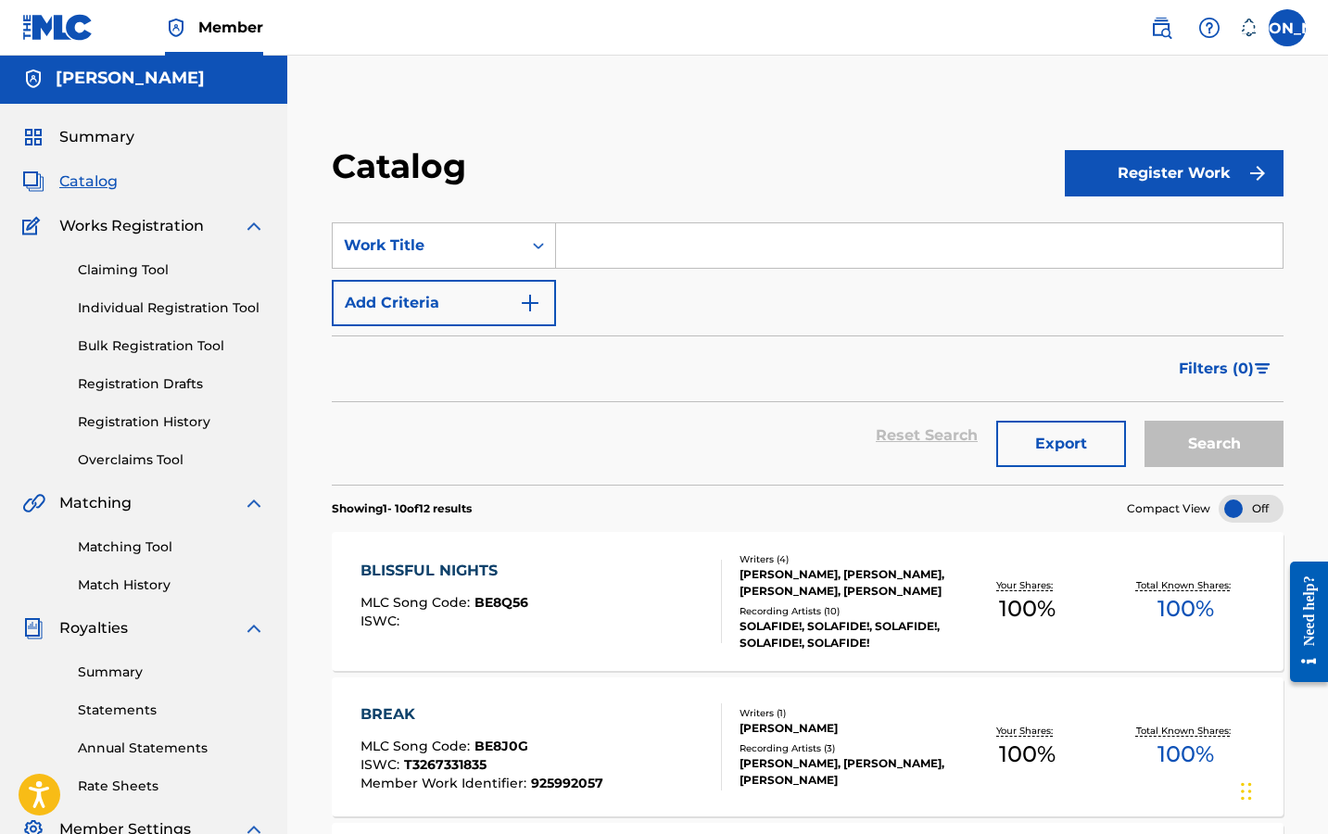
scroll to position [4, 0]
click at [132, 420] on link "Registration History" at bounding box center [171, 420] width 187 height 19
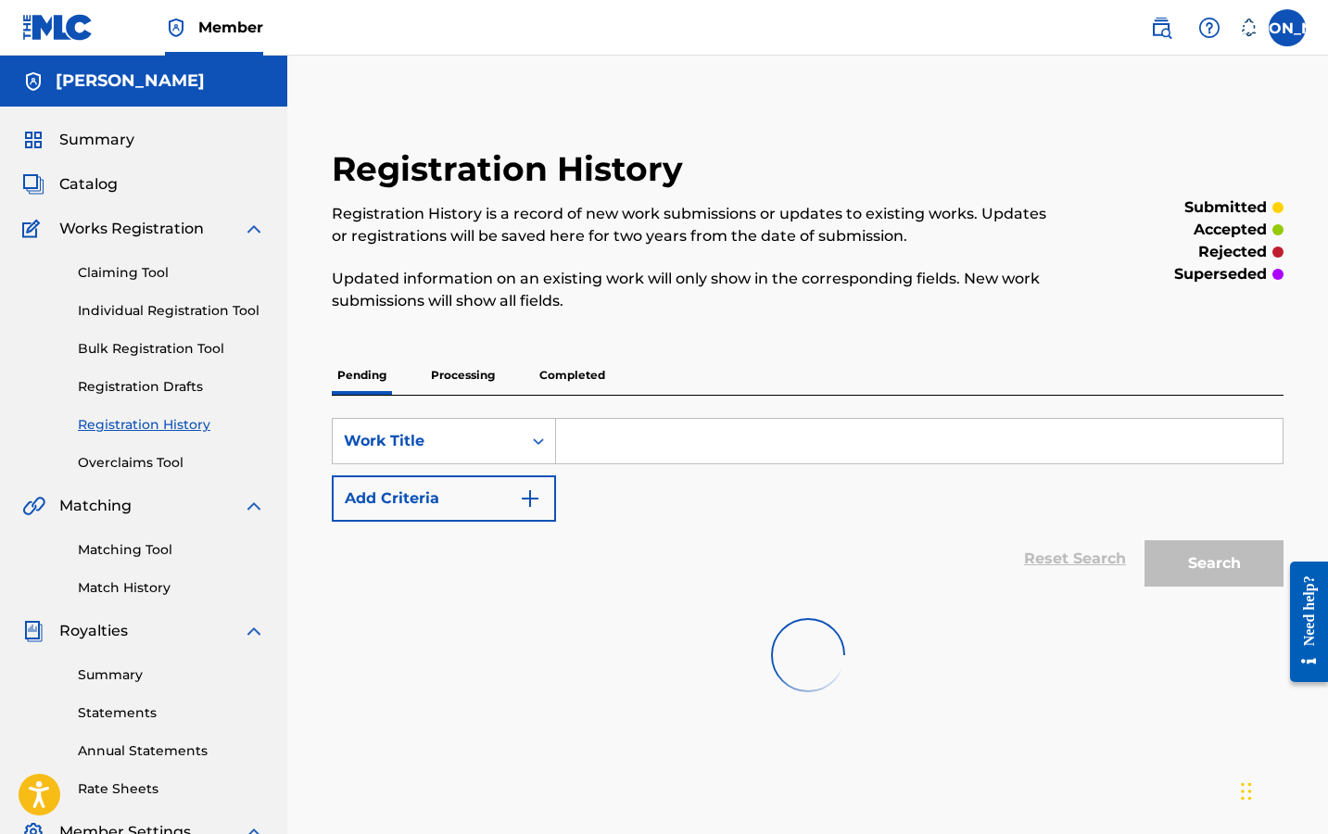
click at [451, 381] on p "Processing" at bounding box center [462, 375] width 75 height 39
click at [384, 377] on p "Pending" at bounding box center [362, 375] width 60 height 39
